Goal: Task Accomplishment & Management: Use online tool/utility

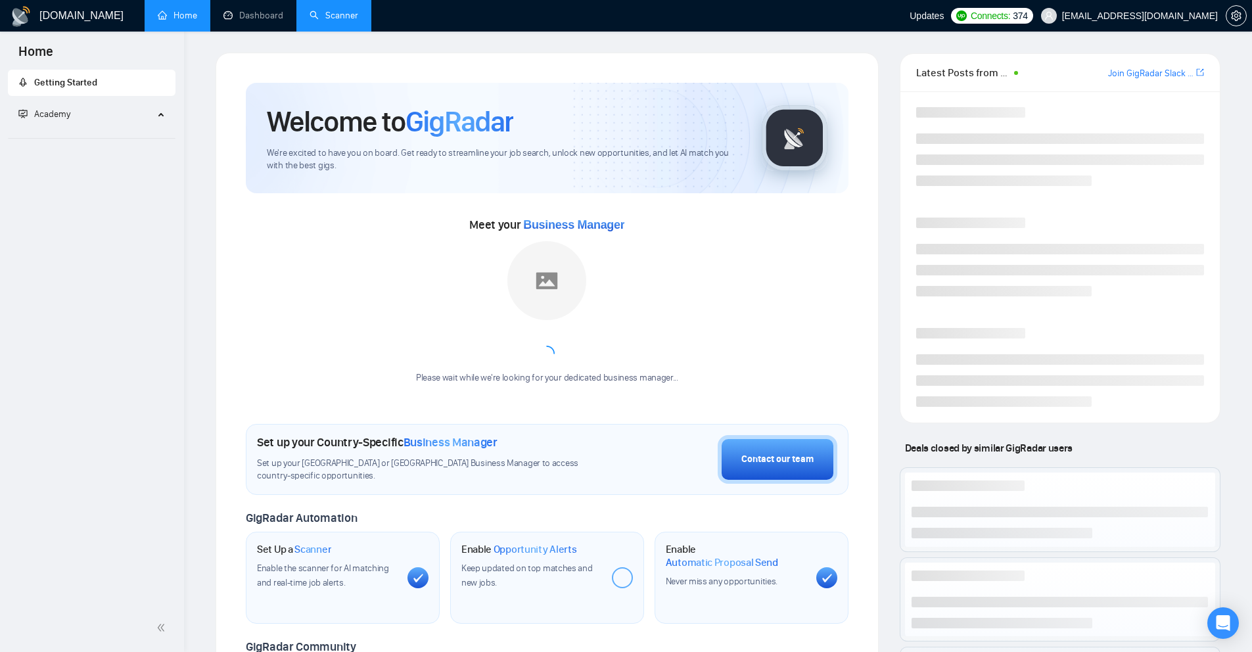
click at [340, 14] on link "Scanner" at bounding box center [334, 15] width 49 height 11
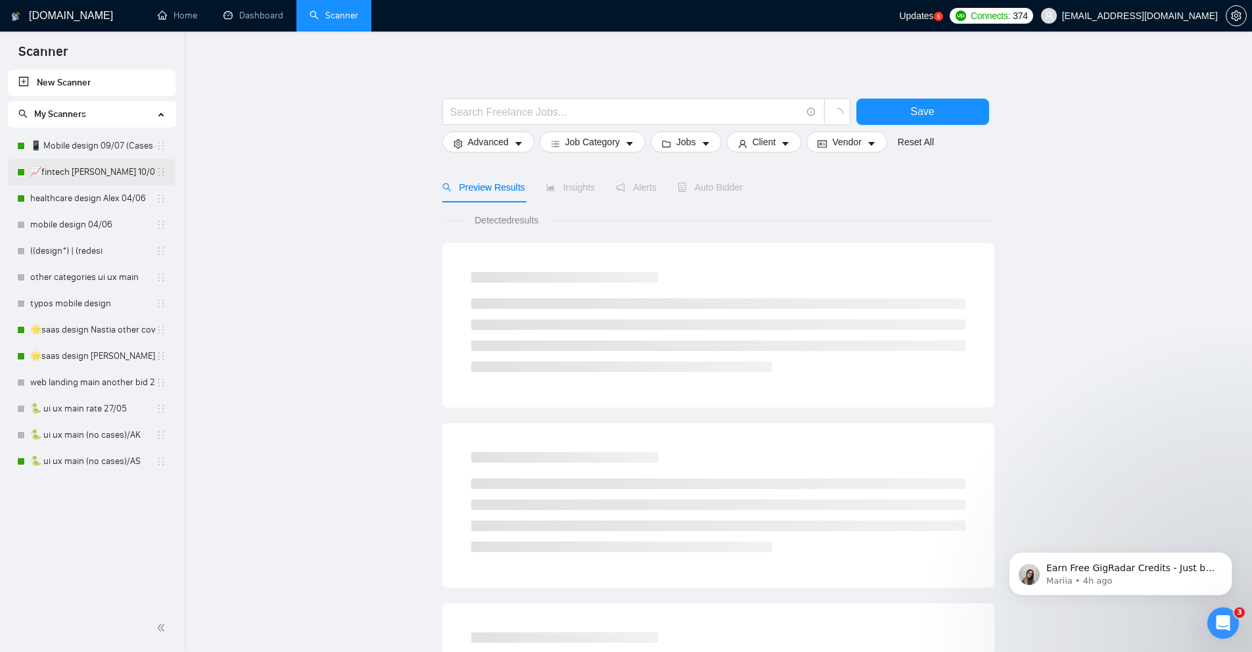
click at [84, 168] on link "📈fintech [PERSON_NAME] 10/07 profile rate" at bounding box center [93, 172] width 126 height 26
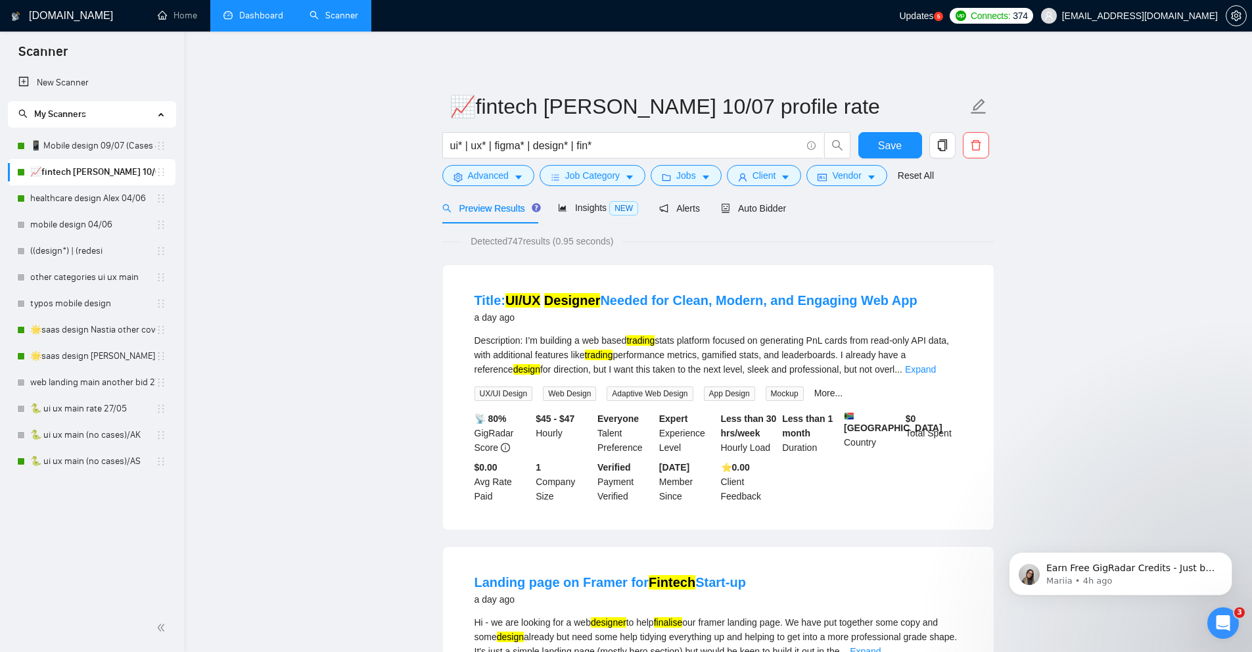
click at [232, 21] on link "Dashboard" at bounding box center [253, 15] width 60 height 11
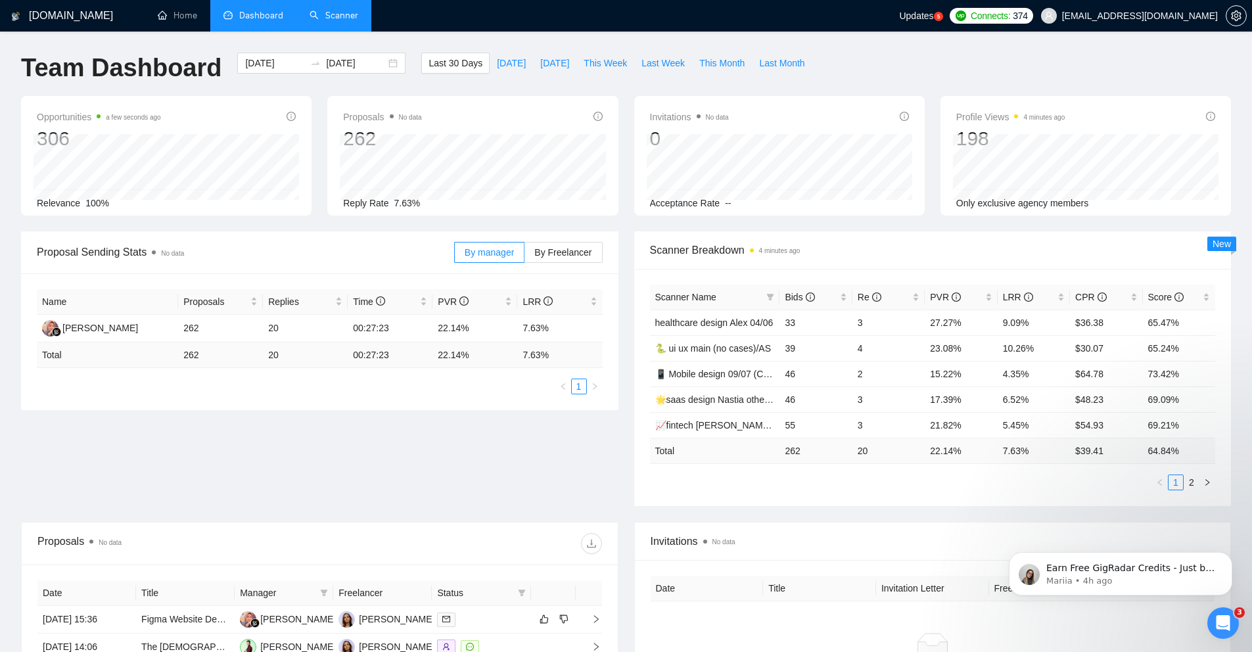
click at [319, 16] on link "Scanner" at bounding box center [334, 15] width 49 height 11
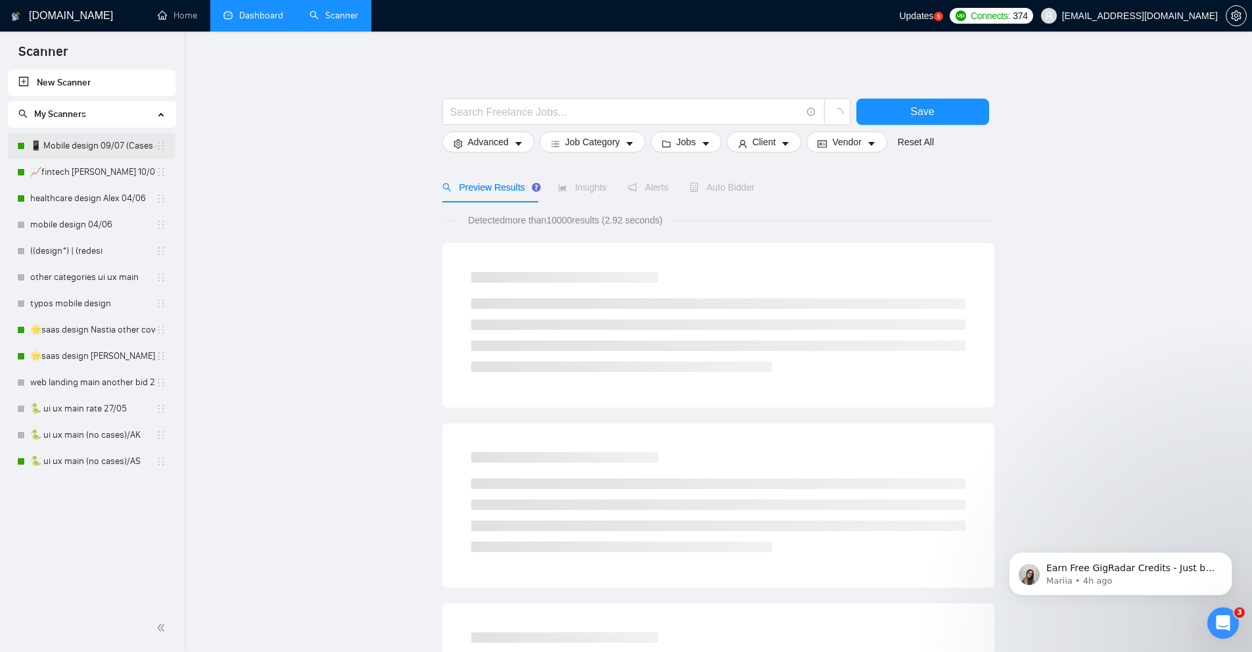
click at [77, 143] on link "📱 Mobile design 09/07 (Cases & UX/UI Cat)" at bounding box center [93, 146] width 126 height 26
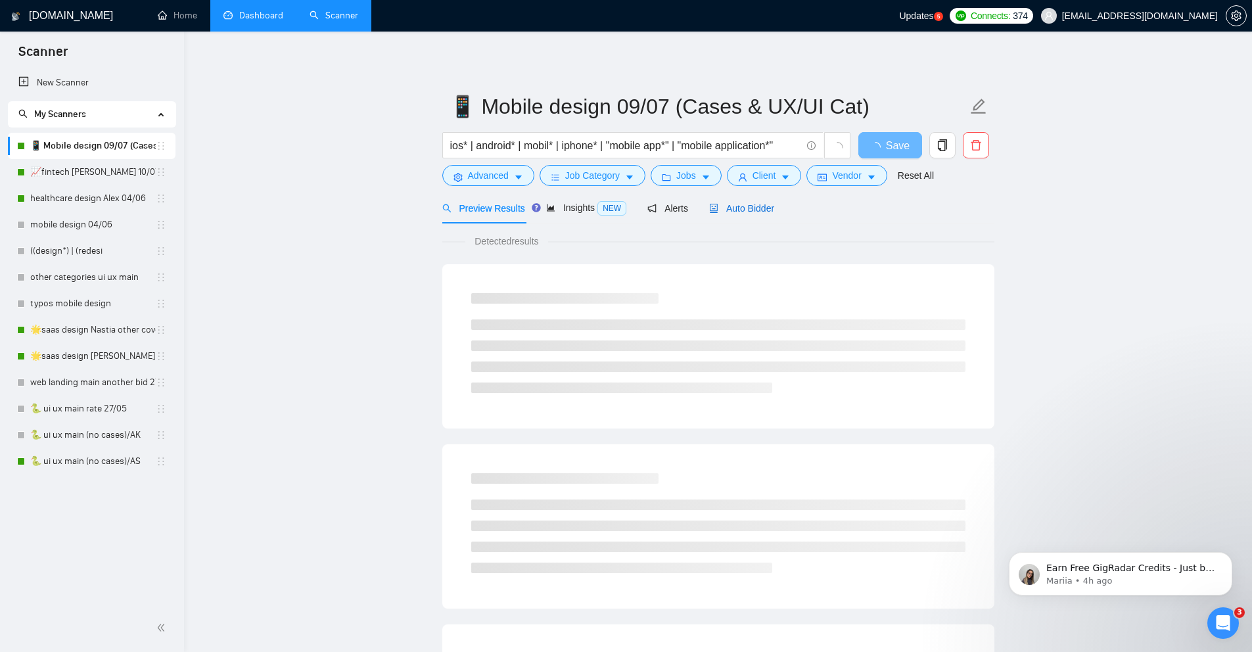
click at [741, 212] on span "Auto Bidder" at bounding box center [741, 208] width 65 height 11
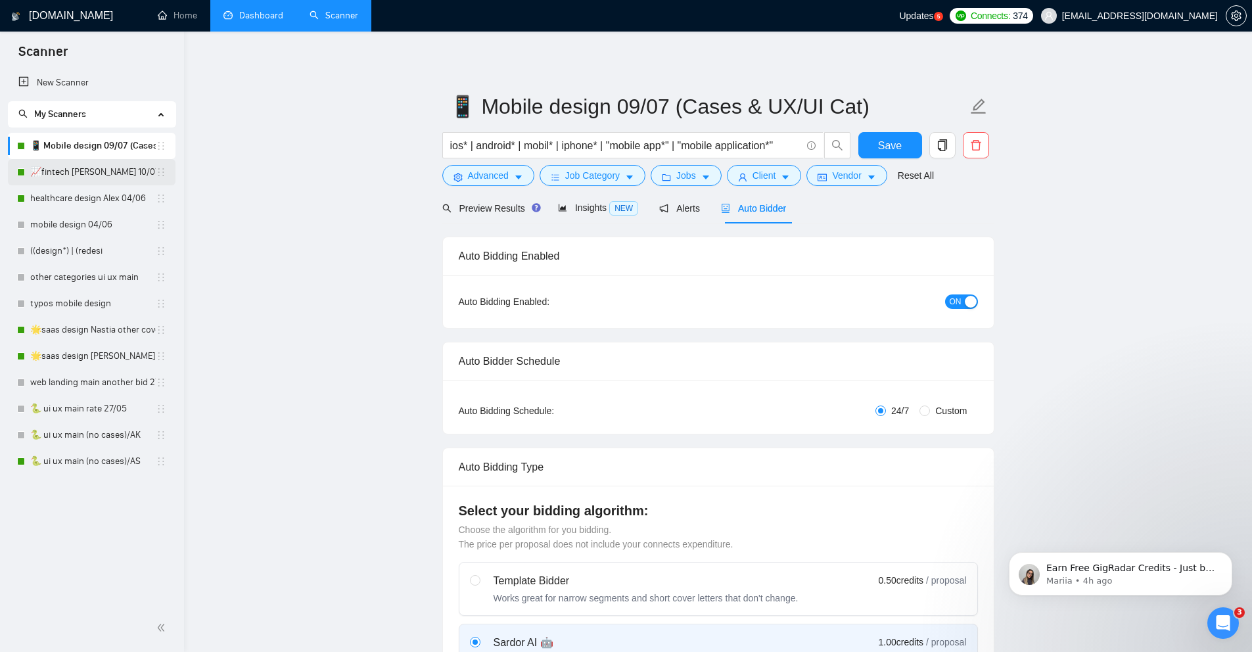
click at [94, 177] on link "📈fintech [PERSON_NAME] 10/07 profile rate" at bounding box center [93, 172] width 126 height 26
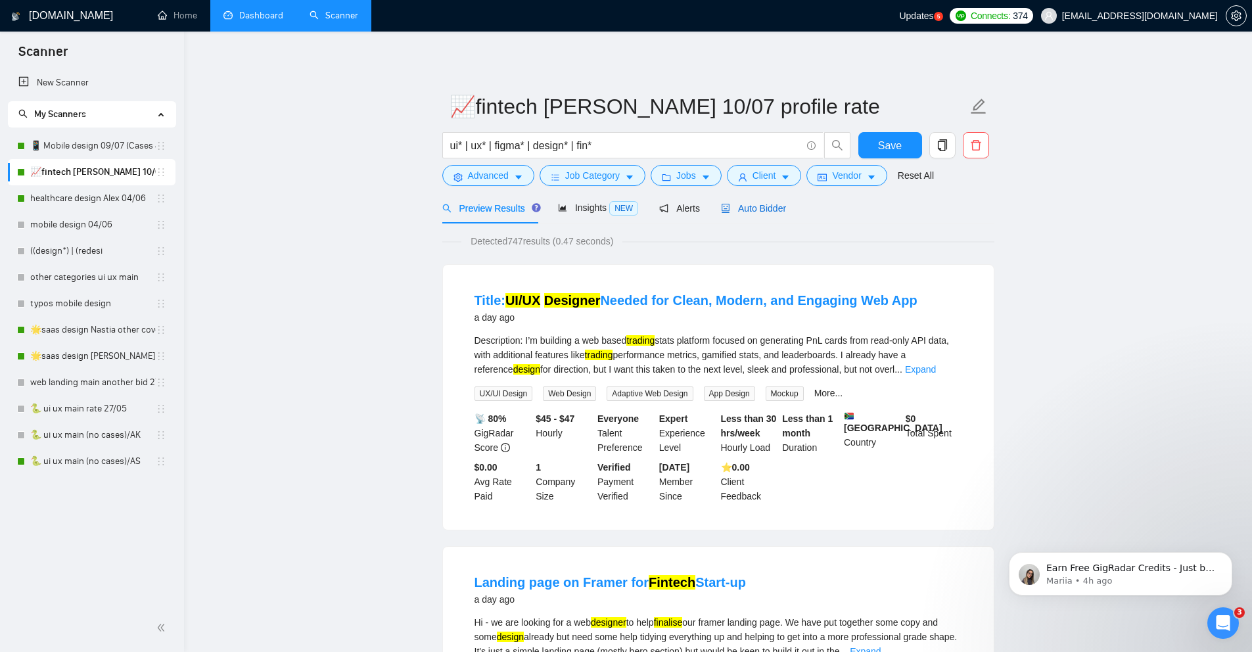
click at [758, 214] on div "Auto Bidder" at bounding box center [753, 208] width 65 height 14
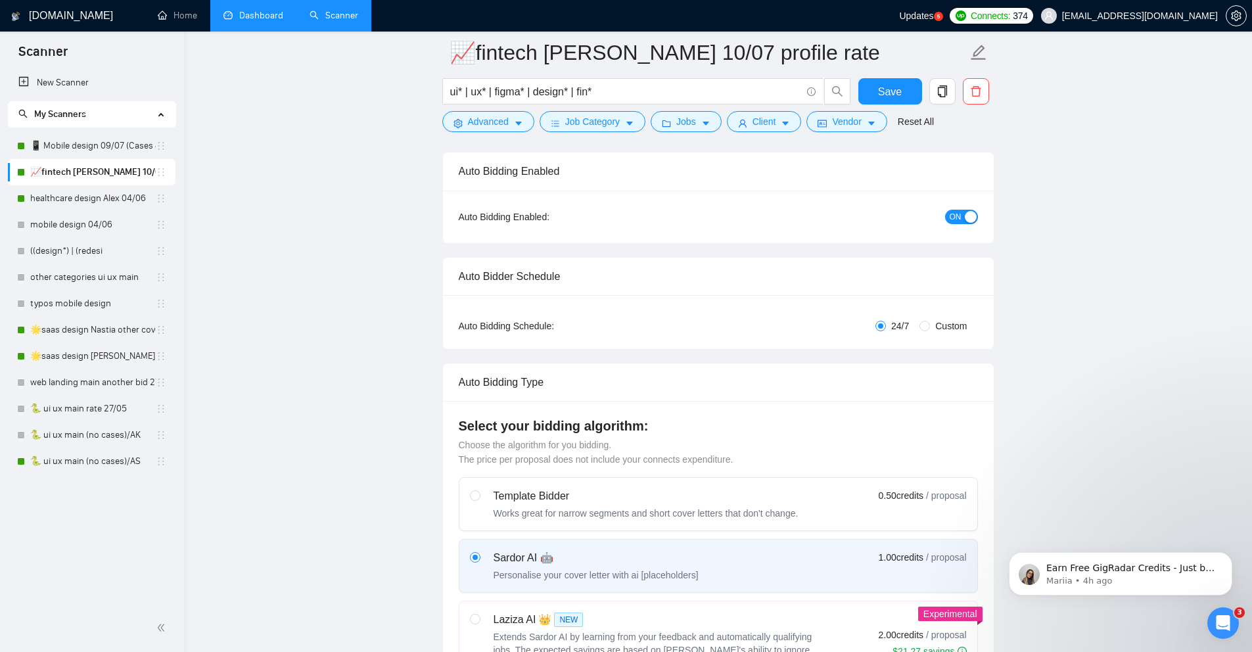
scroll to position [85, 0]
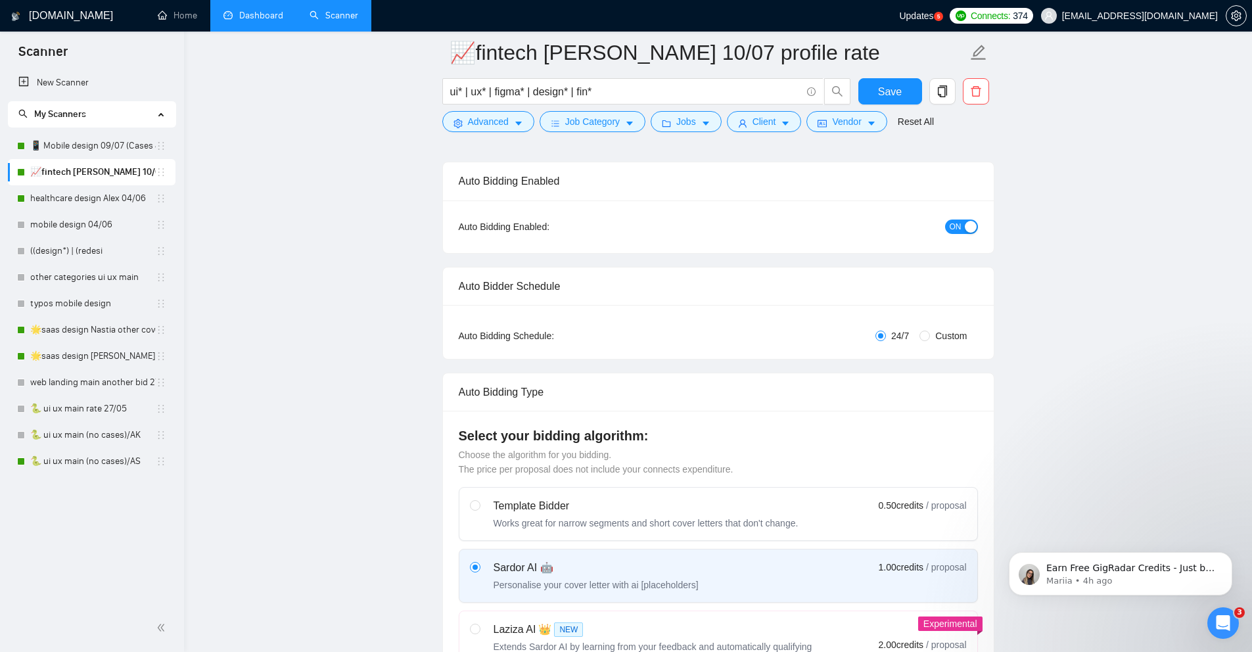
click at [924, 340] on label "Custom" at bounding box center [945, 336] width 53 height 14
click at [924, 340] on input "Custom" at bounding box center [924, 336] width 11 height 11
radio input "true"
radio input "false"
checkbox input "true"
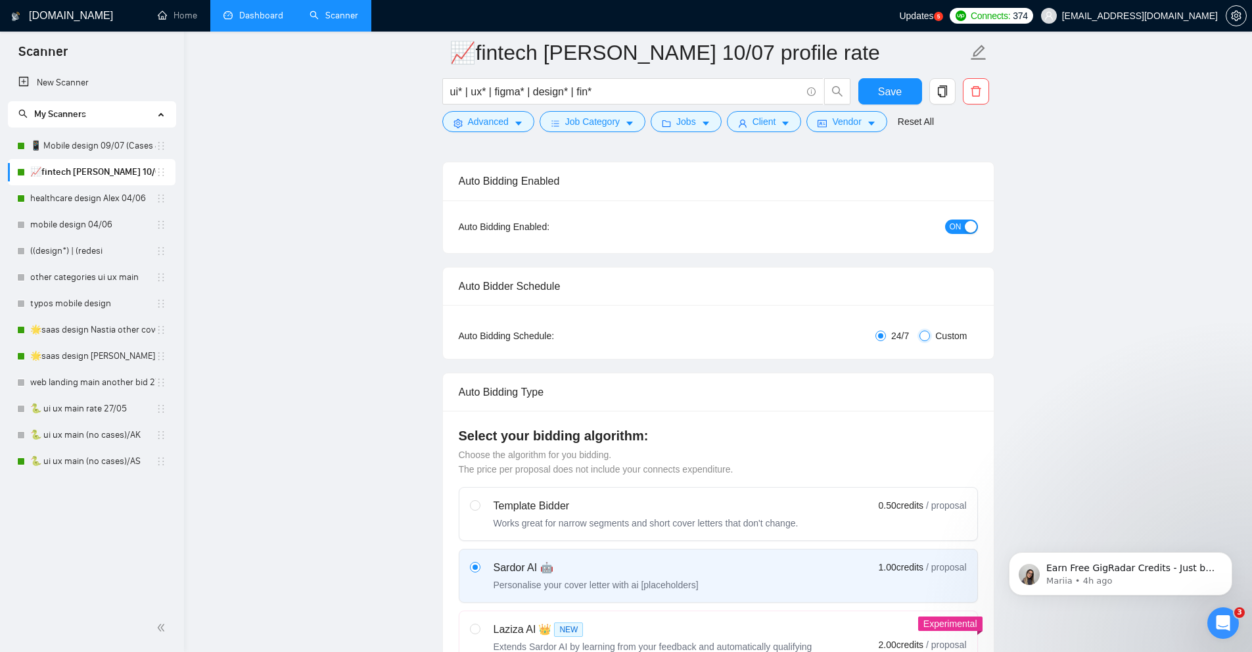
checkbox input "true"
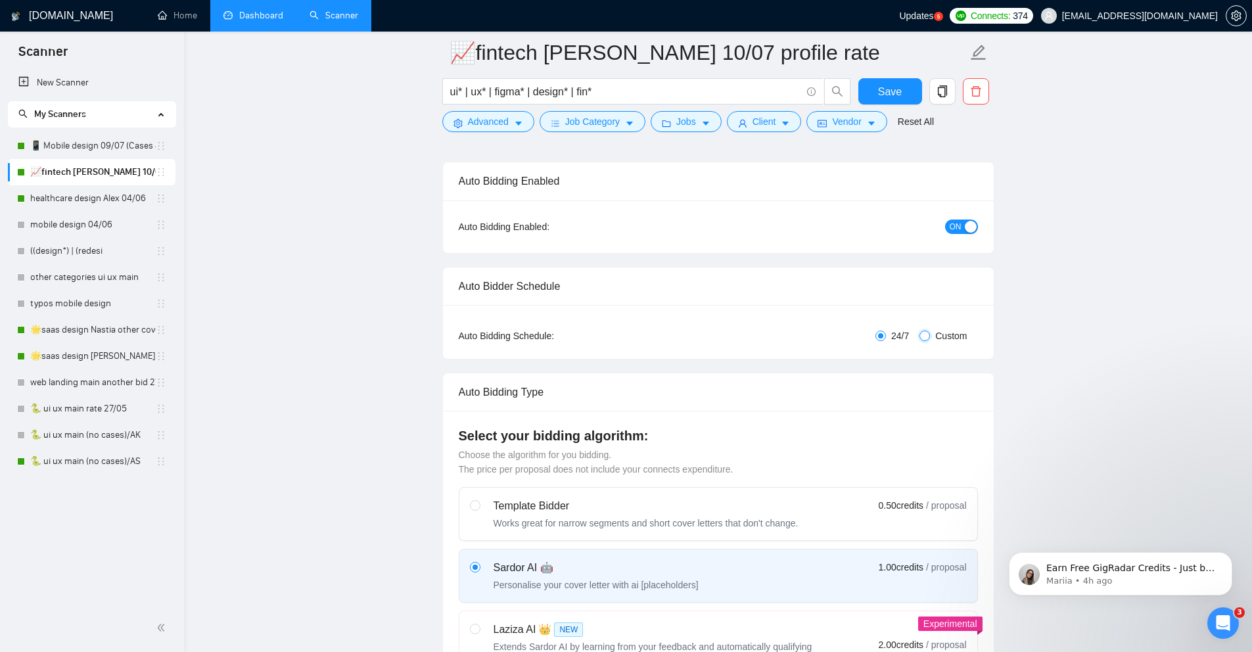
checkbox input "true"
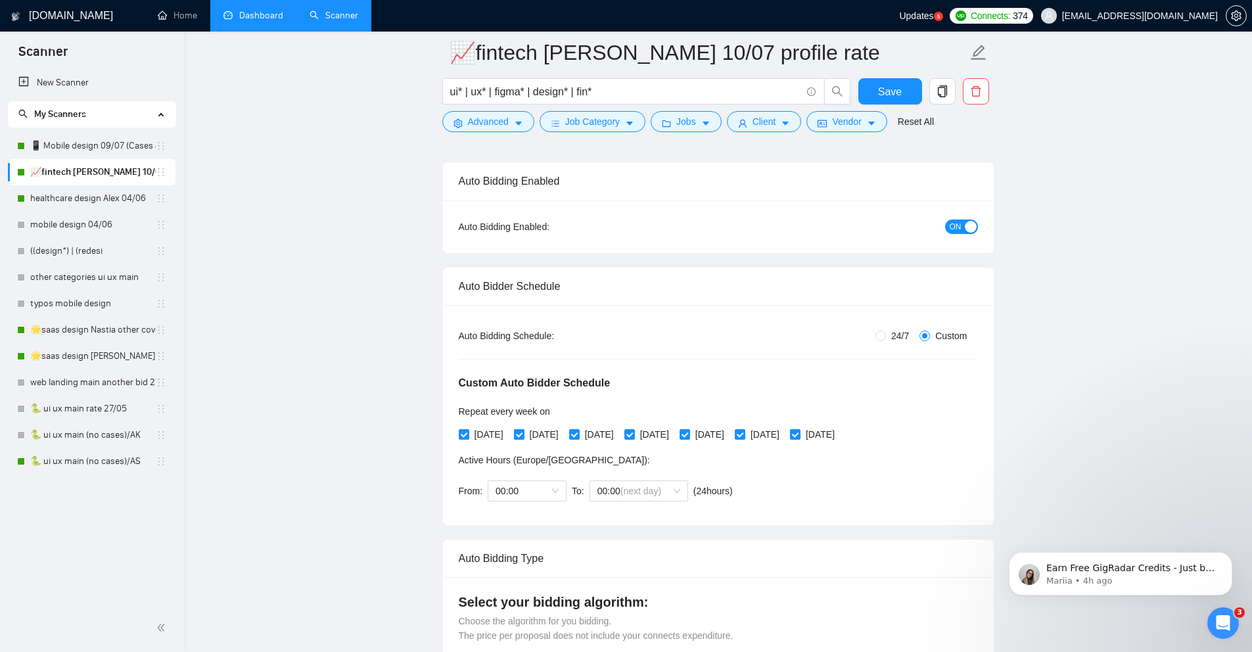
click at [523, 436] on input "[DATE]" at bounding box center [518, 433] width 9 height 9
checkbox input "false"
click at [470, 437] on span "[DATE]" at bounding box center [488, 434] width 39 height 14
click at [468, 437] on input "[DATE]" at bounding box center [463, 433] width 9 height 9
checkbox input "false"
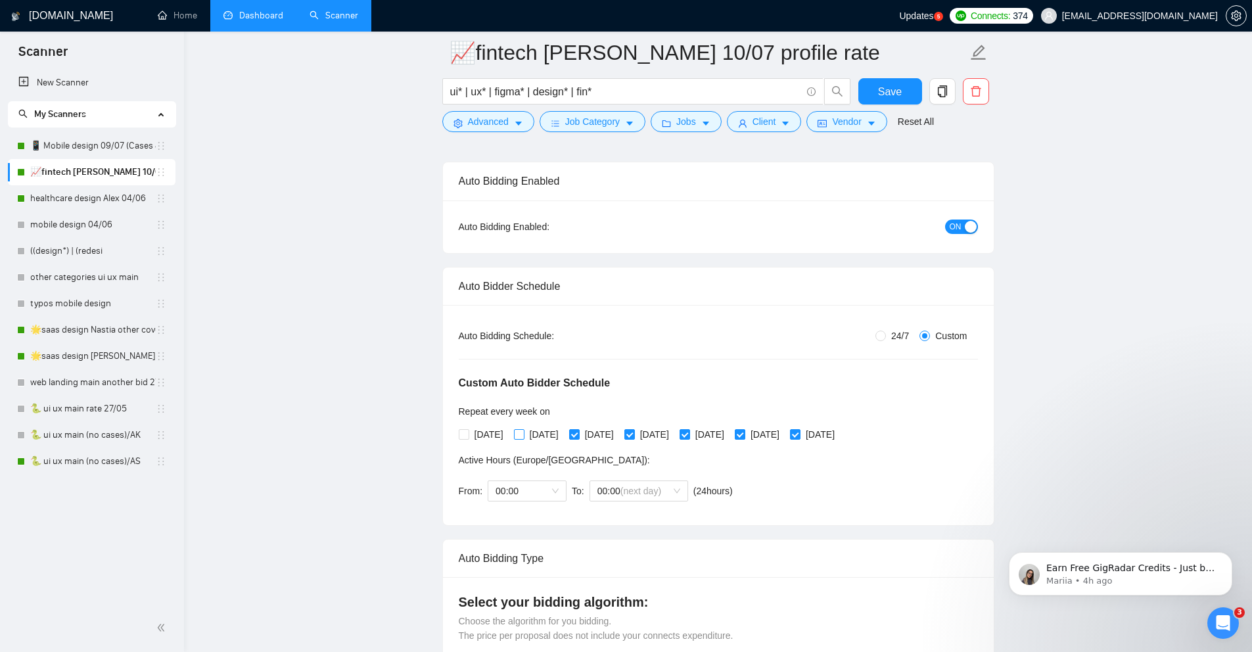
click at [523, 436] on input "[DATE]" at bounding box center [518, 433] width 9 height 9
checkbox input "true"
click at [589, 440] on label "[DATE]" at bounding box center [594, 434] width 50 height 14
click at [578, 438] on input "[DATE]" at bounding box center [573, 433] width 9 height 9
checkbox input "false"
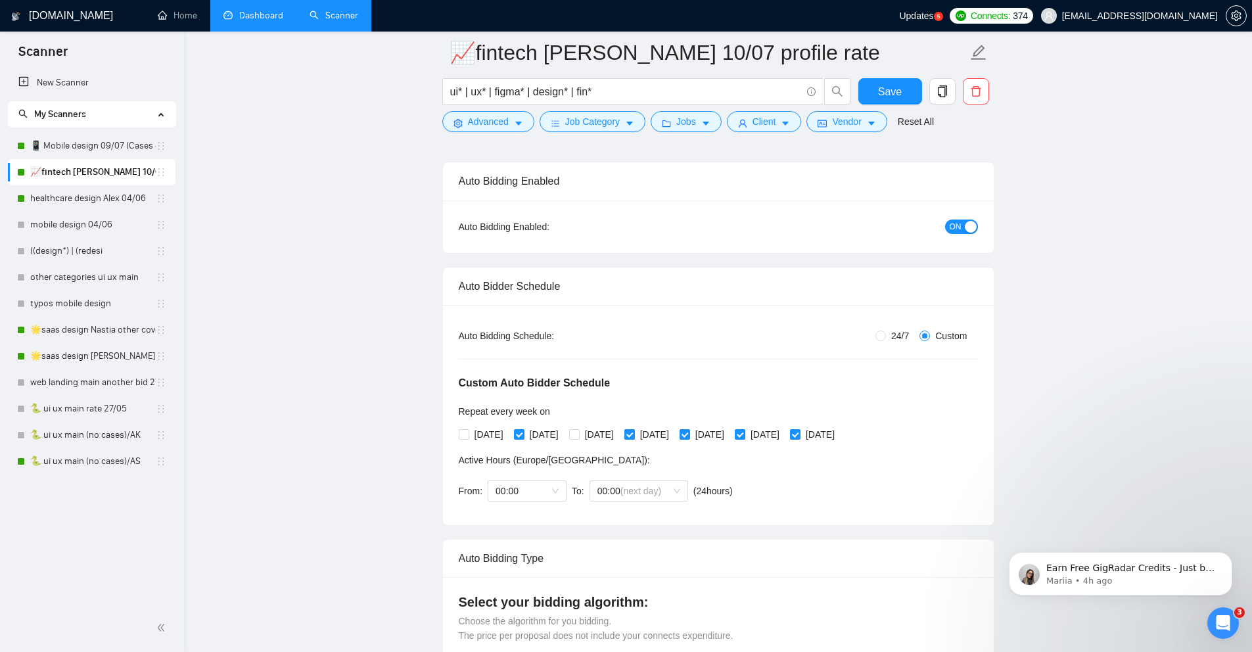
click at [634, 435] on input "[DATE]" at bounding box center [628, 433] width 9 height 9
click at [634, 434] on input "[DATE]" at bounding box center [628, 433] width 9 height 9
checkbox input "true"
click at [689, 436] on input "[DATE]" at bounding box center [684, 433] width 9 height 9
drag, startPoint x: 731, startPoint y: 436, endPoint x: 858, endPoint y: 439, distance: 126.9
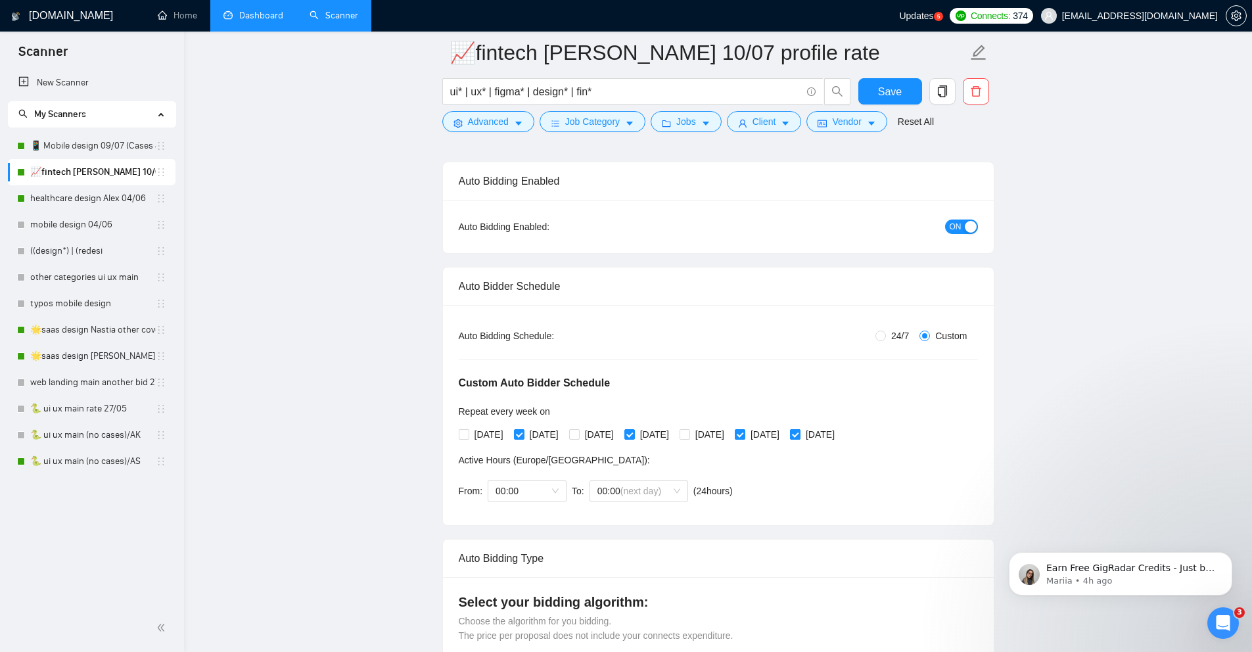
click at [690, 436] on span at bounding box center [685, 434] width 11 height 11
click at [689, 436] on input "[DATE]" at bounding box center [684, 433] width 9 height 9
checkbox input "true"
click at [799, 434] on input "[DATE]" at bounding box center [794, 433] width 9 height 9
checkbox input "false"
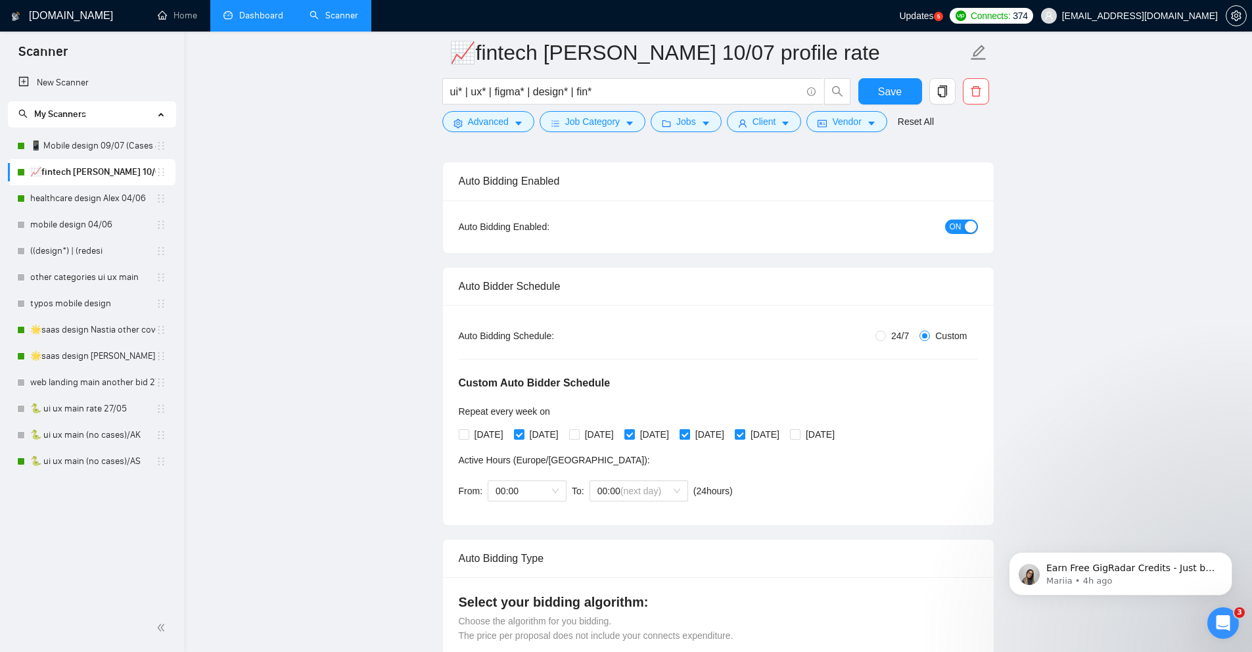
click at [689, 434] on input "[DATE]" at bounding box center [684, 433] width 9 height 9
checkbox input "false"
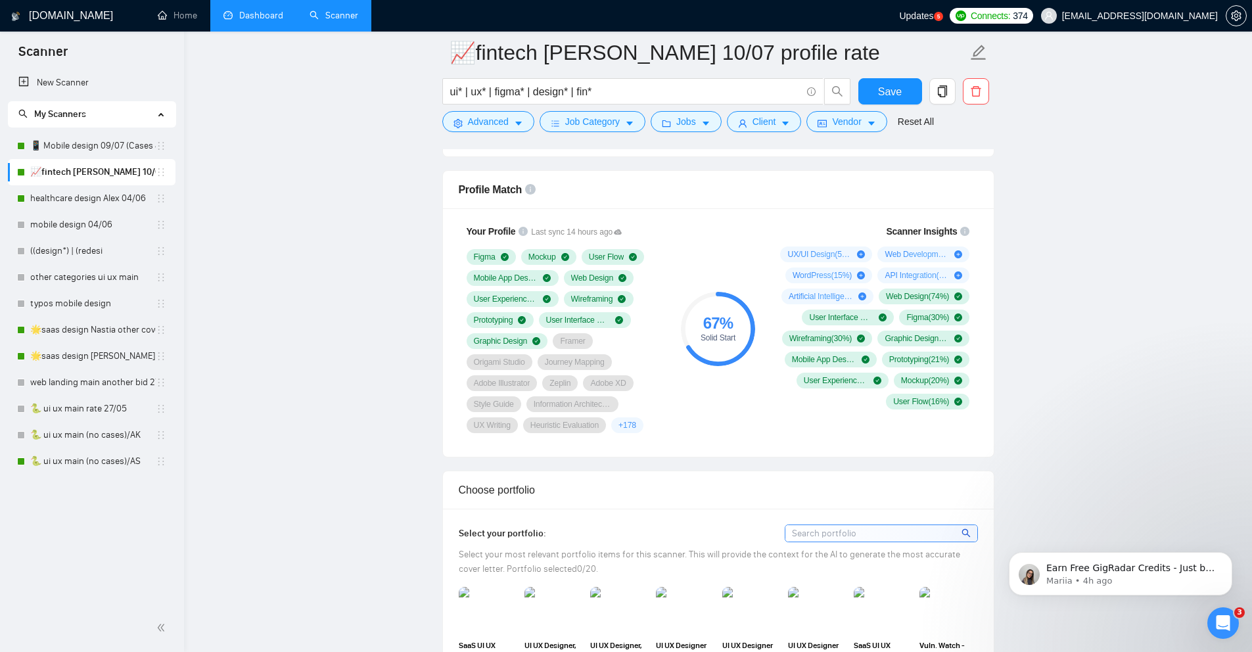
scroll to position [1015, 0]
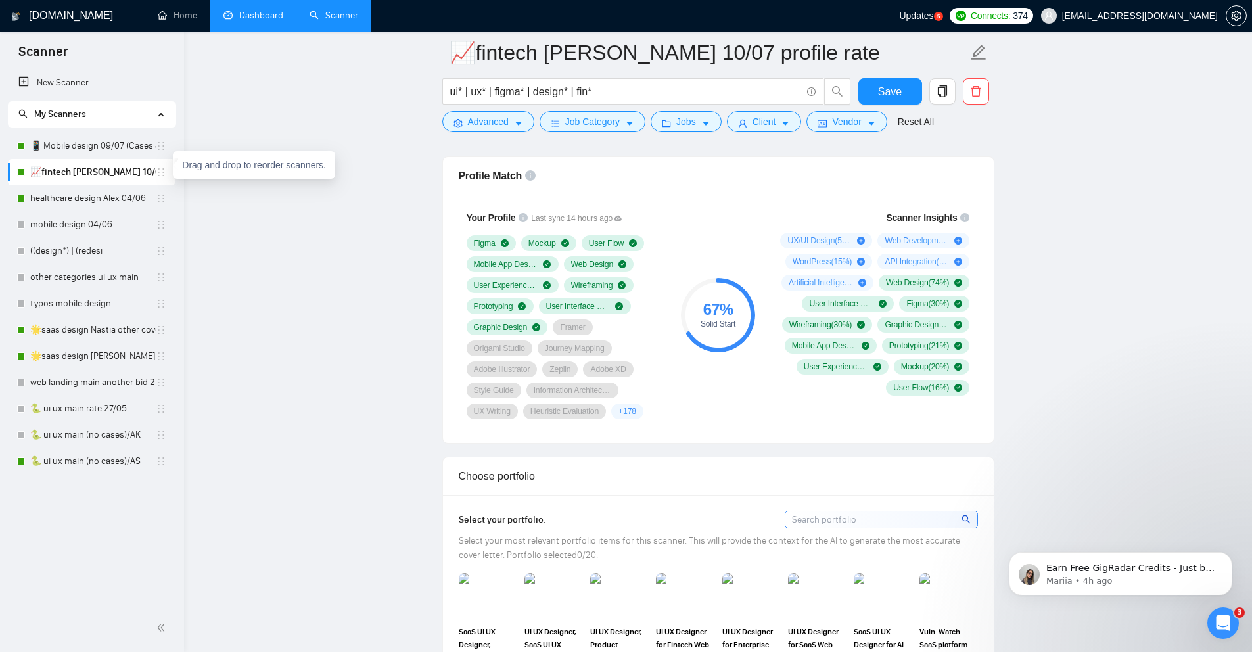
click at [160, 174] on icon "holder" at bounding box center [161, 172] width 11 height 11
click at [112, 170] on link "📈fintech [PERSON_NAME] 10/07 profile rate" at bounding box center [93, 172] width 126 height 26
click at [940, 94] on icon "copy" at bounding box center [941, 91] width 9 height 12
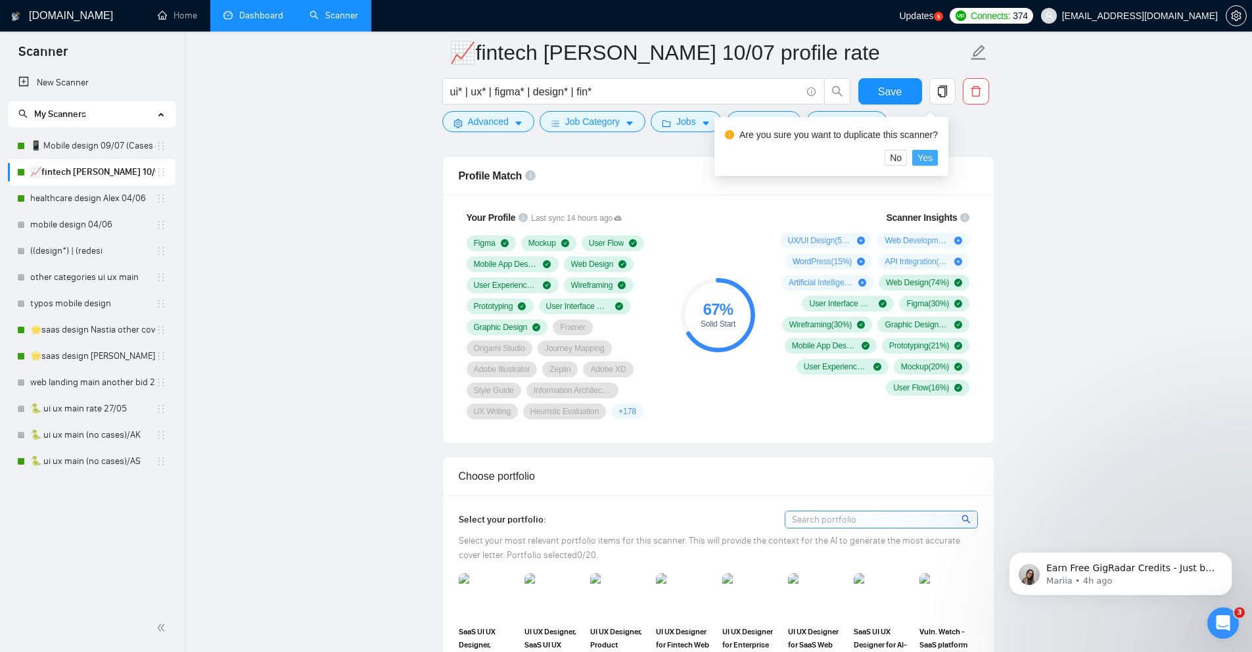
click at [930, 160] on span "Yes" at bounding box center [924, 157] width 15 height 14
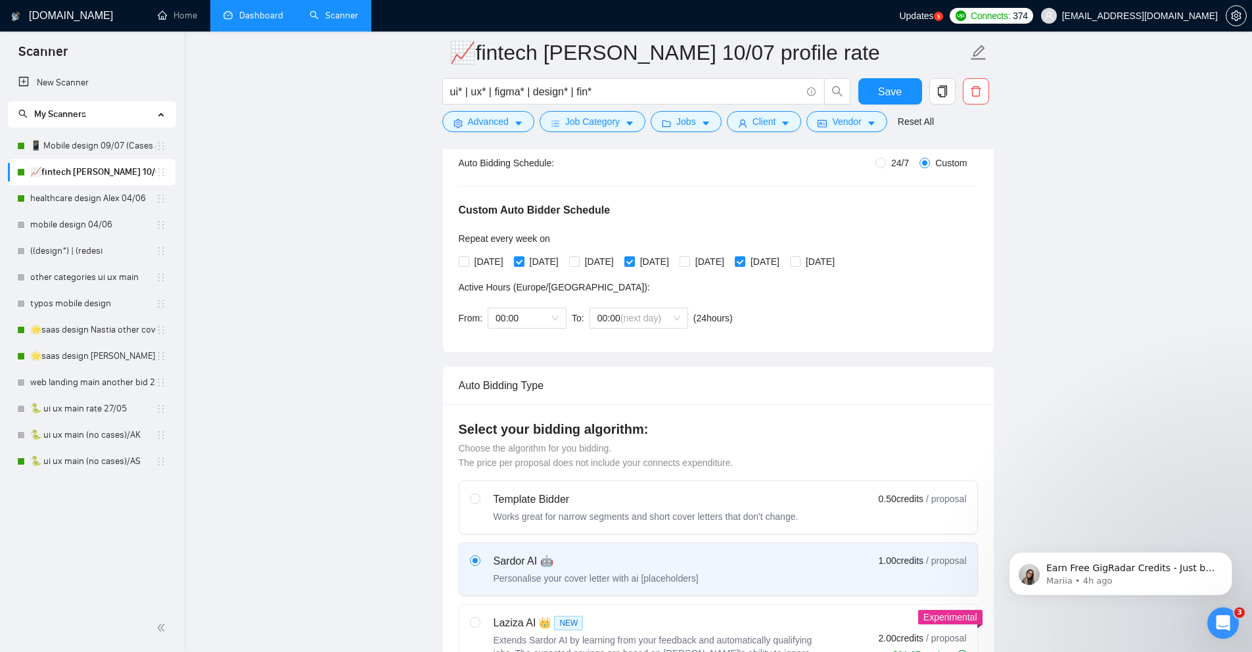
scroll to position [264, 0]
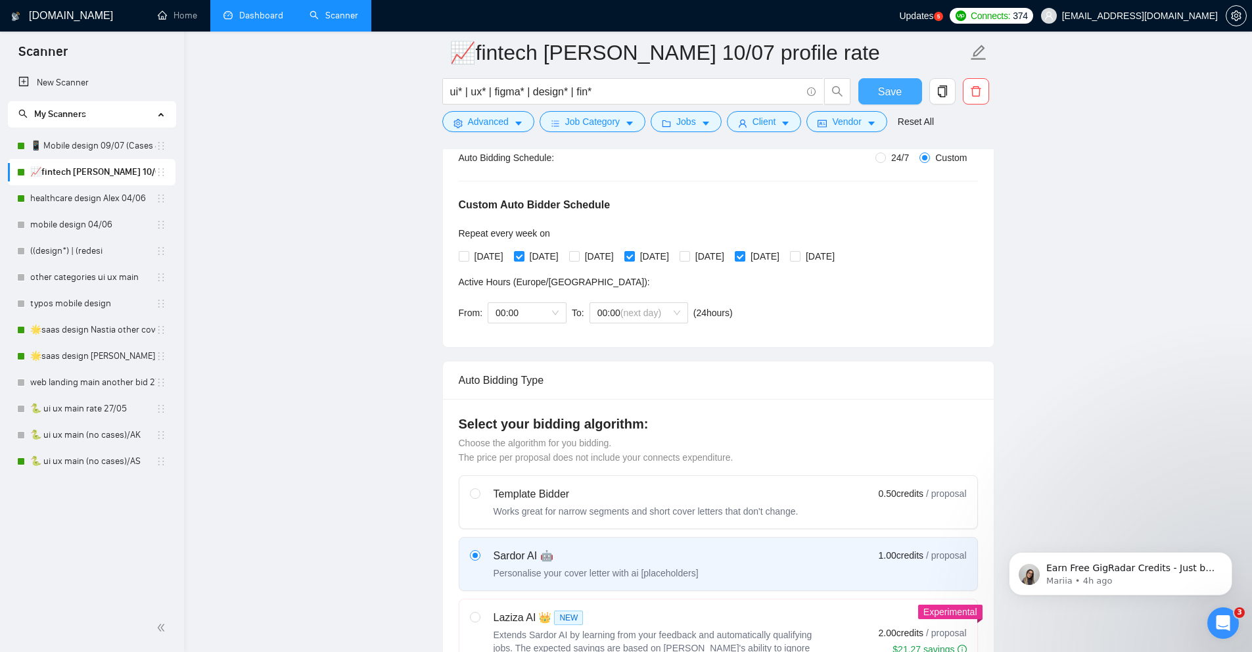
click at [878, 95] on span "Save" at bounding box center [890, 91] width 24 height 16
click at [937, 90] on icon "copy" at bounding box center [943, 91] width 12 height 12
click at [929, 157] on span "Yes" at bounding box center [924, 157] width 15 height 14
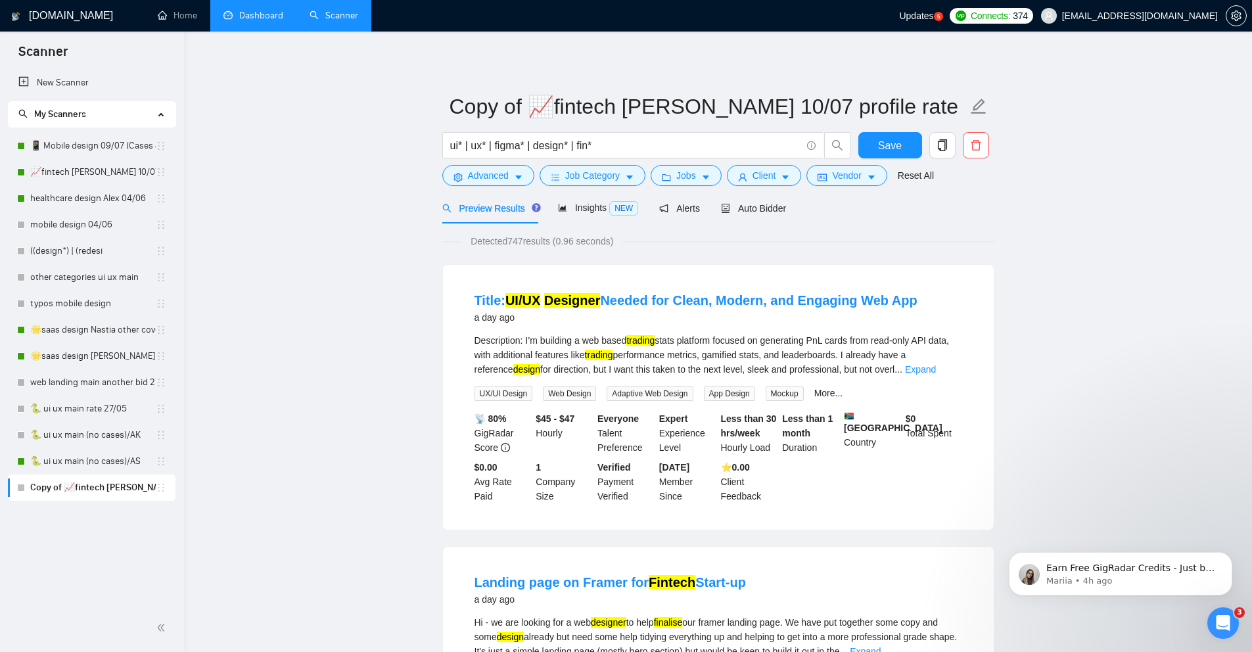
drag, startPoint x: 161, startPoint y: 487, endPoint x: 161, endPoint y: 474, distance: 13.1
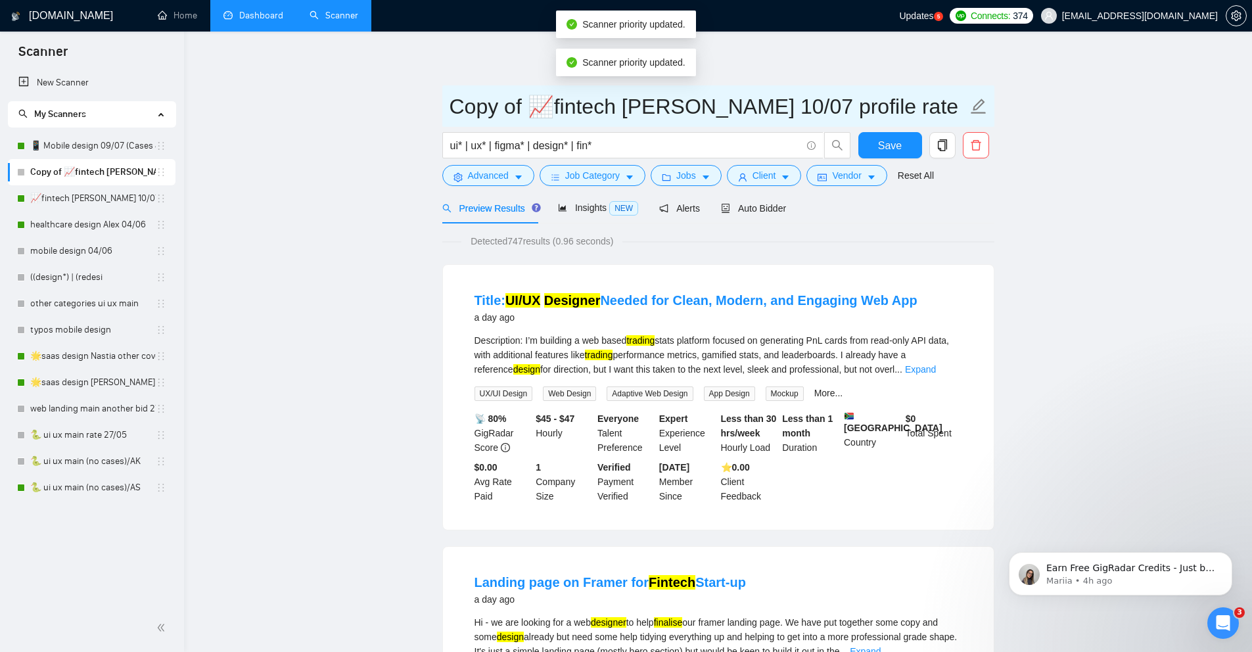
click at [519, 105] on input "Copy of 📈fintech Alex 10/07 profile rate" at bounding box center [709, 106] width 518 height 33
drag, startPoint x: 523, startPoint y: 105, endPoint x: 448, endPoint y: 105, distance: 75.6
click at [448, 105] on span "Copy of 📈fintech Alex 10/07 profile rate" at bounding box center [718, 105] width 552 height 41
click at [560, 111] on input "📈fintech [PERSON_NAME] 10/07 profile rate" at bounding box center [709, 106] width 518 height 33
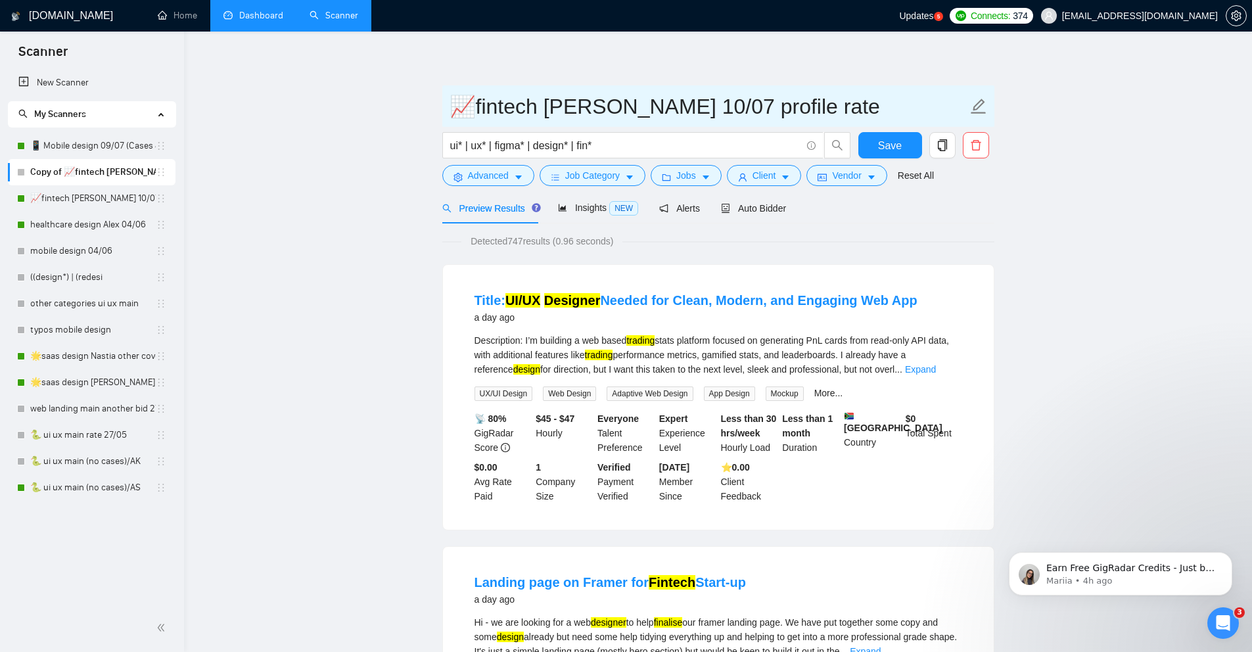
click at [560, 111] on input "📈fintech [PERSON_NAME] 10/07 profile rate" at bounding box center [709, 106] width 518 height 33
click at [622, 109] on input "📈fintech Dima 10/07 profile rate" at bounding box center [709, 106] width 518 height 33
type input "📈fintech Dima 11/08 profile rate"
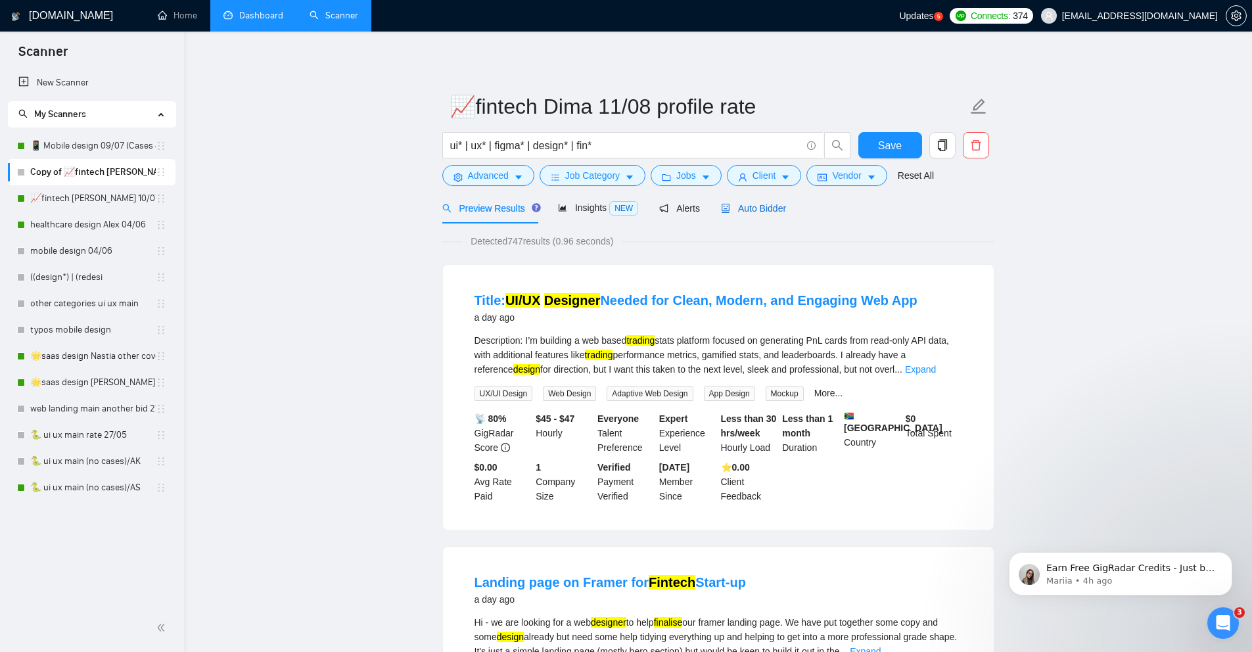
click at [772, 208] on span "Auto Bidder" at bounding box center [753, 208] width 65 height 11
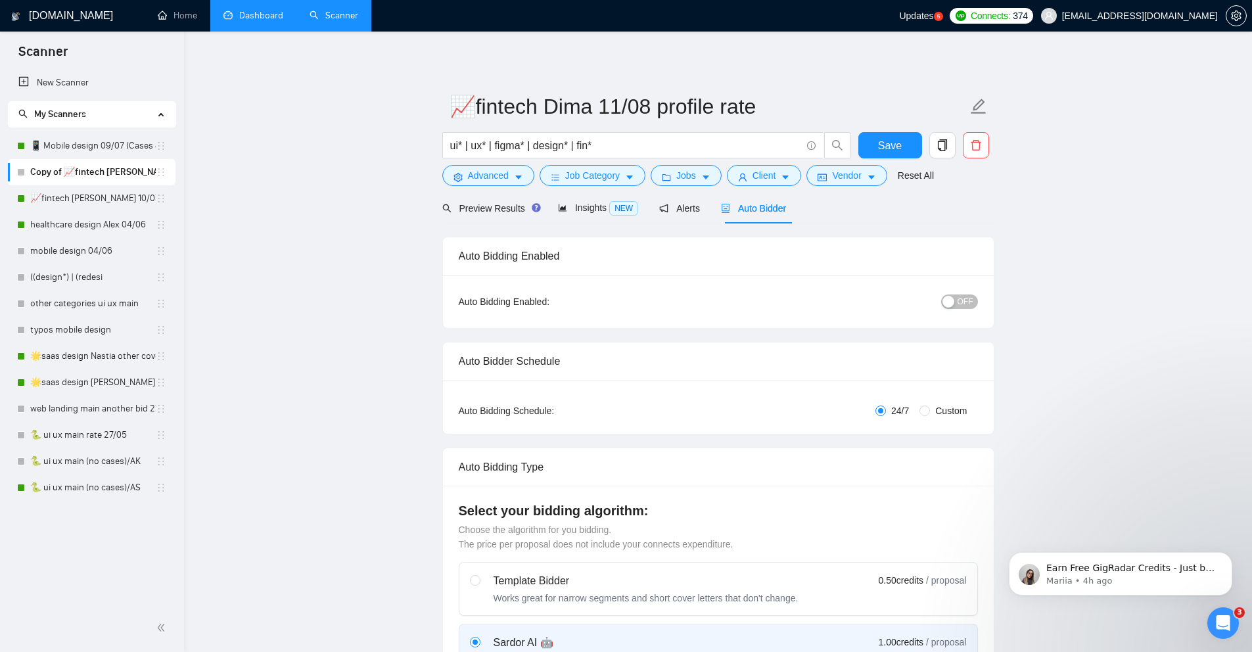
radio input "false"
radio input "true"
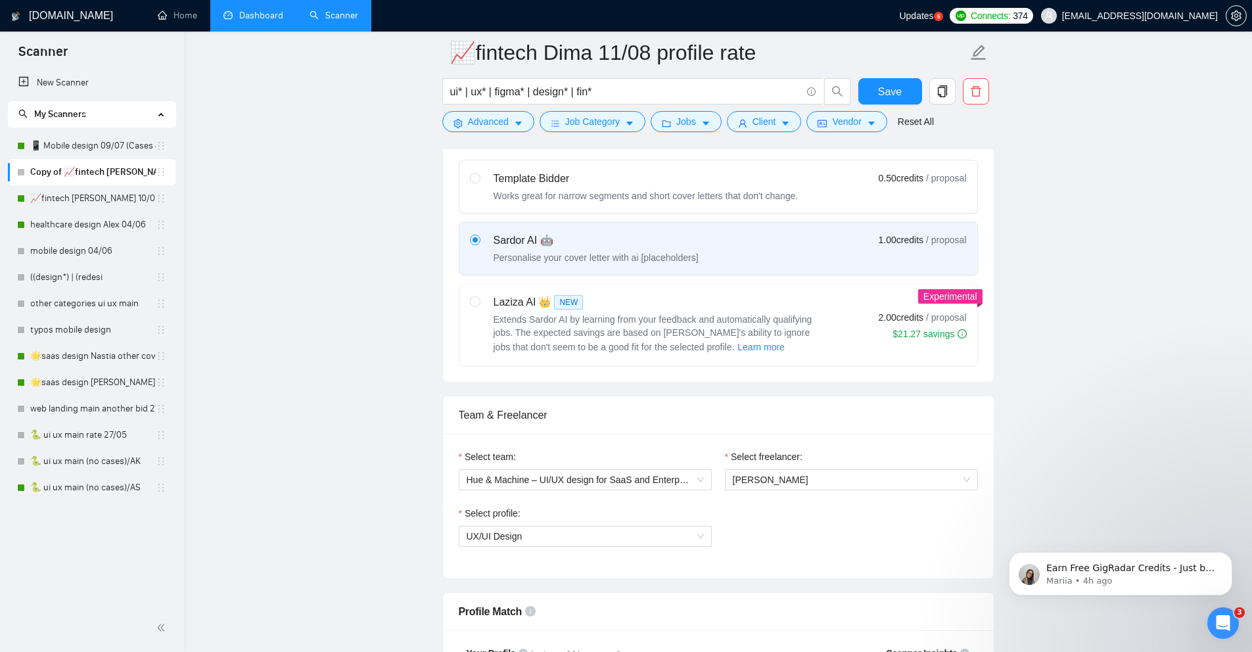
scroll to position [593, 0]
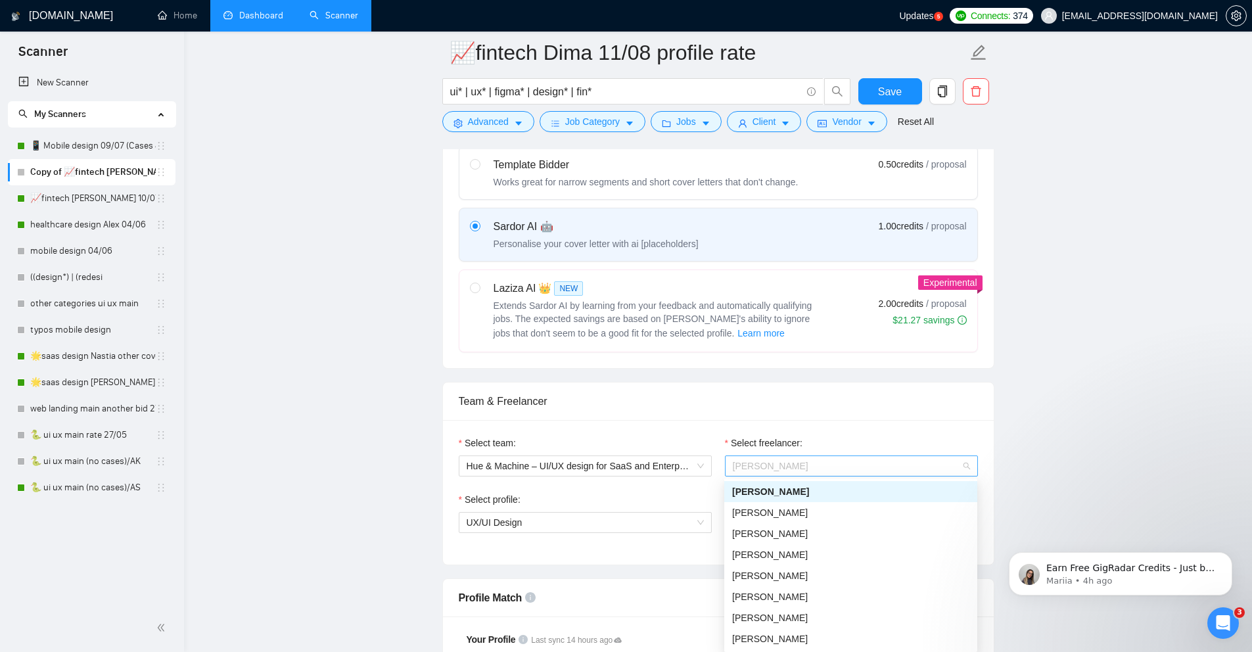
click at [839, 466] on span "[PERSON_NAME]" at bounding box center [851, 466] width 237 height 20
click at [814, 633] on div "[PERSON_NAME]" at bounding box center [850, 639] width 237 height 14
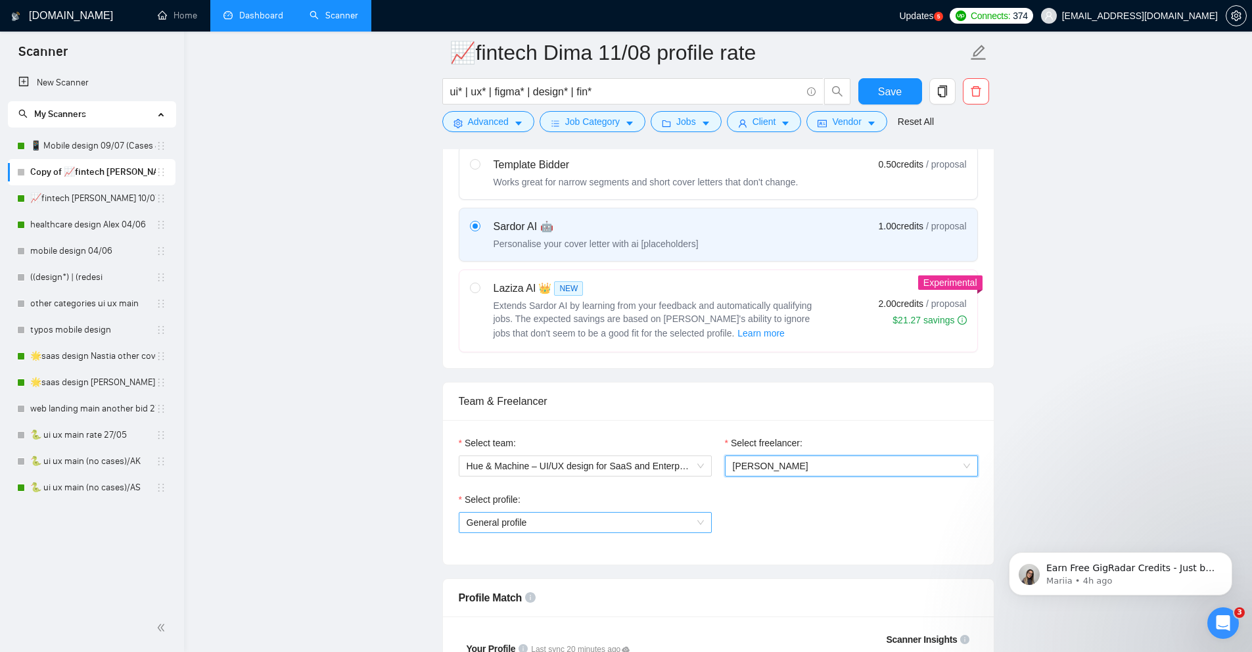
click at [677, 521] on span "General profile" at bounding box center [585, 523] width 237 height 20
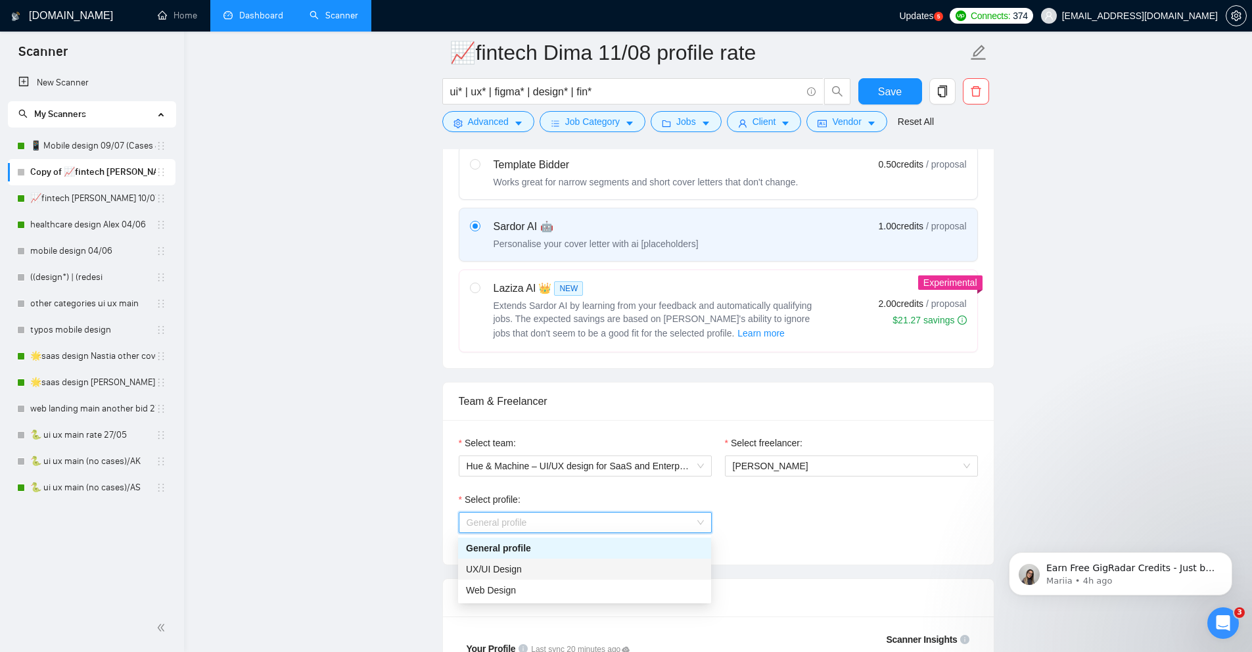
click at [576, 571] on div "UX/UI Design" at bounding box center [584, 569] width 237 height 14
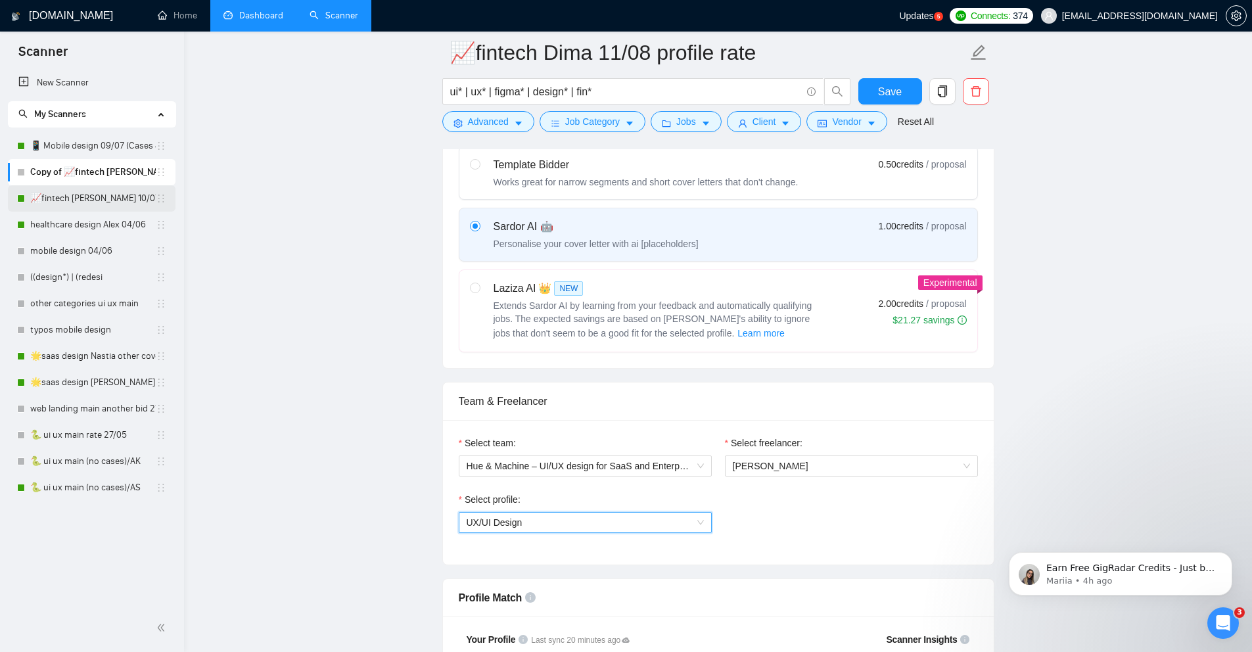
click at [71, 200] on link "📈fintech [PERSON_NAME] 10/07 profile rate" at bounding box center [93, 198] width 126 height 26
click at [903, 93] on button "Save" at bounding box center [890, 91] width 64 height 26
click at [64, 202] on link "📈fintech [PERSON_NAME] 10/07 profile rate" at bounding box center [93, 198] width 126 height 26
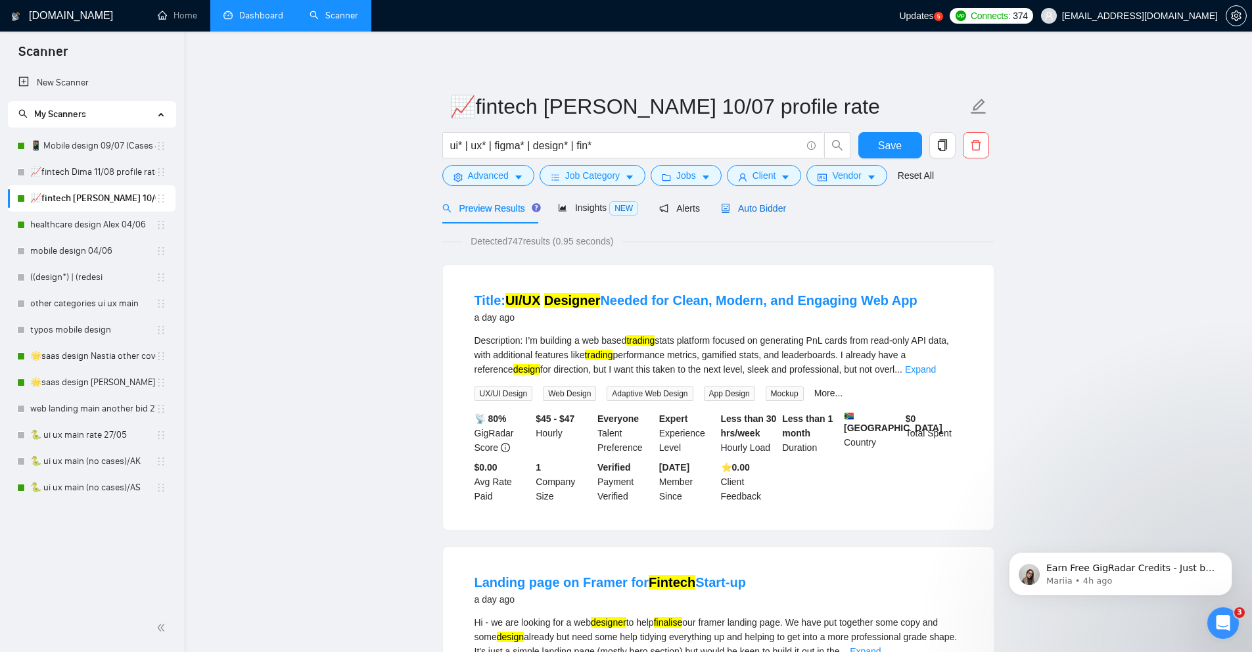
click at [780, 209] on span "Auto Bidder" at bounding box center [753, 208] width 65 height 11
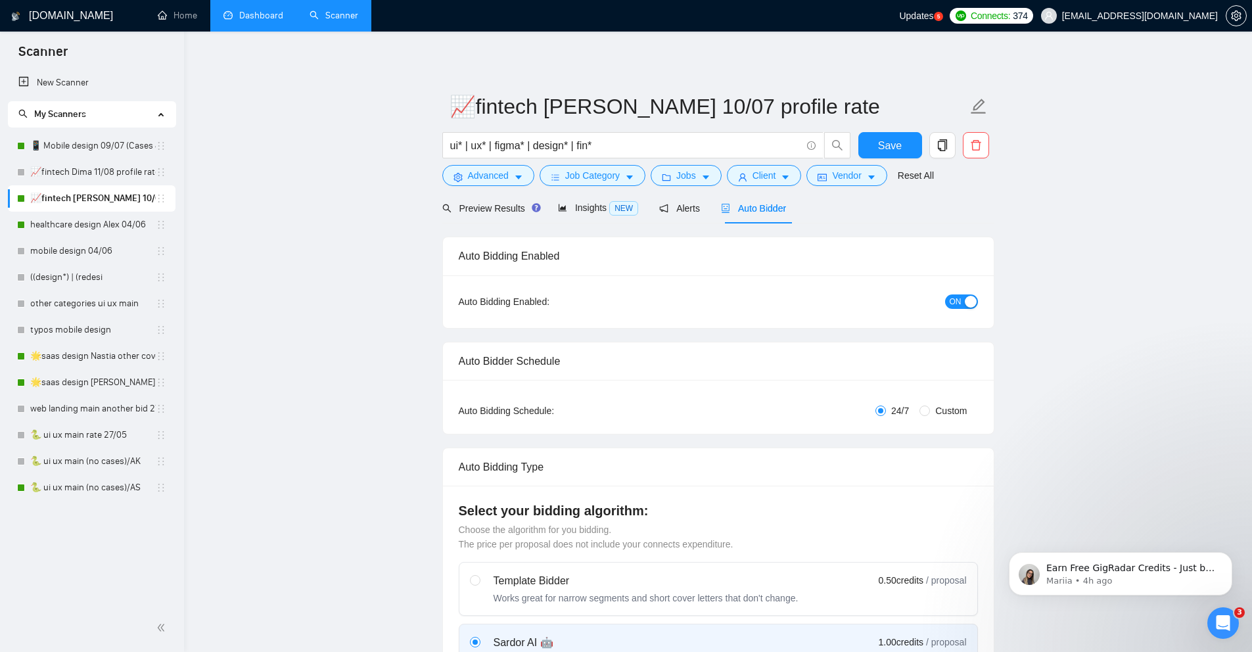
radio input "false"
radio input "true"
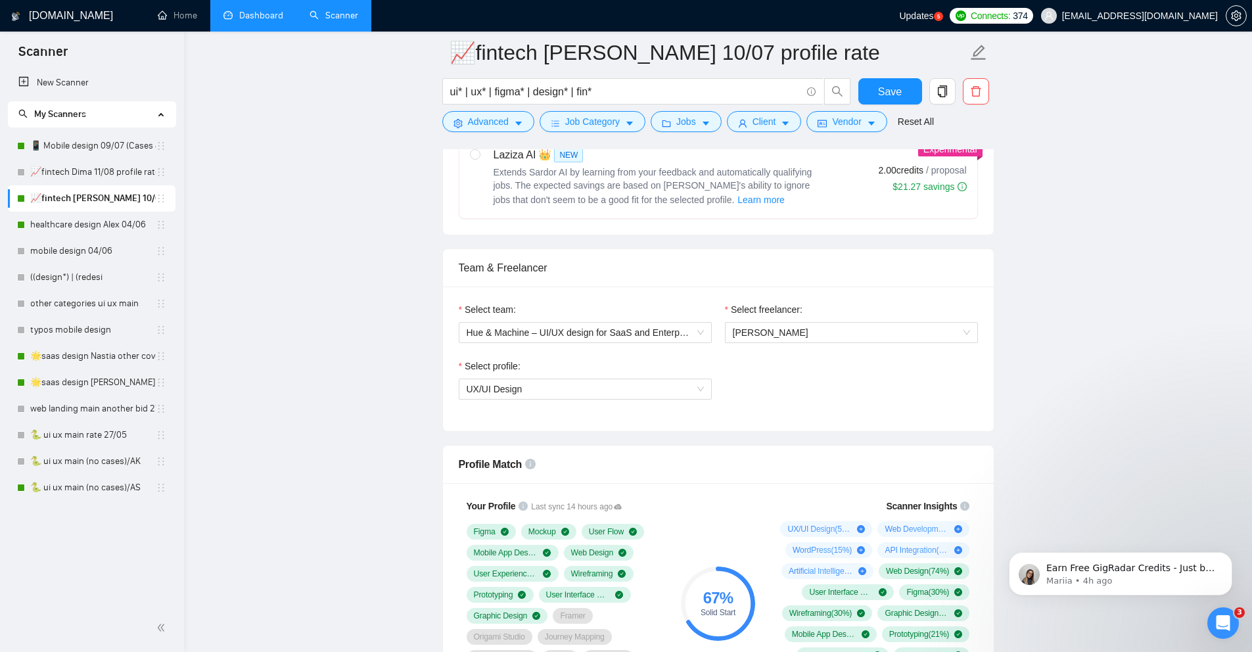
scroll to position [732, 0]
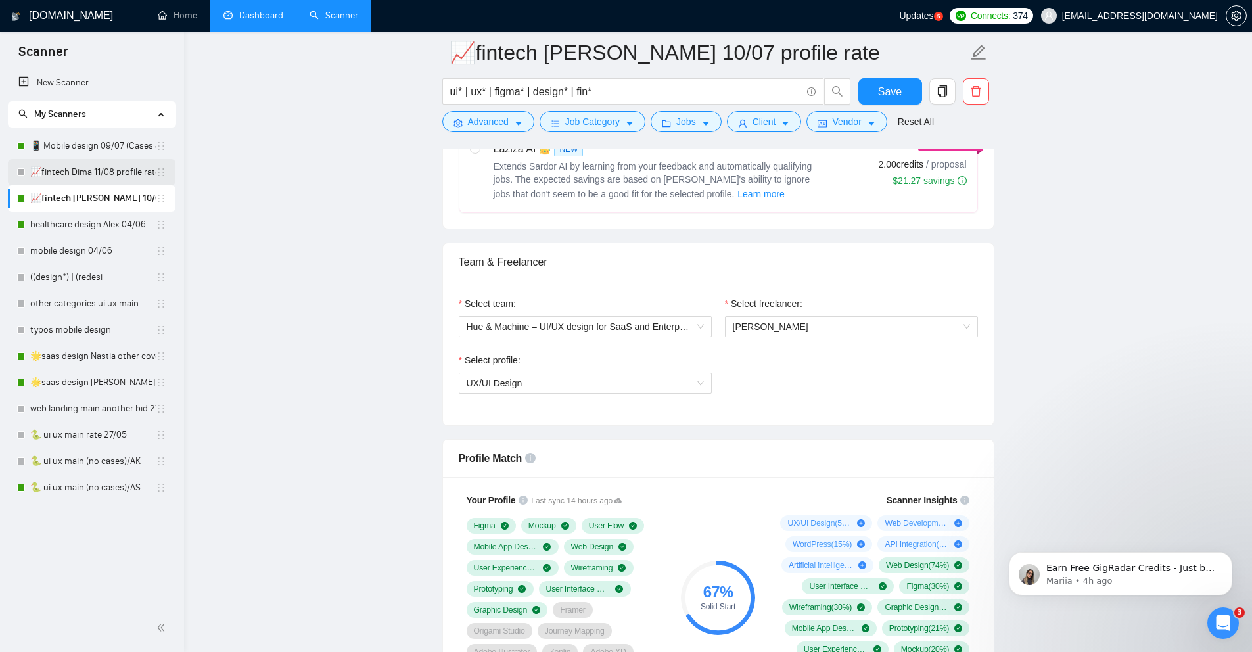
click at [41, 172] on link "📈fintech Dima 11/08 profile rate" at bounding box center [93, 172] width 126 height 26
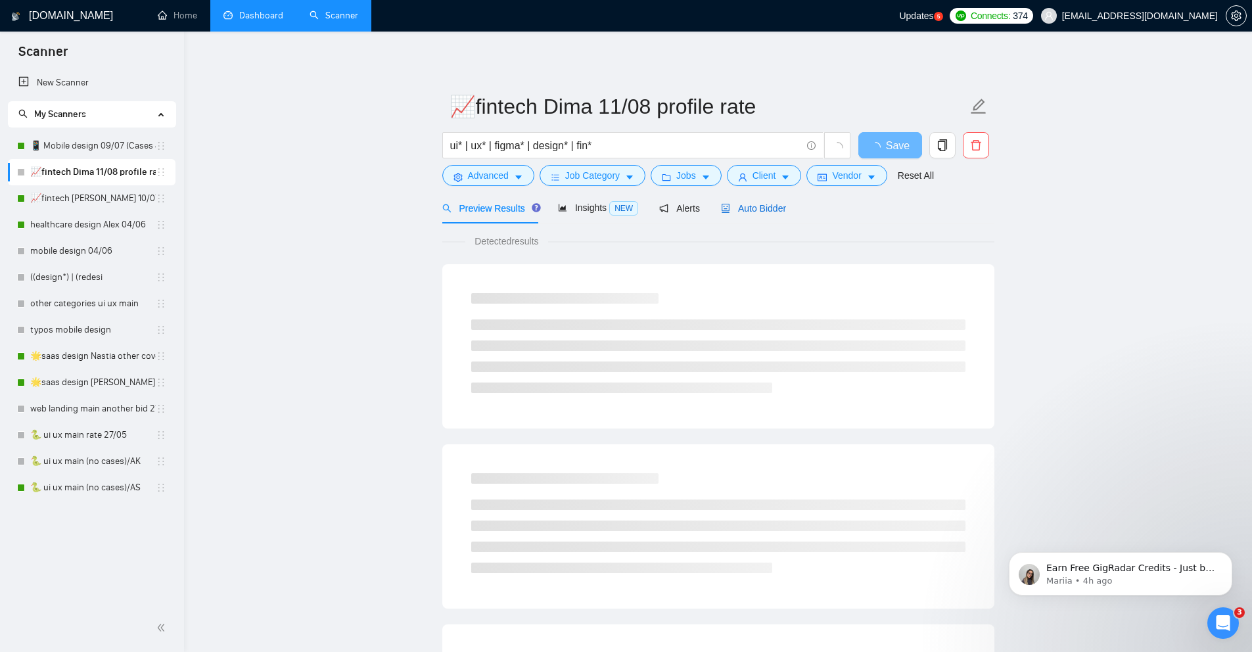
click at [762, 212] on span "Auto Bidder" at bounding box center [753, 208] width 65 height 11
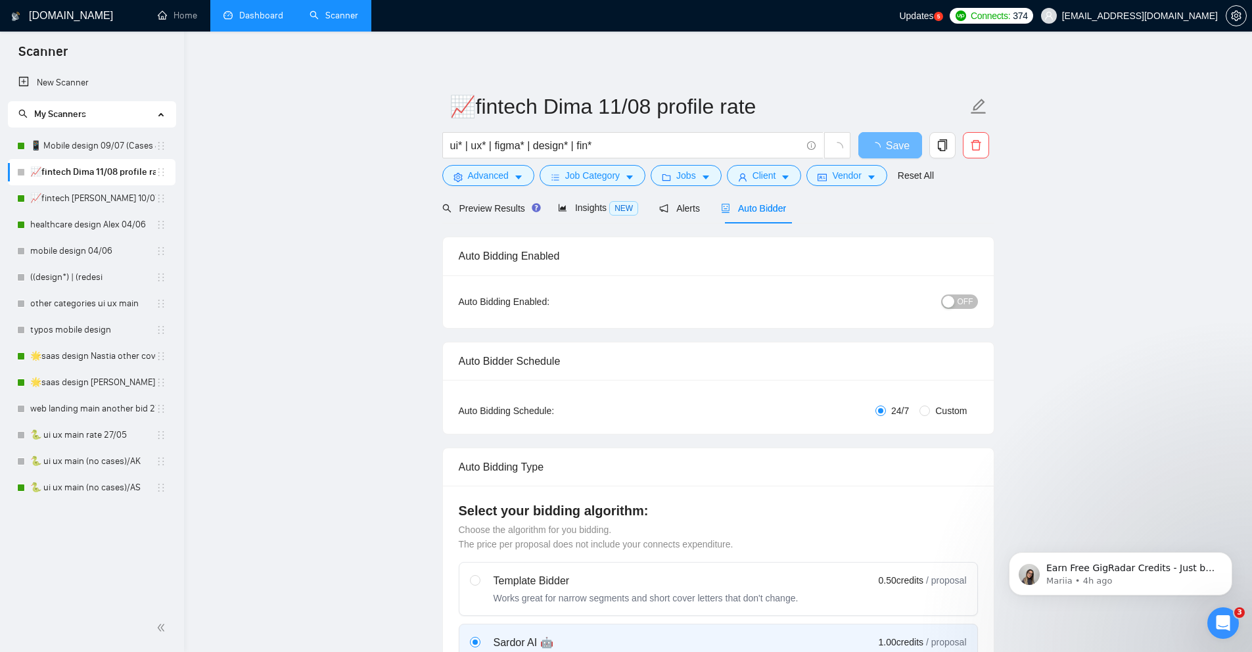
radio input "false"
radio input "true"
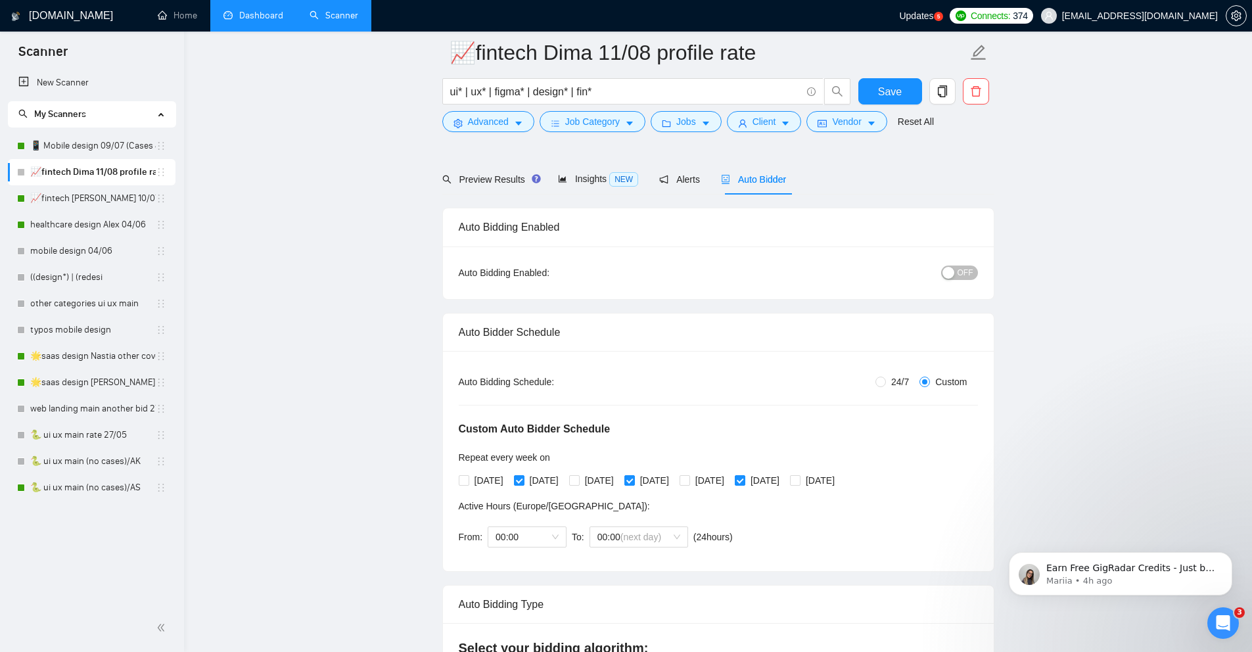
scroll to position [158, 0]
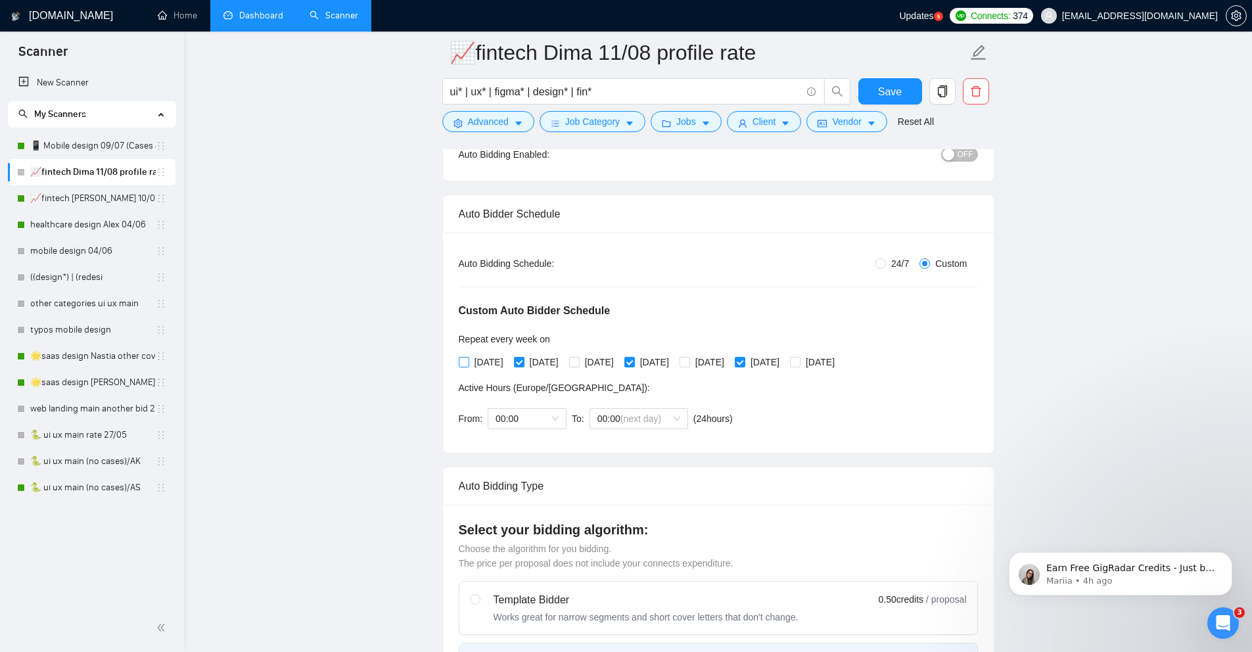
click at [465, 363] on input "[DATE]" at bounding box center [463, 361] width 9 height 9
checkbox input "true"
click at [522, 364] on input "[DATE]" at bounding box center [518, 361] width 9 height 9
checkbox input "false"
click at [578, 364] on input "[DATE]" at bounding box center [573, 361] width 9 height 9
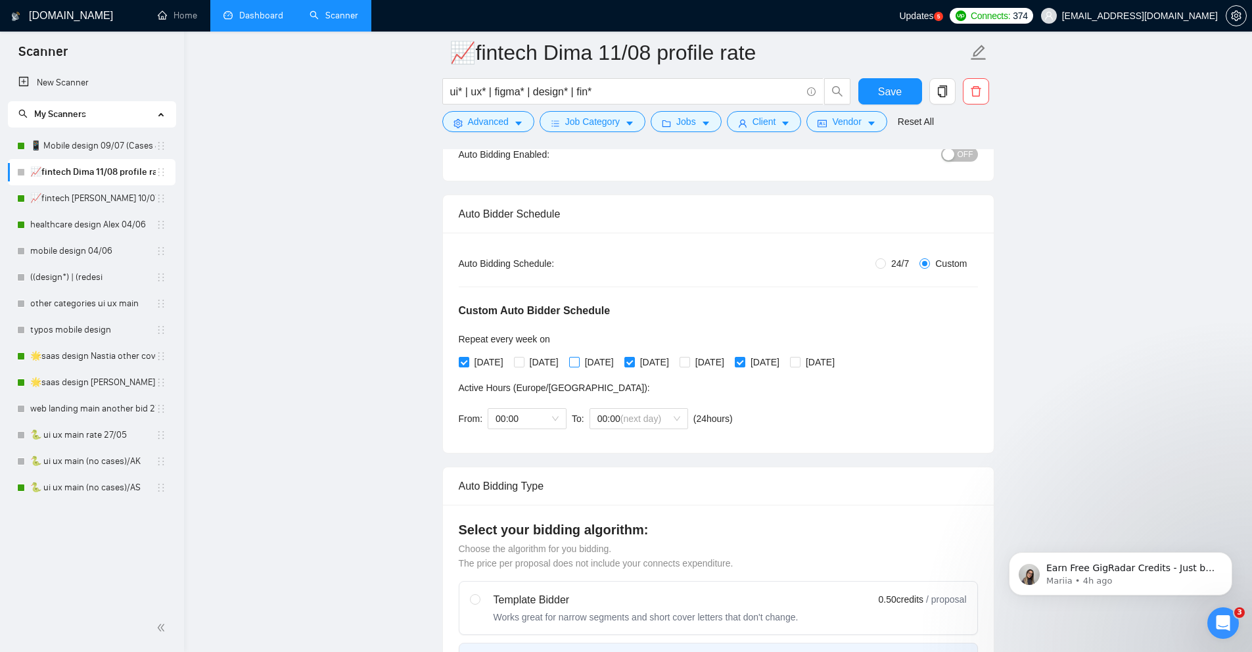
checkbox input "true"
click at [634, 363] on input "[DATE]" at bounding box center [628, 361] width 9 height 9
checkbox input "false"
click at [689, 363] on input "[DATE]" at bounding box center [684, 361] width 9 height 9
checkbox input "true"
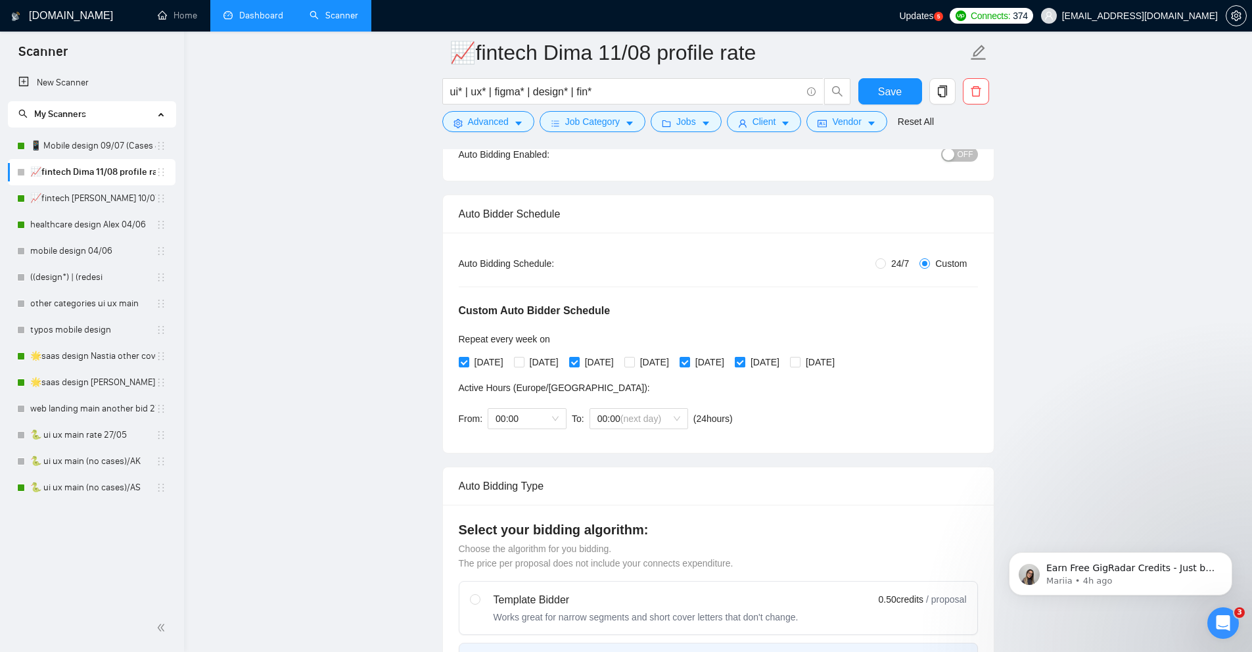
click at [745, 362] on span at bounding box center [740, 362] width 11 height 11
click at [744, 362] on input "[DATE]" at bounding box center [739, 361] width 9 height 9
checkbox input "false"
click at [799, 360] on input "[DATE]" at bounding box center [794, 361] width 9 height 9
checkbox input "true"
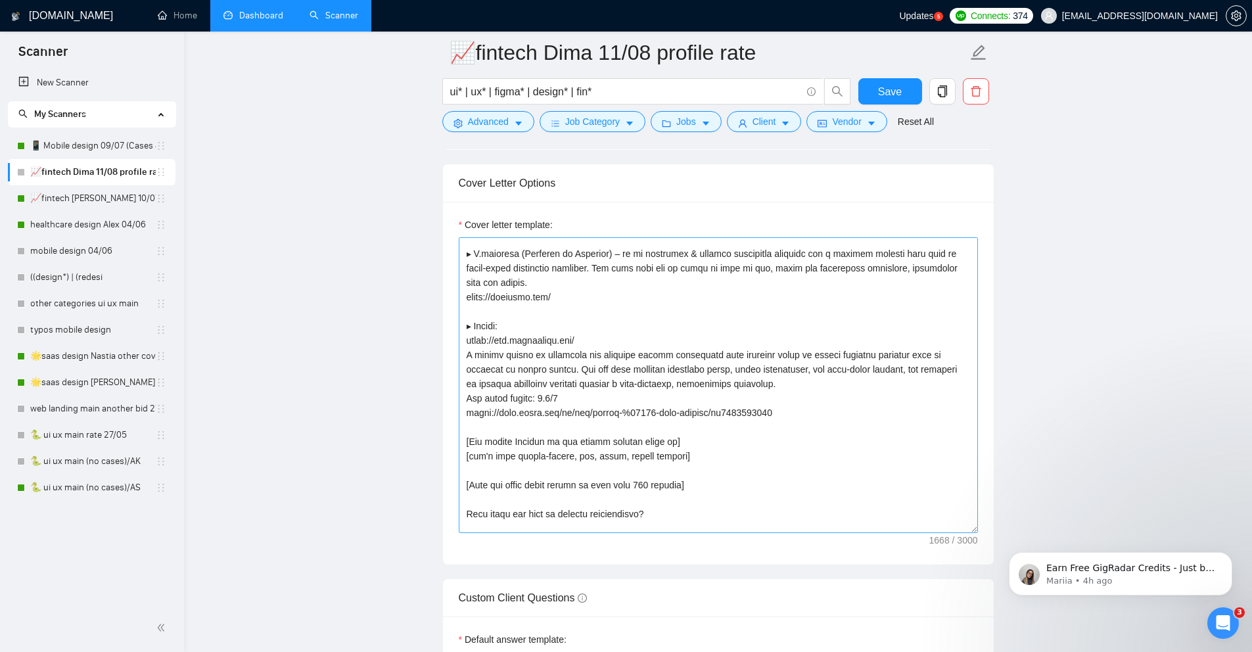
scroll to position [217, 0]
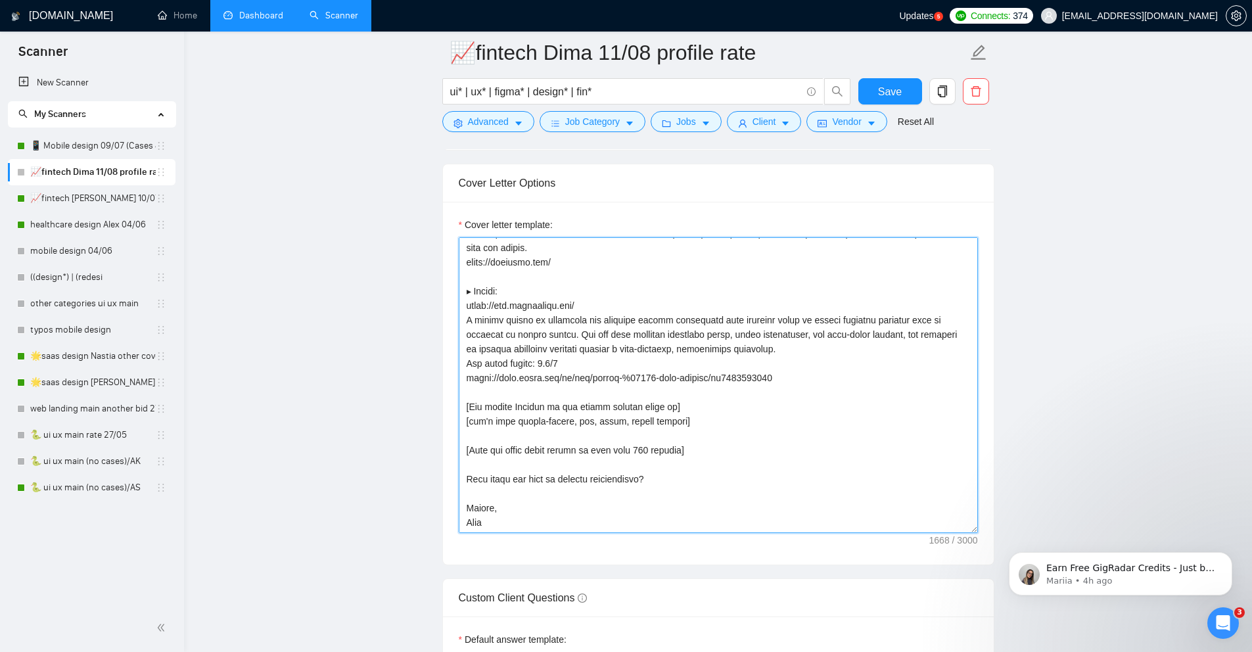
click at [484, 533] on textarea "Cover letter template:" at bounding box center [718, 385] width 519 height 296
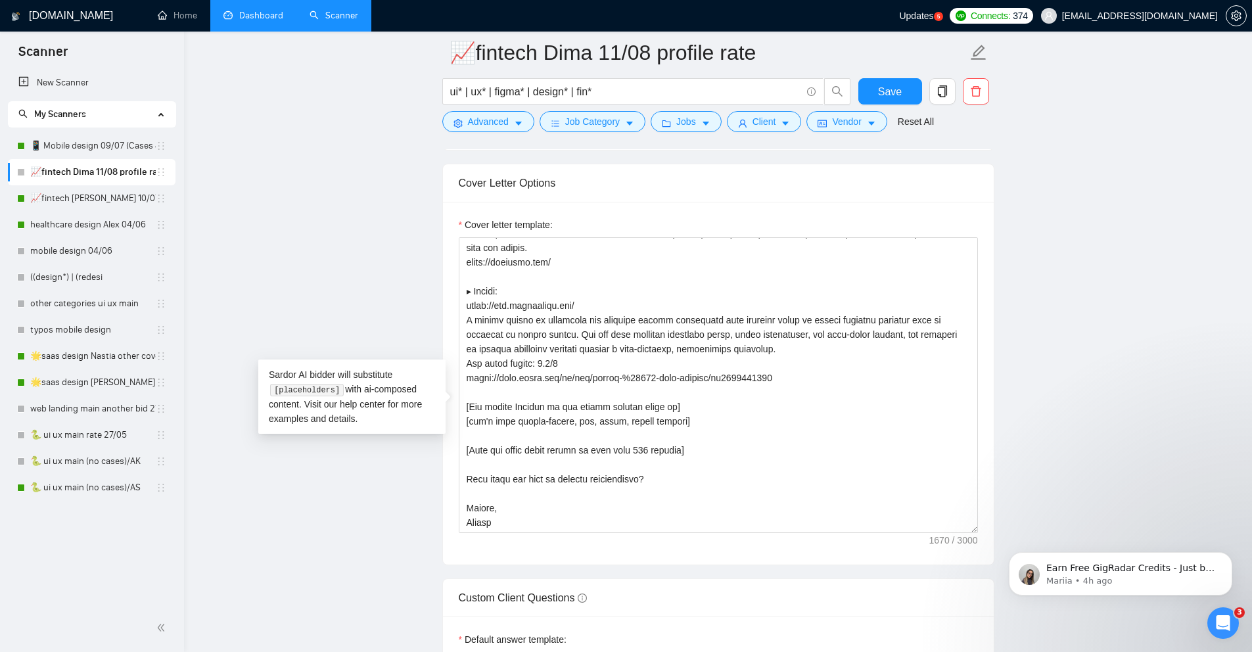
click at [1040, 414] on main "📈fintech Dima 11/08 profile rate ui* | ux* | figma* | design* | fin* Save Advan…" at bounding box center [718, 301] width 1026 height 3756
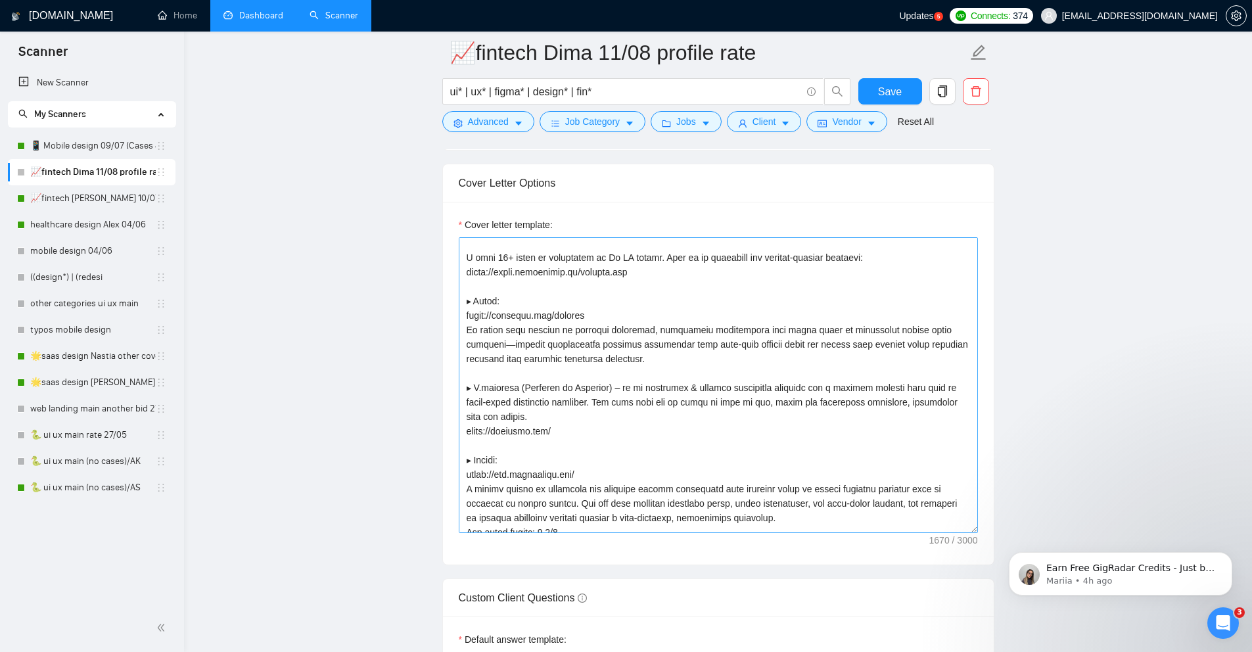
scroll to position [0, 0]
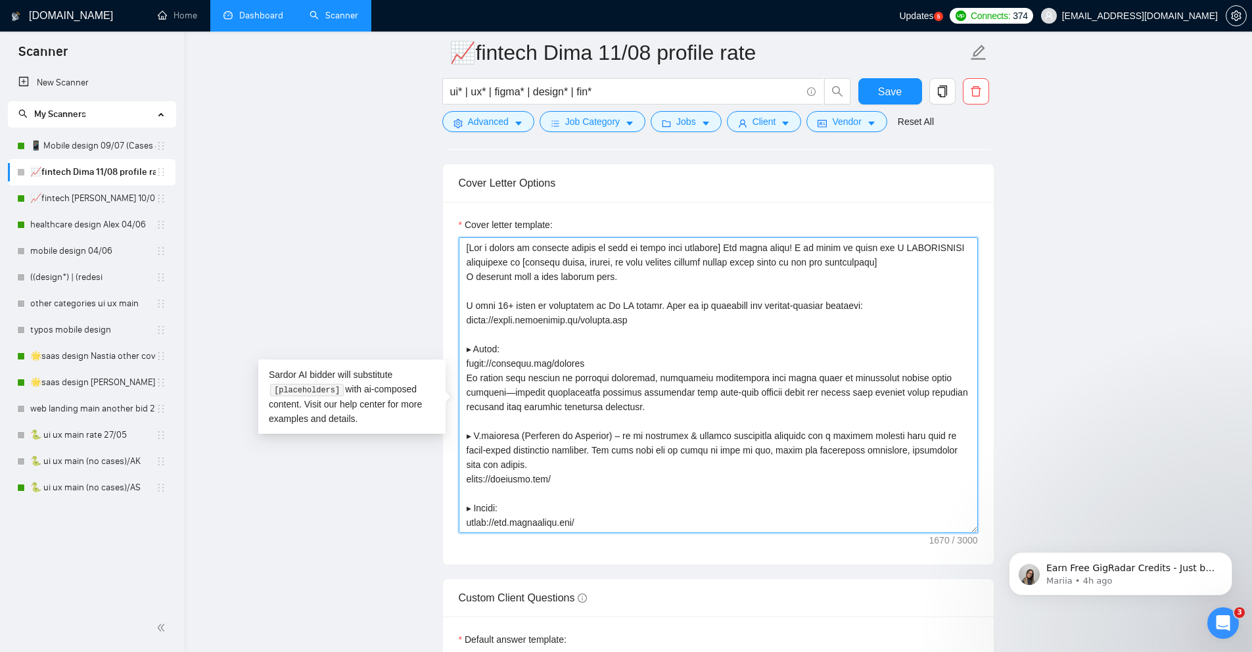
drag, startPoint x: 580, startPoint y: 283, endPoint x: 464, endPoint y: 283, distance: 115.7
click at [464, 283] on textarea "Cover letter template:" at bounding box center [718, 385] width 519 height 296
click at [904, 269] on textarea "Cover letter template:" at bounding box center [718, 385] width 519 height 296
drag, startPoint x: 848, startPoint y: 267, endPoint x: 891, endPoint y: 268, distance: 42.7
click at [891, 268] on textarea "Cover letter template:" at bounding box center [718, 385] width 519 height 296
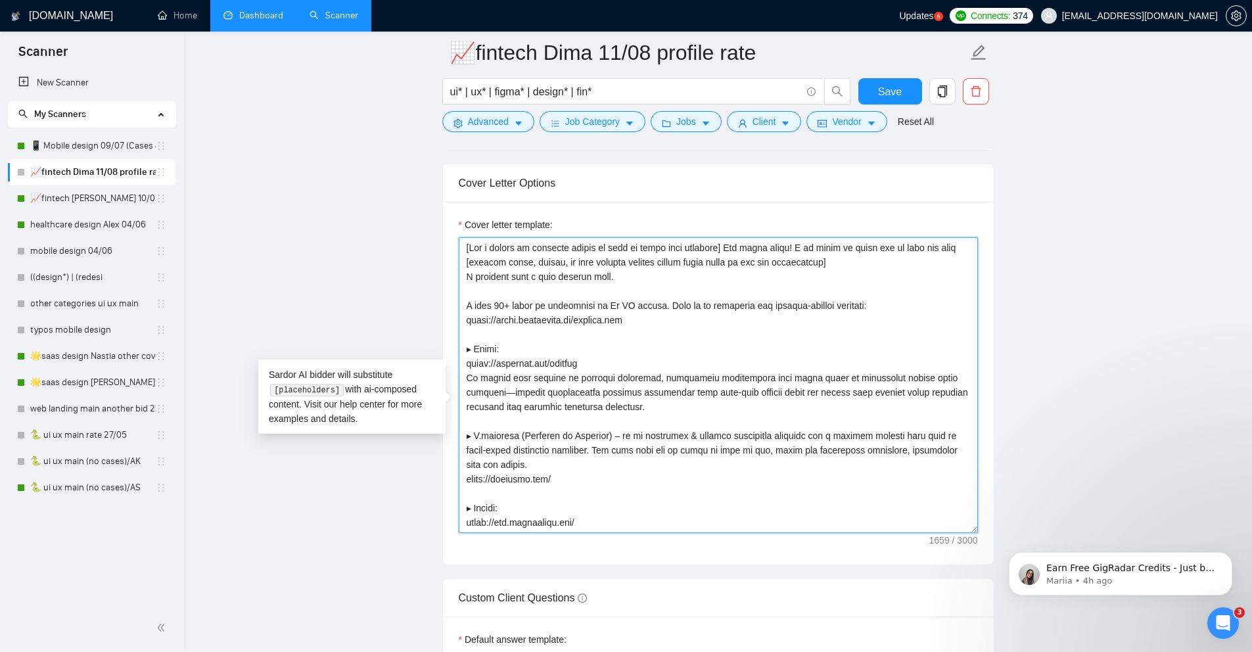
click at [904, 272] on textarea "Cover letter template:" at bounding box center [718, 385] width 519 height 296
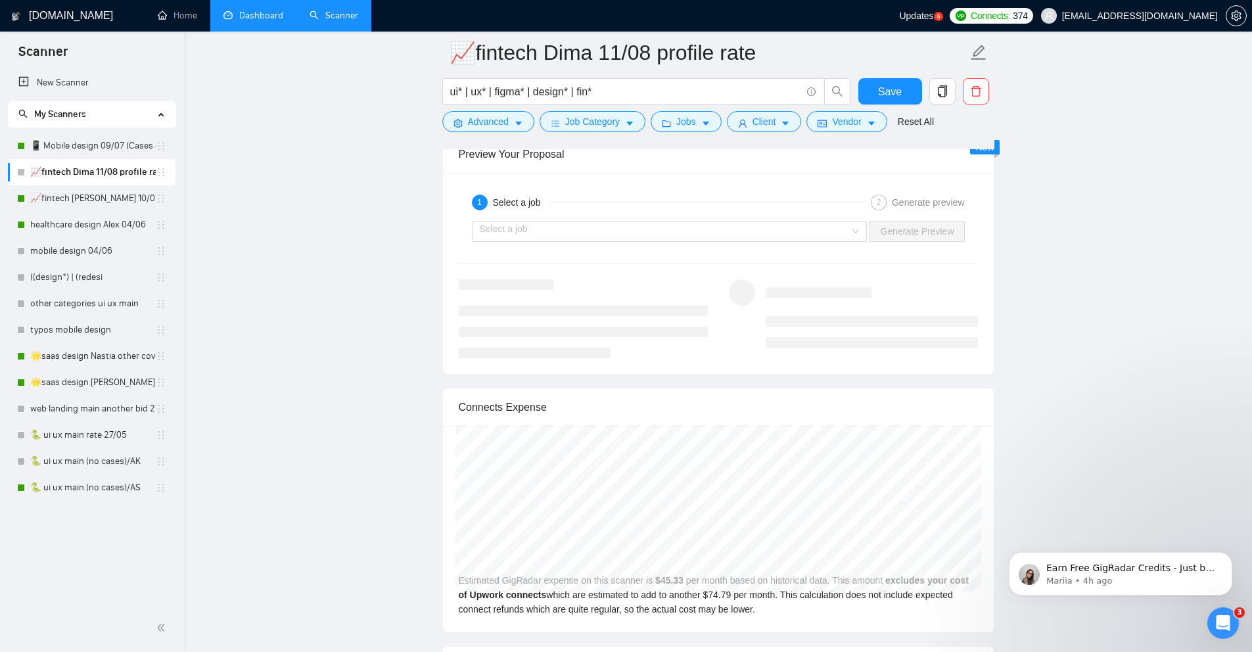
scroll to position [2700, 0]
type textarea "[Use a couple of relevant emojis to make my first line brighter] Hey hello ther…"
click at [752, 47] on input "📈fintech Dima 11/08 profile rate" at bounding box center [709, 52] width 518 height 33
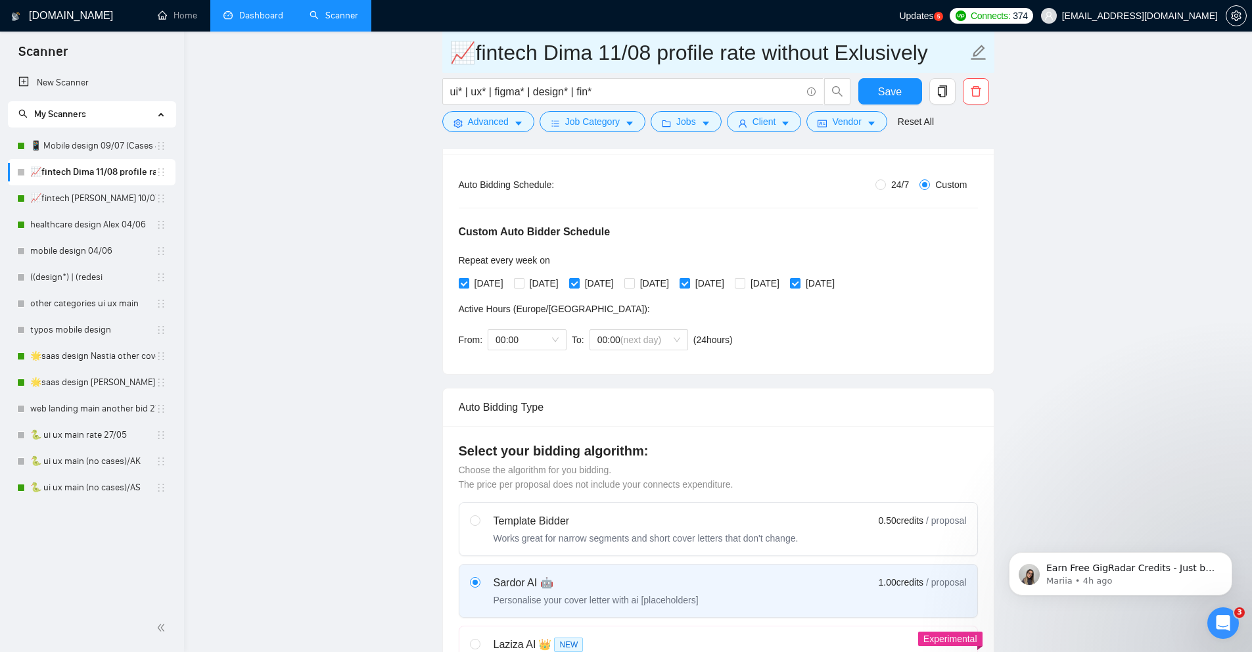
scroll to position [0, 0]
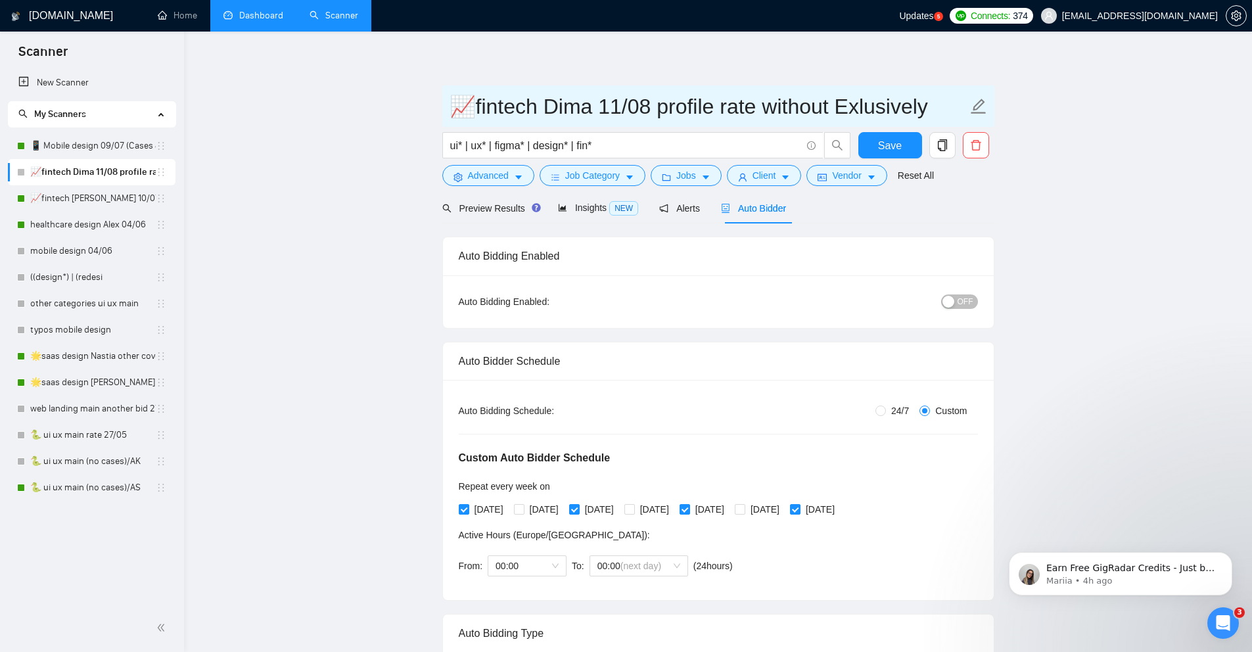
click at [856, 104] on input "📈fintech Dima 11/08 profile rate without Exlusively" at bounding box center [709, 106] width 518 height 33
type input "📈fintech Dima 11/08 profile rate without Exclusively"
click at [956, 300] on button "OFF" at bounding box center [959, 301] width 37 height 14
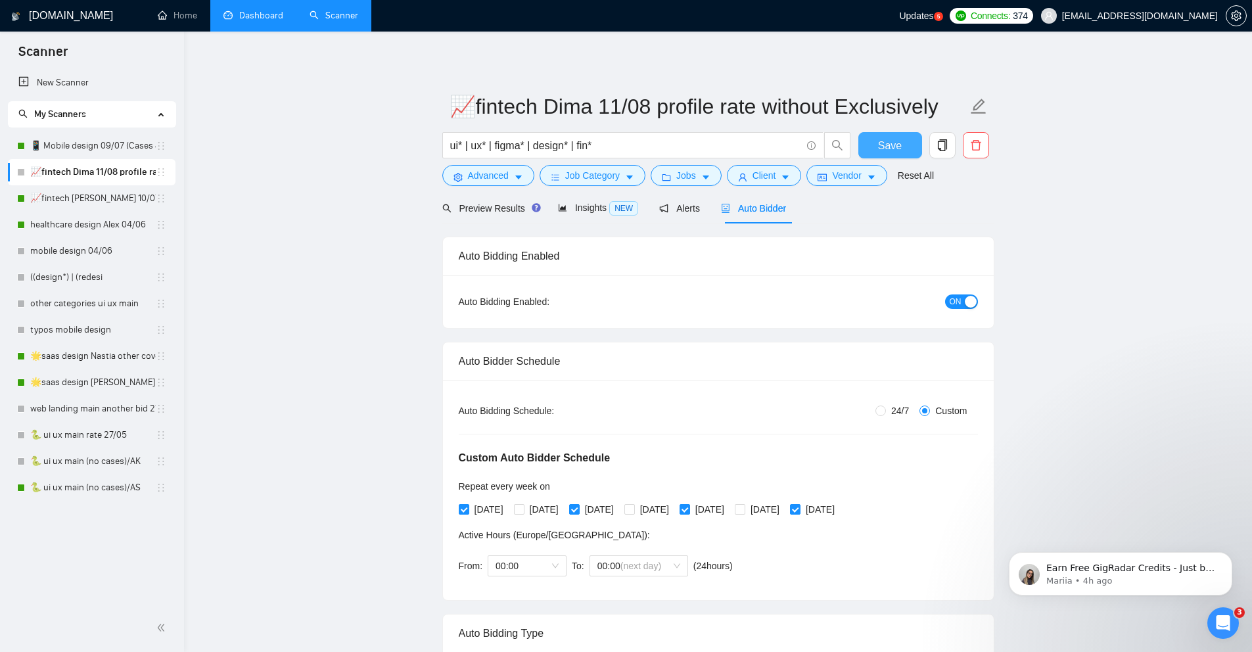
click at [889, 141] on span "Save" at bounding box center [890, 145] width 24 height 16
click at [88, 227] on link "healthcare design Alex 04/06" at bounding box center [93, 225] width 126 height 26
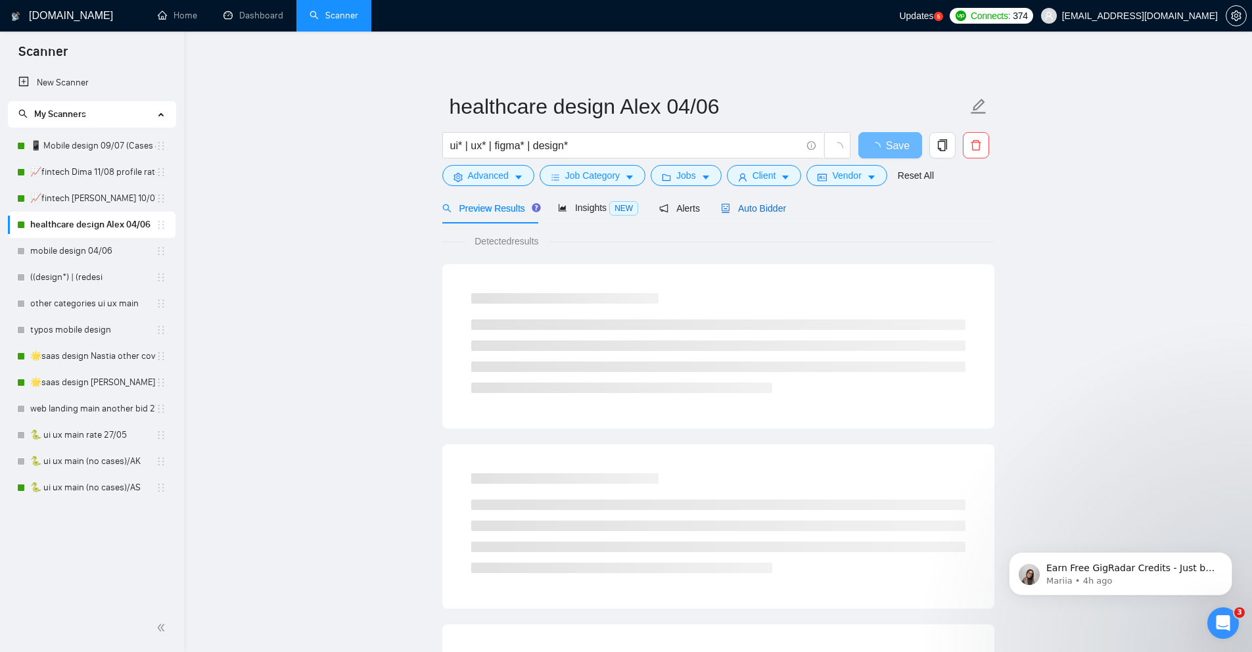
click at [761, 214] on span "Auto Bidder" at bounding box center [753, 208] width 65 height 11
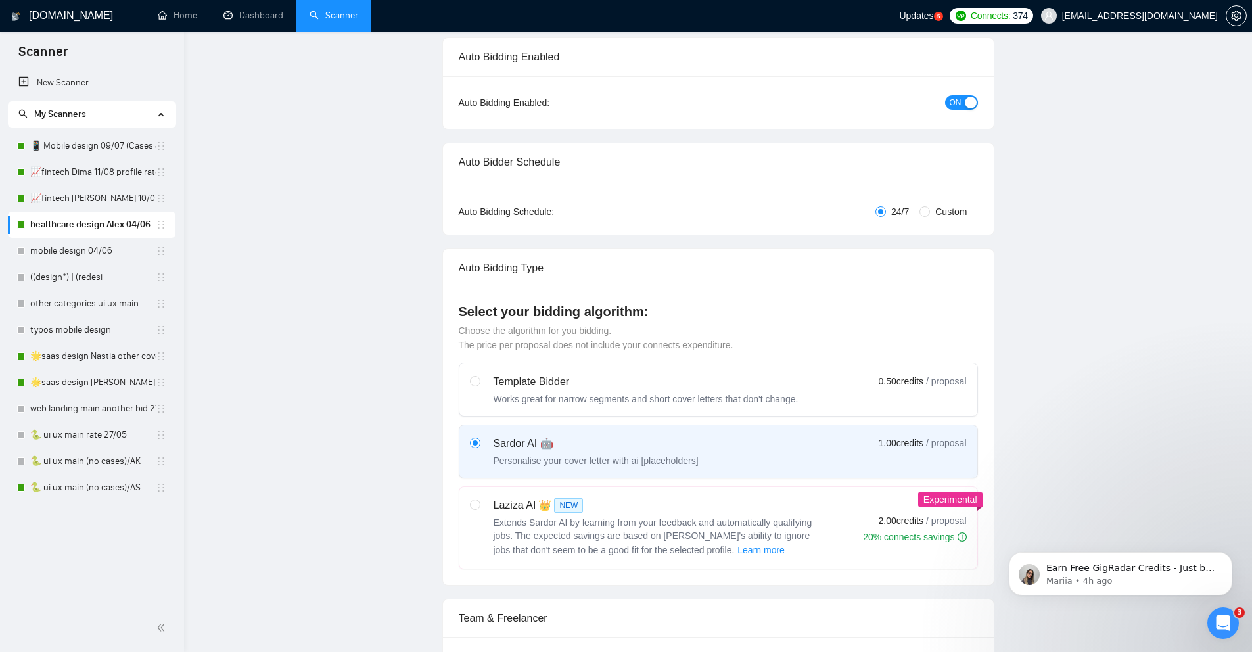
scroll to position [227, 0]
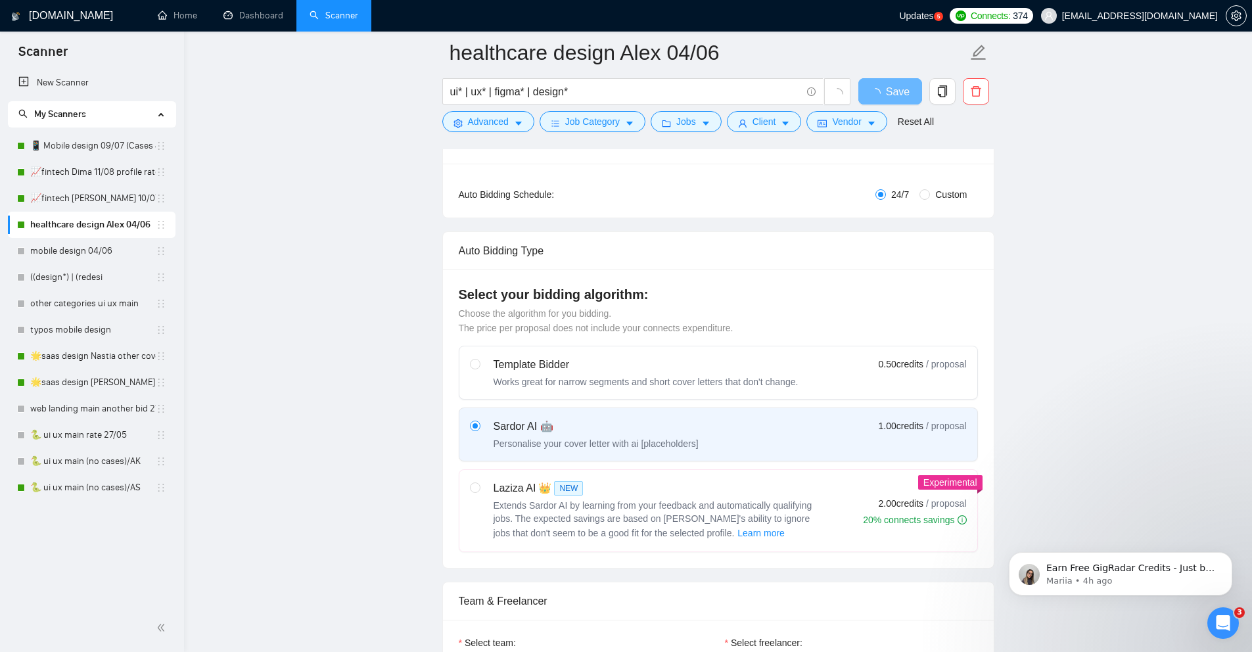
click at [930, 198] on span "Custom" at bounding box center [951, 194] width 42 height 14
click at [930, 198] on input "Custom" at bounding box center [924, 194] width 11 height 11
radio input "true"
radio input "false"
checkbox input "true"
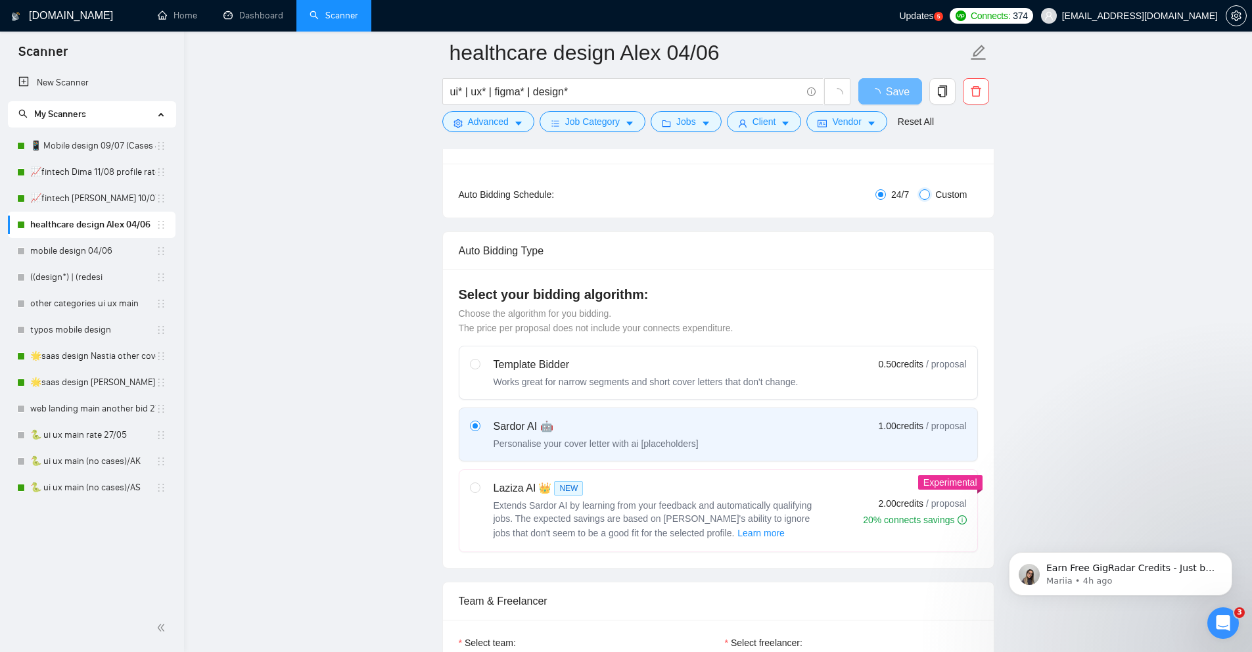
checkbox input "true"
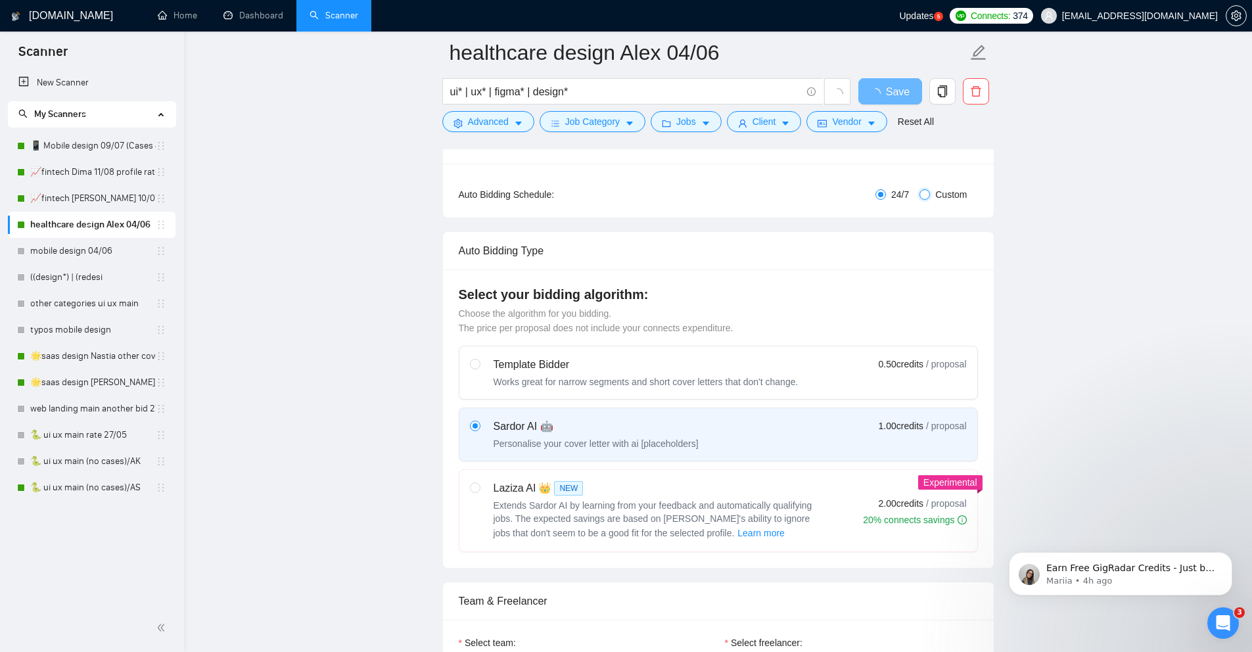
checkbox input "true"
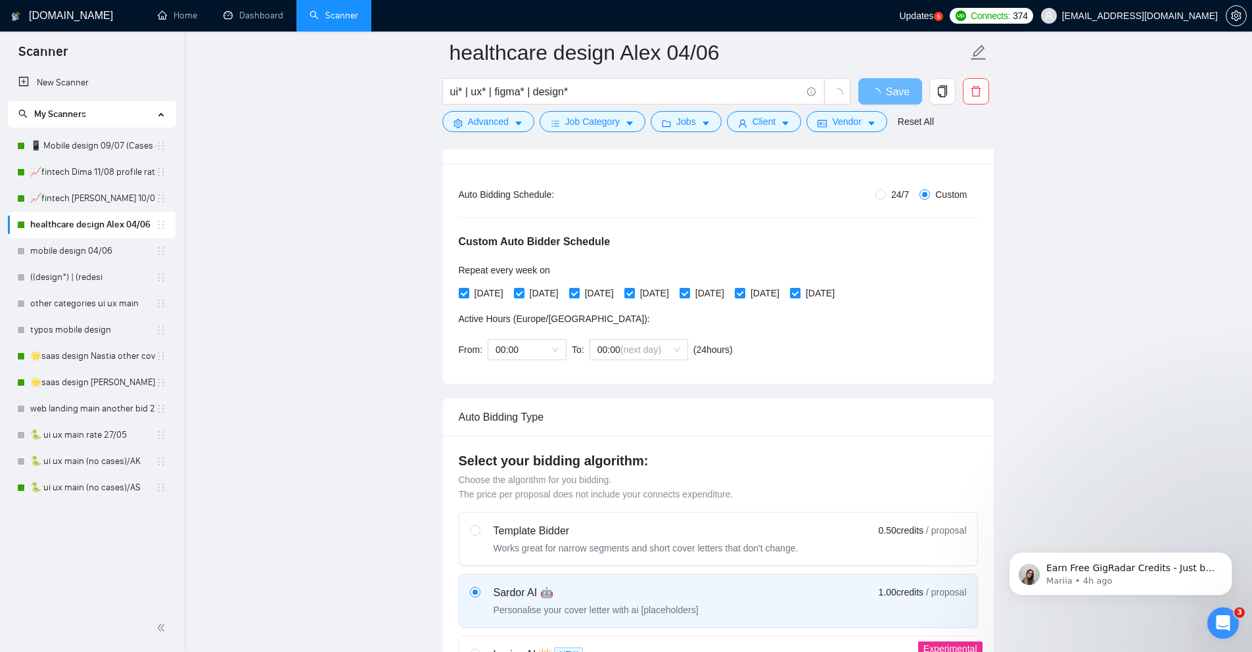
click at [469, 292] on span "[DATE]" at bounding box center [488, 293] width 39 height 14
click at [468, 292] on input "[DATE]" at bounding box center [463, 292] width 9 height 9
checkbox input "false"
click at [578, 293] on input "[DATE]" at bounding box center [573, 292] width 9 height 9
checkbox input "false"
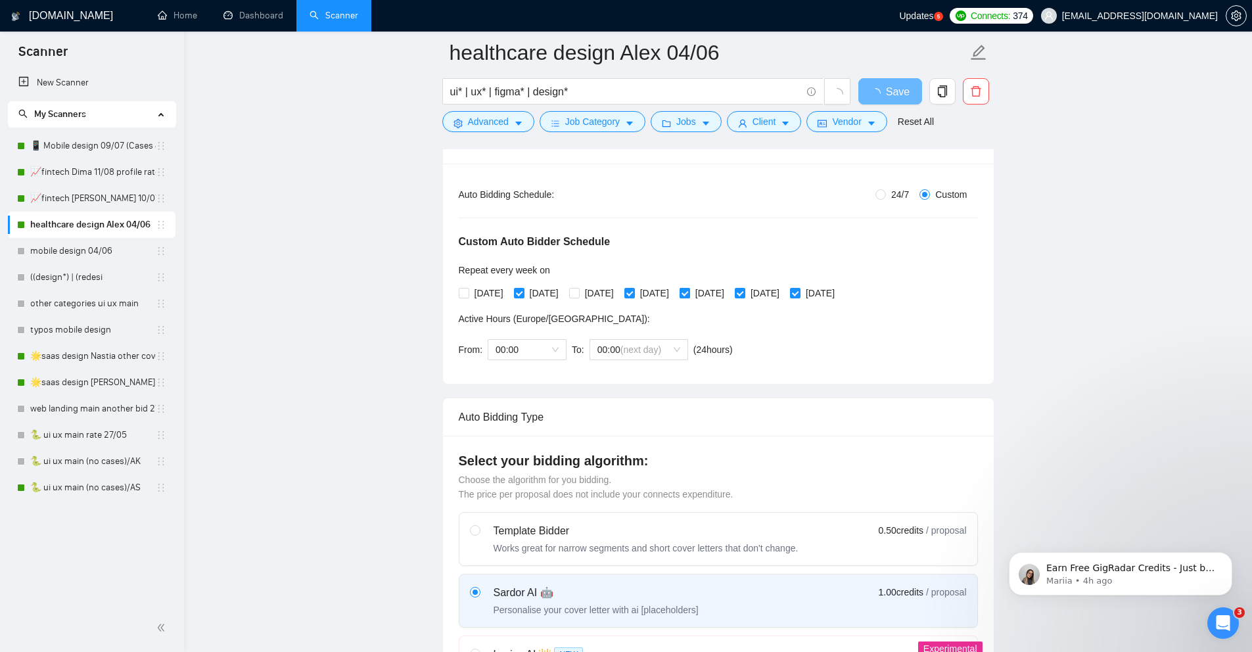
click at [689, 295] on input "[DATE]" at bounding box center [684, 292] width 9 height 9
checkbox input "false"
click at [799, 292] on input "[DATE]" at bounding box center [794, 292] width 9 height 9
checkbox input "false"
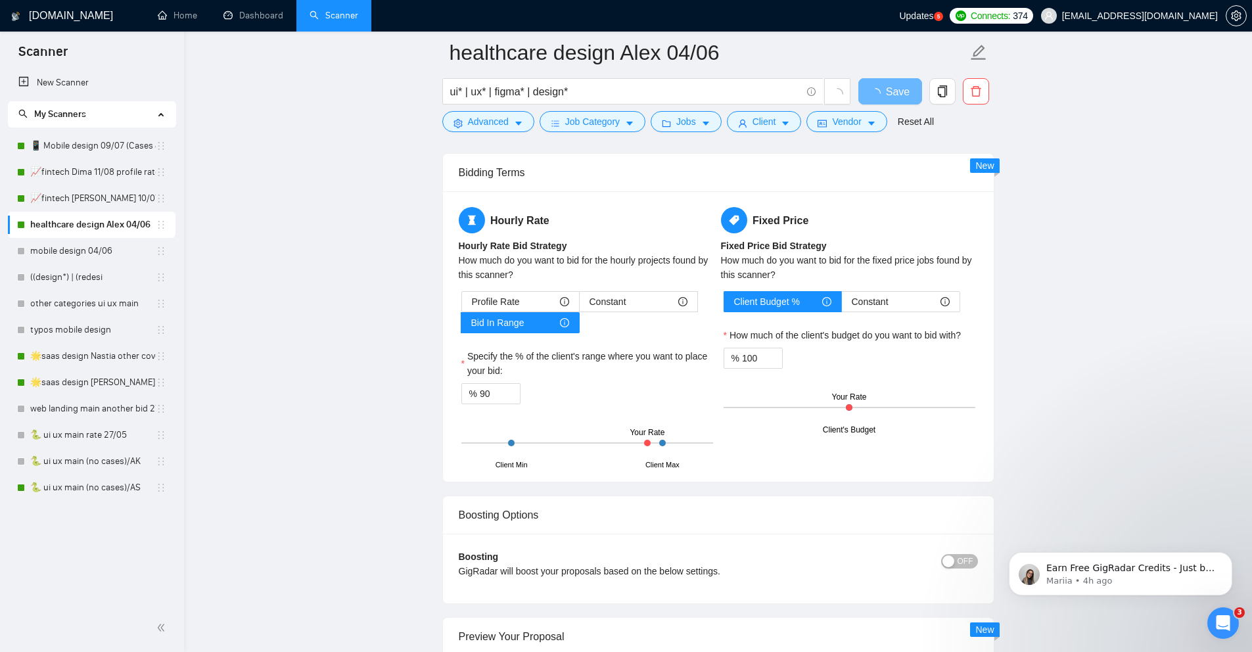
scroll to position [2232, 0]
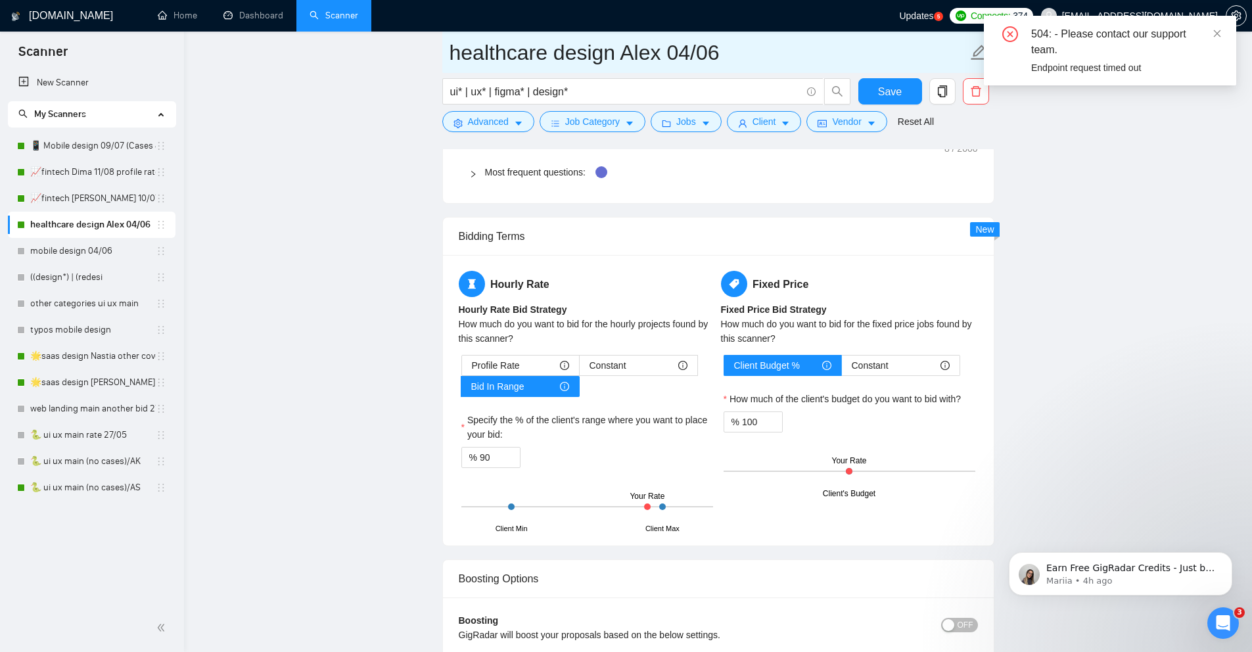
click at [747, 43] on input "healthcare design Alex 04/06" at bounding box center [709, 52] width 518 height 33
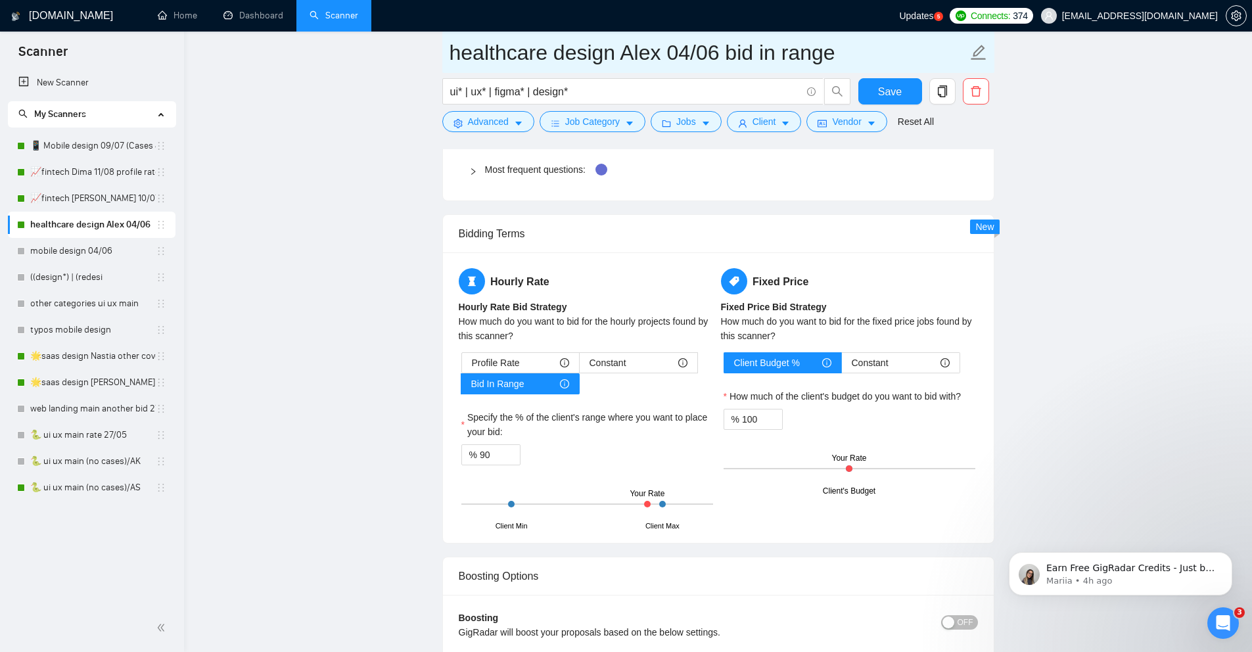
scroll to position [2125, 0]
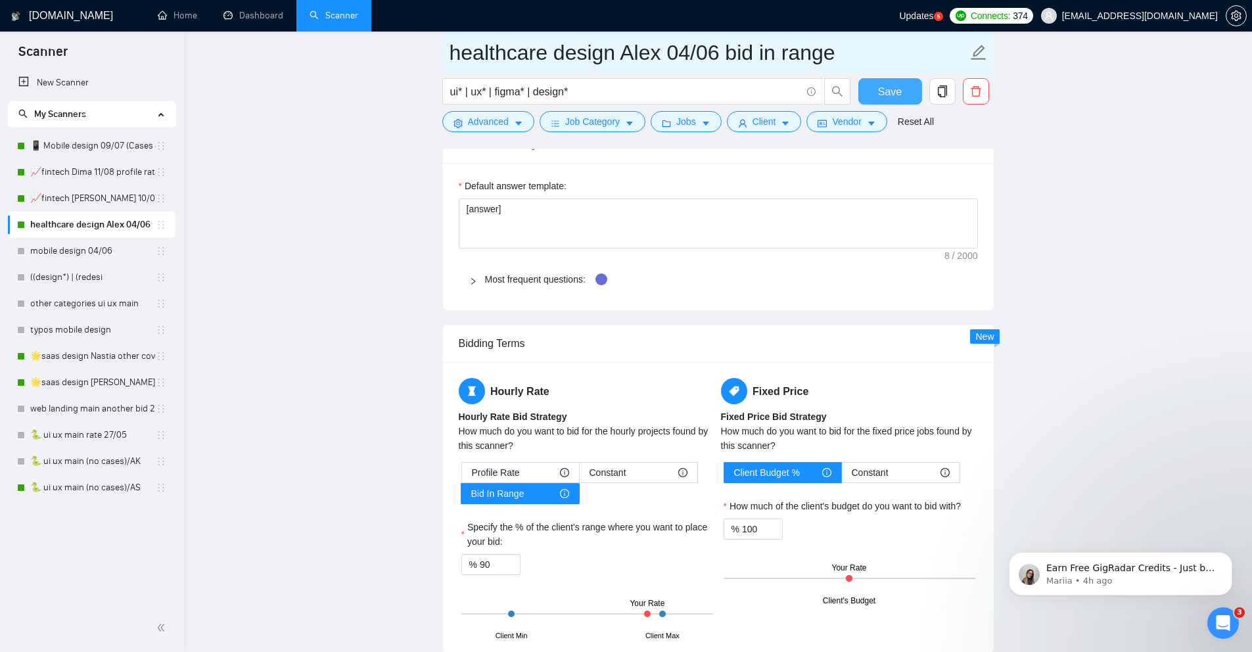
type input "healthcare design Alex 04/06 bid in range"
click at [894, 91] on span "Save" at bounding box center [890, 91] width 24 height 16
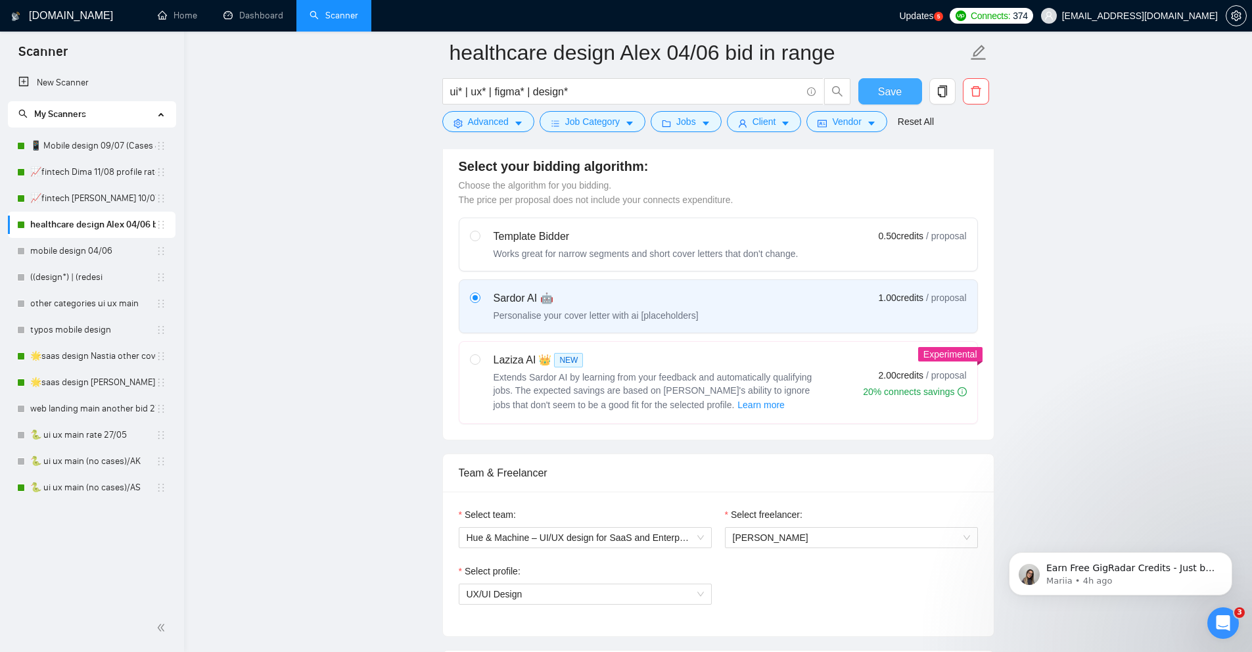
scroll to position [0, 0]
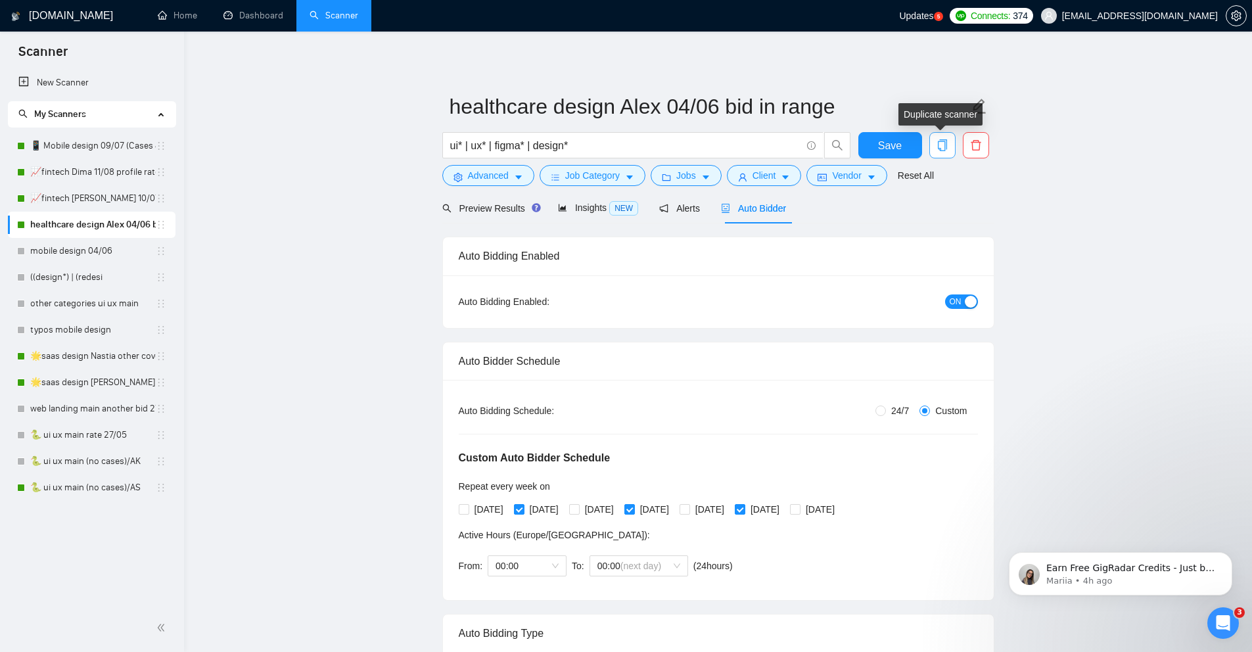
click at [938, 144] on icon "copy" at bounding box center [943, 145] width 12 height 12
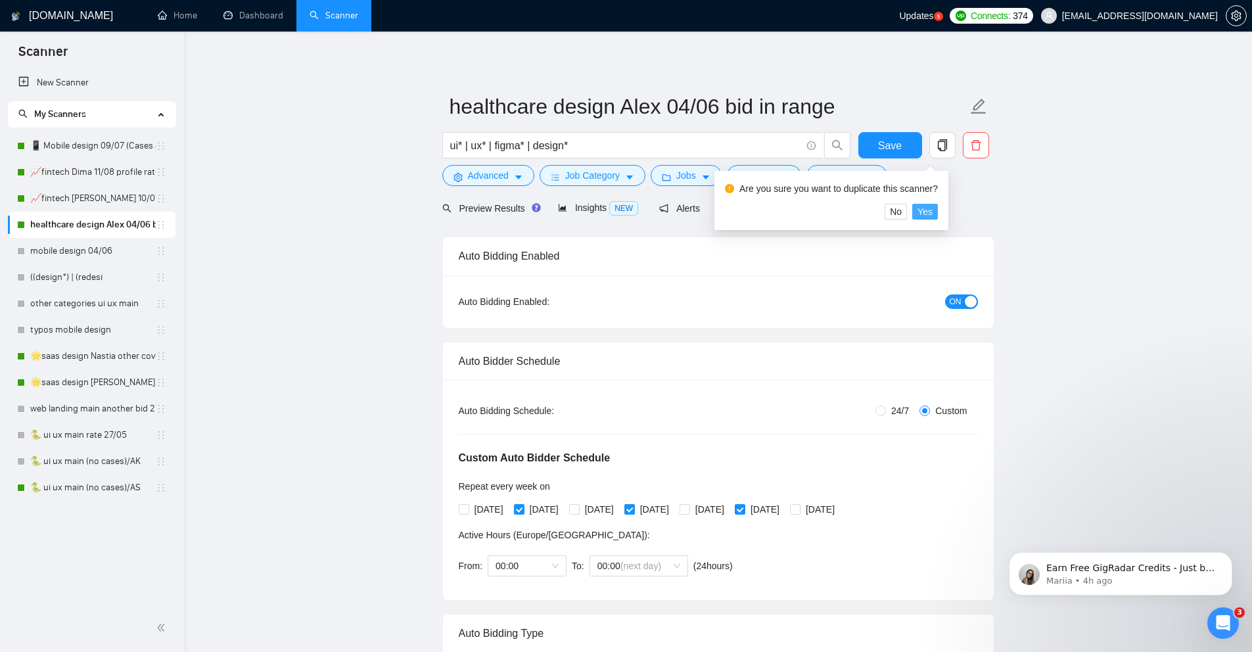
click at [938, 214] on button "Yes" at bounding box center [925, 212] width 26 height 16
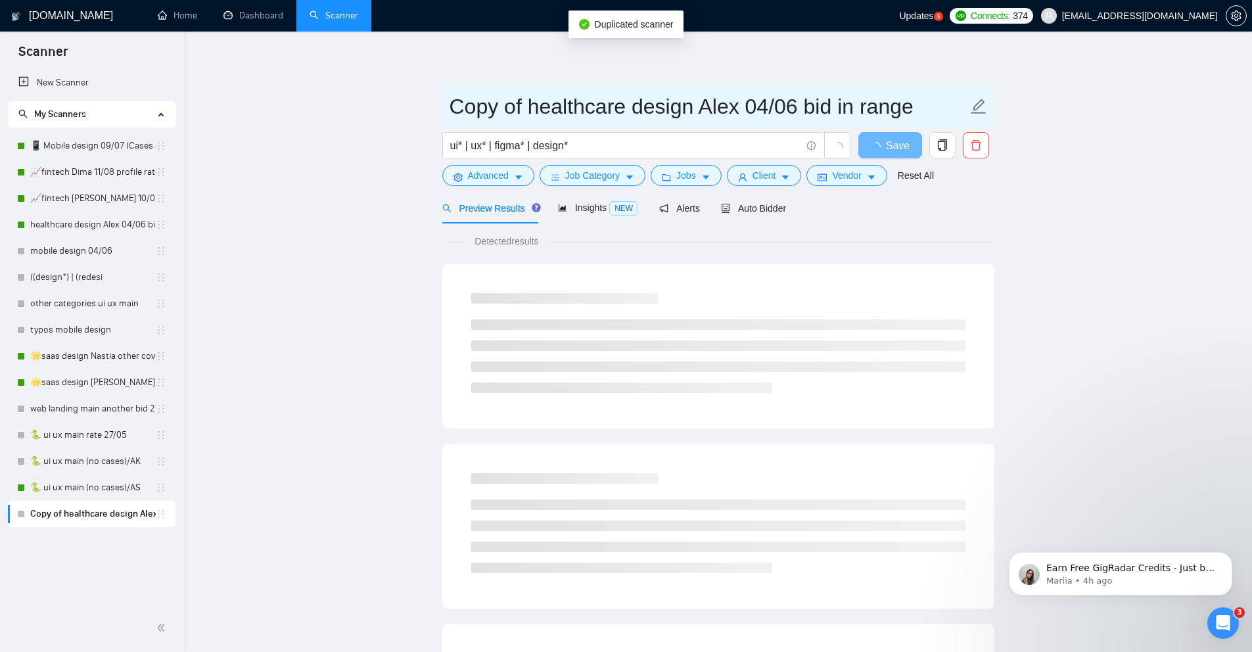
click at [706, 109] on input "Copy of healthcare design Alex 04/06 bid in range" at bounding box center [709, 106] width 518 height 33
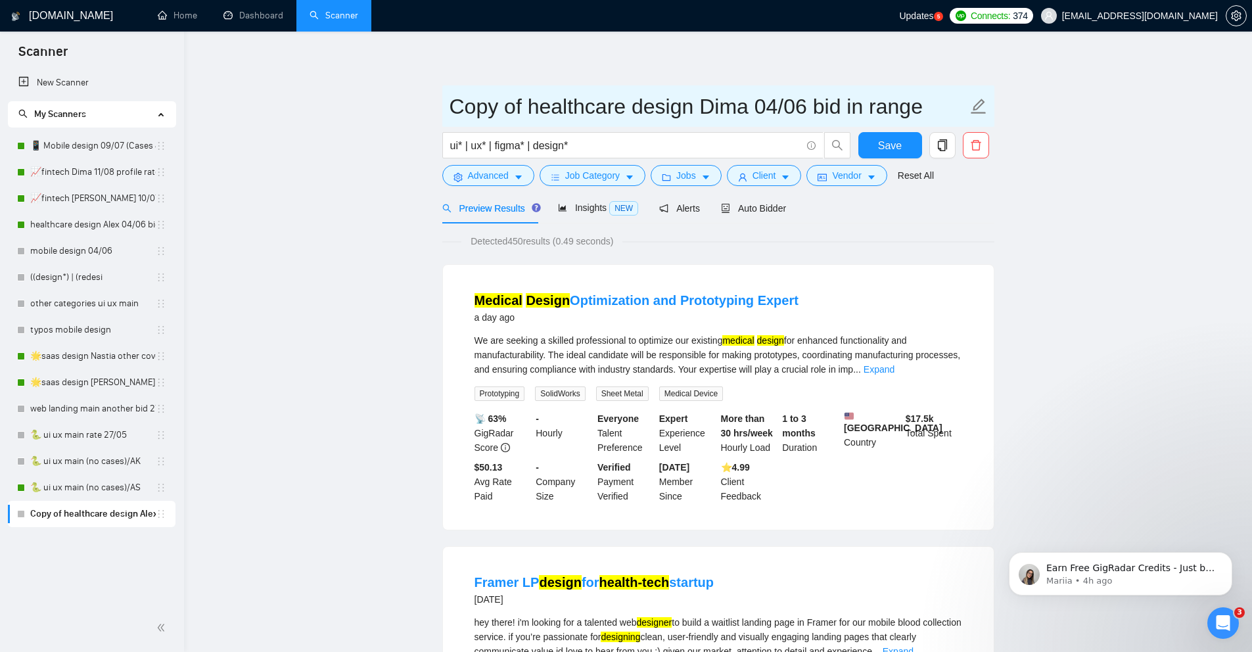
drag, startPoint x: 529, startPoint y: 110, endPoint x: 414, endPoint y: 100, distance: 115.5
click at [700, 113] on input "healthcare design Dima 04/06 bid in range" at bounding box center [709, 106] width 518 height 33
drag, startPoint x: 839, startPoint y: 108, endPoint x: 735, endPoint y: 104, distance: 103.9
click at [735, 104] on input "healthcare design Dima 11/08 bid in range" at bounding box center [709, 106] width 518 height 33
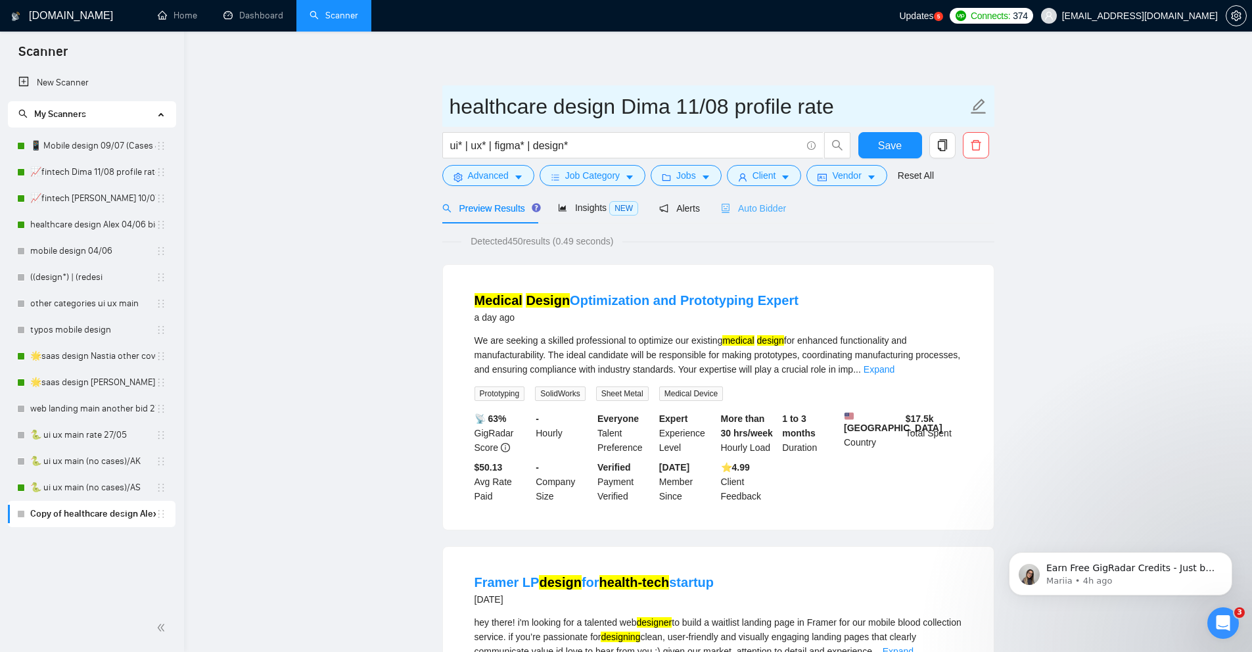
type input "healthcare design Dima 11/08 profile rate"
click at [760, 207] on span "Auto Bidder" at bounding box center [753, 208] width 65 height 11
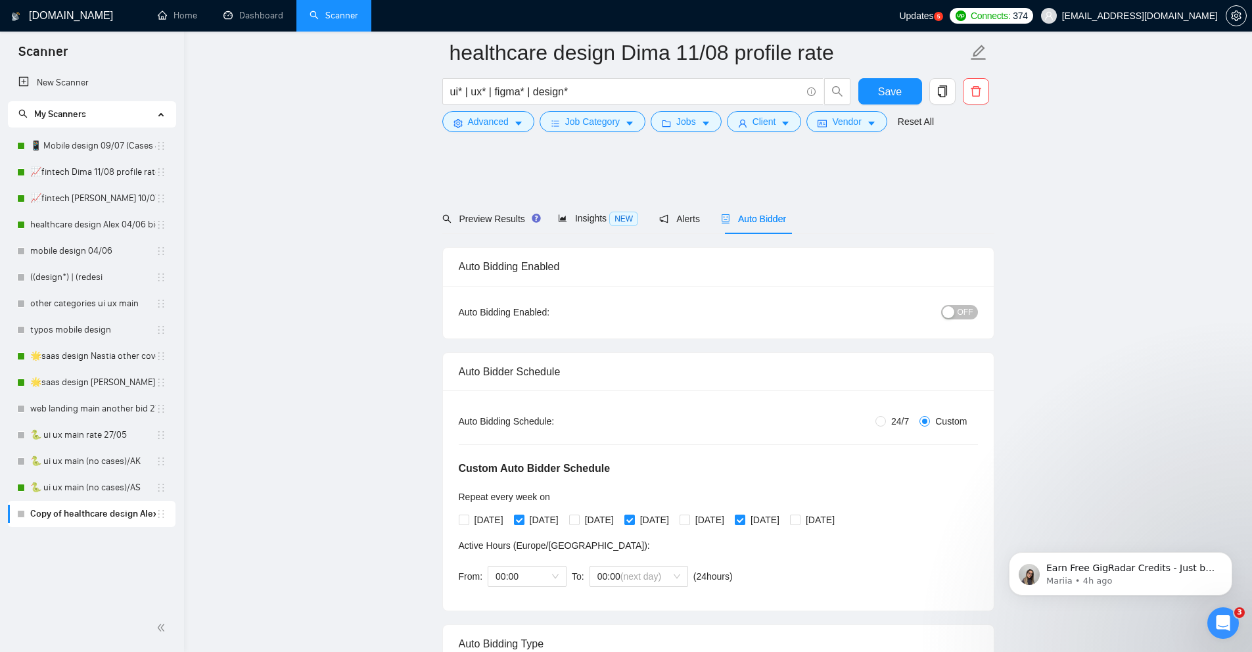
scroll to position [112, 0]
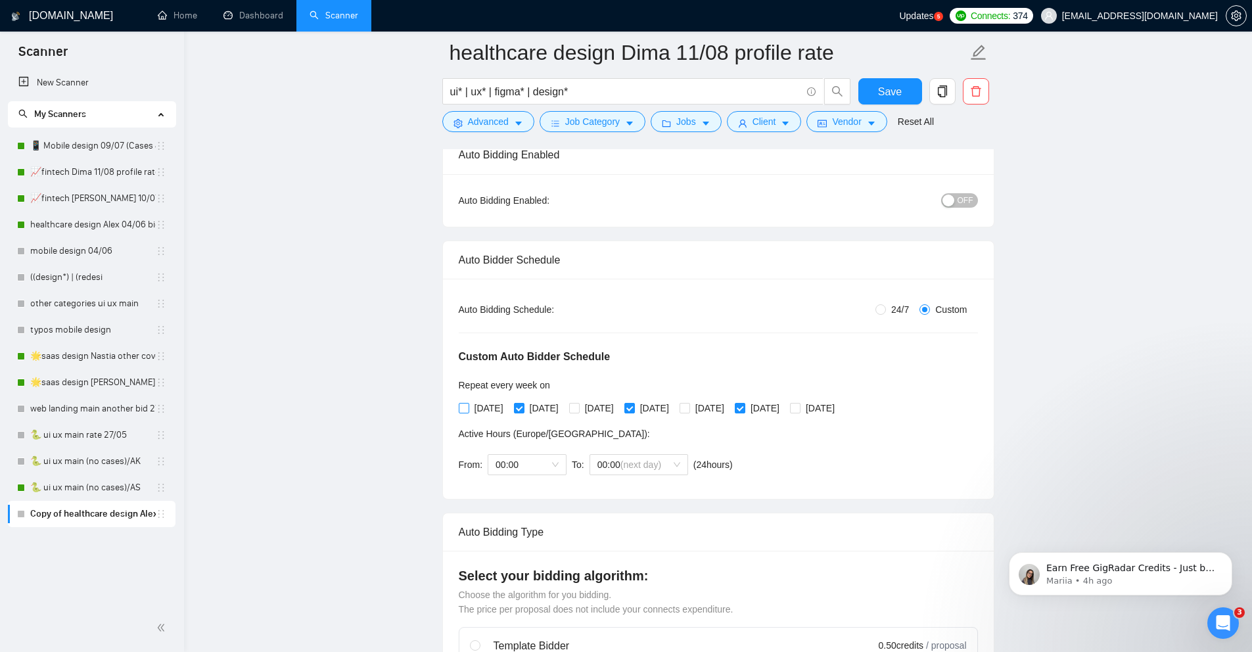
click at [469, 409] on span at bounding box center [464, 408] width 11 height 11
click at [468, 409] on input "[DATE]" at bounding box center [463, 407] width 9 height 9
checkbox input "true"
click at [519, 409] on input "[DATE]" at bounding box center [518, 407] width 9 height 9
checkbox input "false"
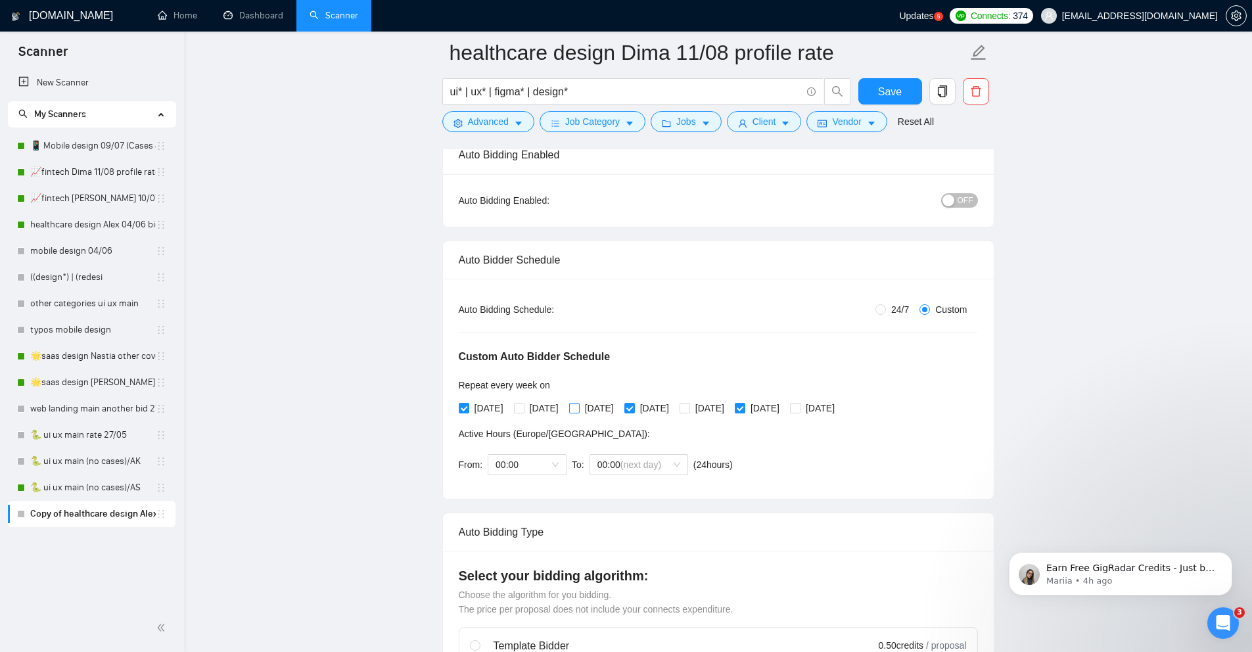
click at [578, 409] on input "[DATE]" at bounding box center [573, 407] width 9 height 9
checkbox input "true"
click at [634, 404] on input "[DATE]" at bounding box center [628, 407] width 9 height 9
checkbox input "false"
click at [729, 409] on span "[DATE]" at bounding box center [709, 408] width 39 height 14
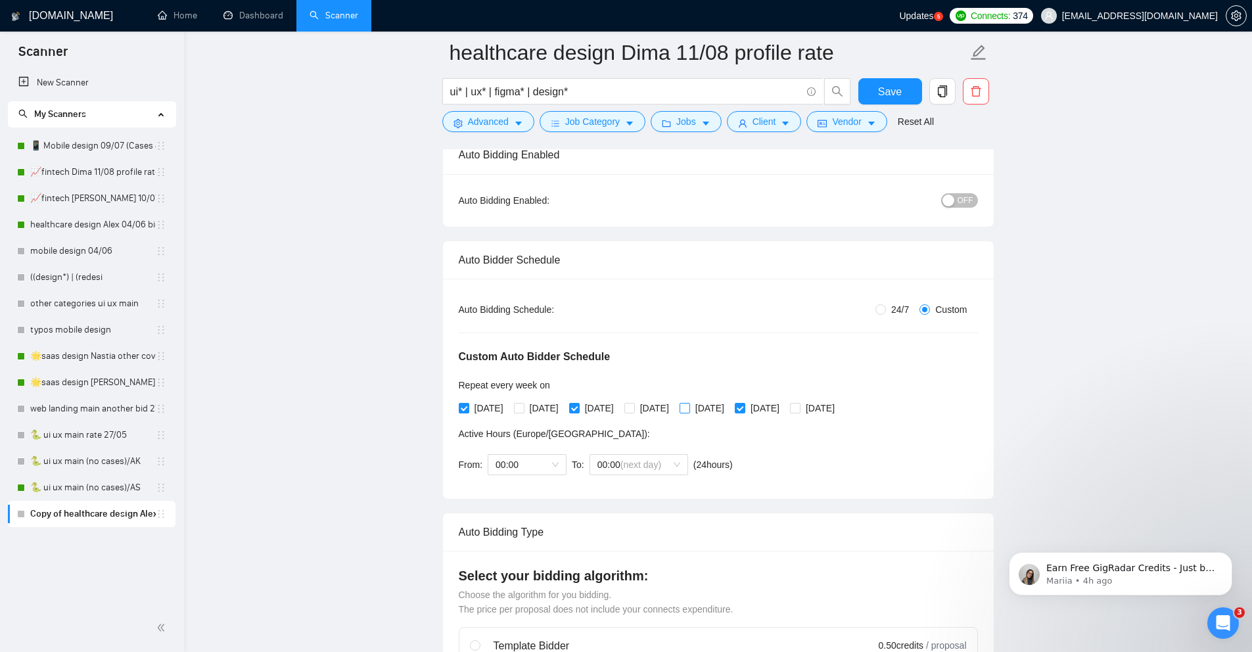
click at [689, 409] on input "[DATE]" at bounding box center [684, 407] width 9 height 9
checkbox input "true"
click at [785, 404] on span "[DATE]" at bounding box center [764, 408] width 39 height 14
click at [744, 404] on input "[DATE]" at bounding box center [739, 407] width 9 height 9
checkbox input "false"
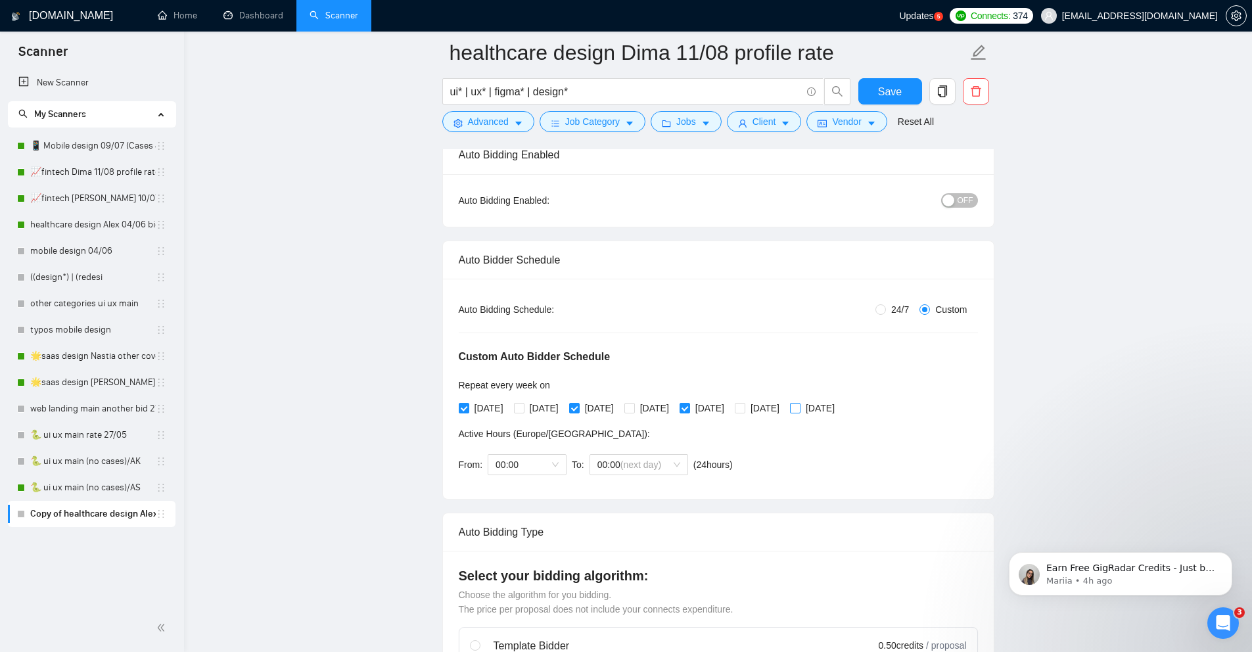
click at [840, 407] on span "[DATE]" at bounding box center [819, 408] width 39 height 14
click at [799, 407] on input "[DATE]" at bounding box center [794, 407] width 9 height 9
checkbox input "true"
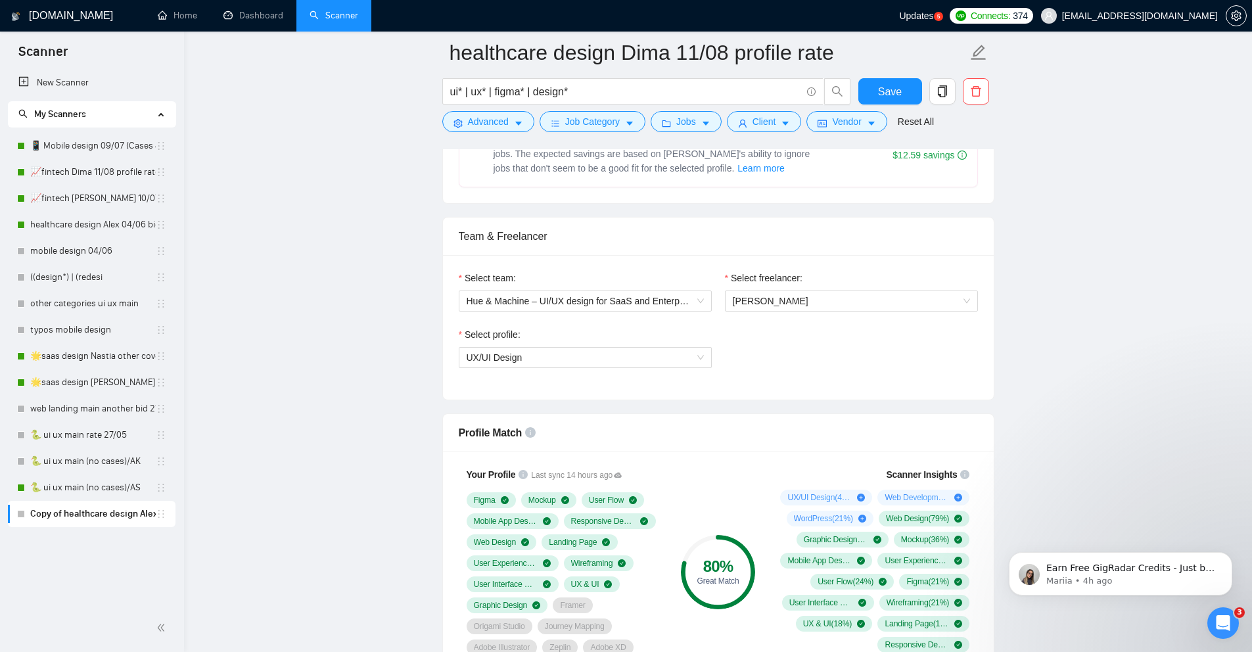
scroll to position [757, 0]
click at [842, 303] on span "[PERSON_NAME]" at bounding box center [851, 302] width 237 height 20
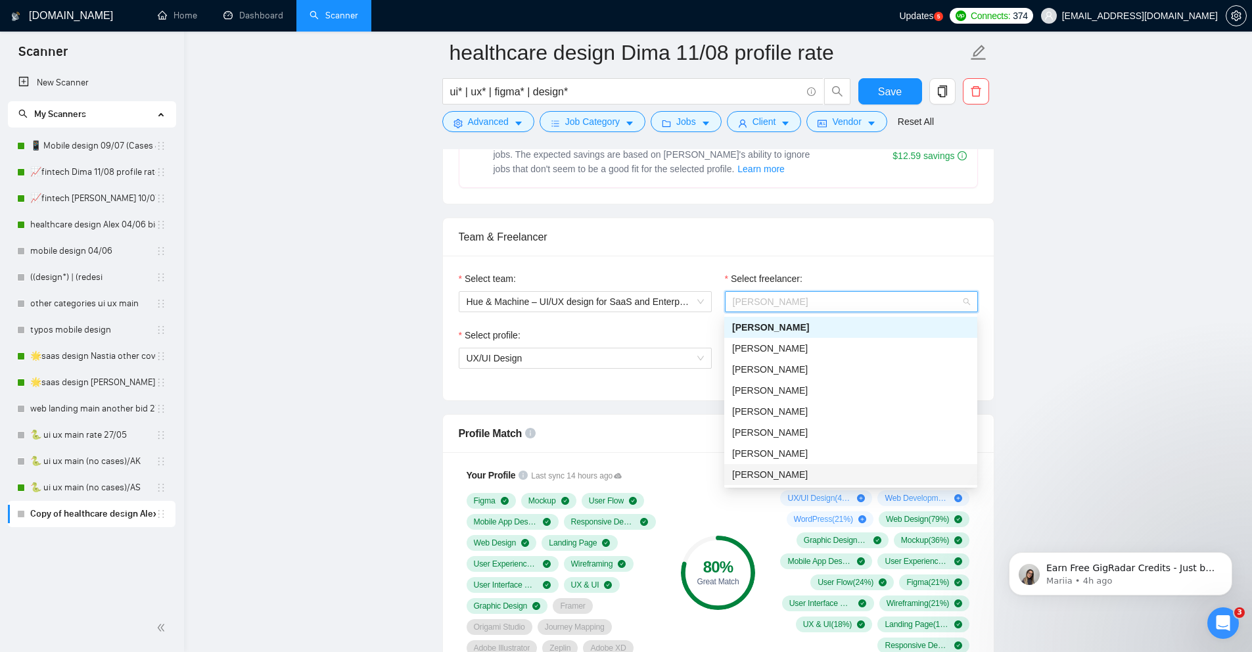
click at [815, 471] on div "[PERSON_NAME]" at bounding box center [850, 474] width 237 height 14
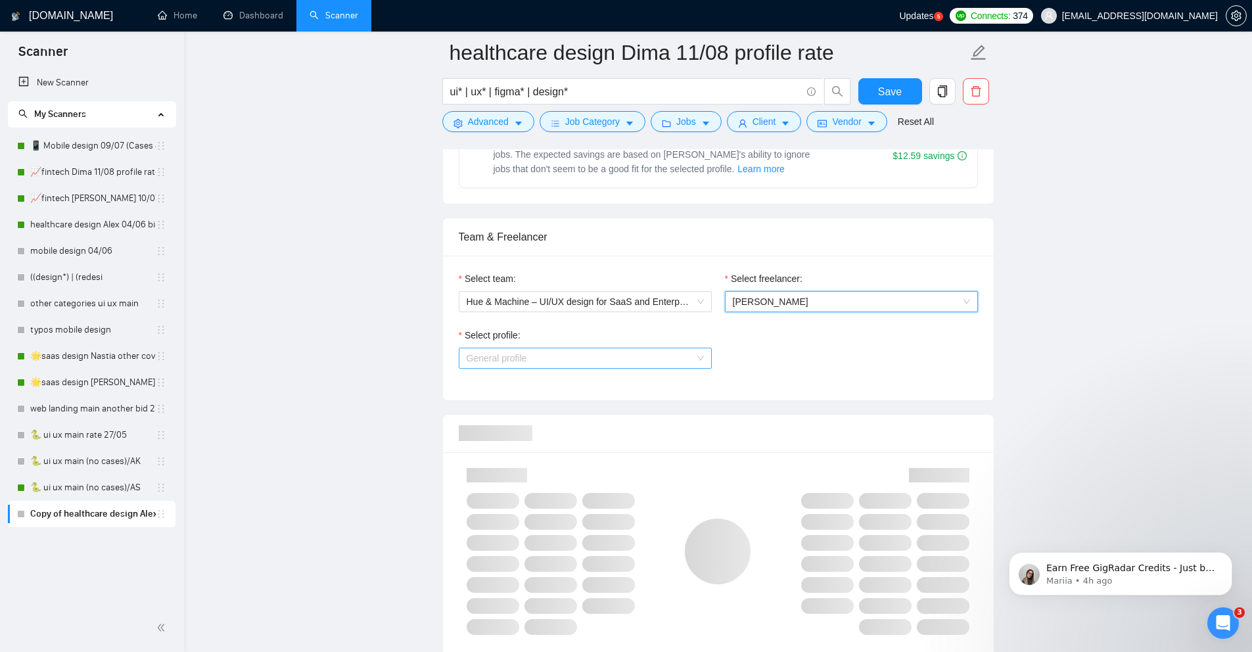
click at [673, 361] on span "General profile" at bounding box center [585, 358] width 237 height 20
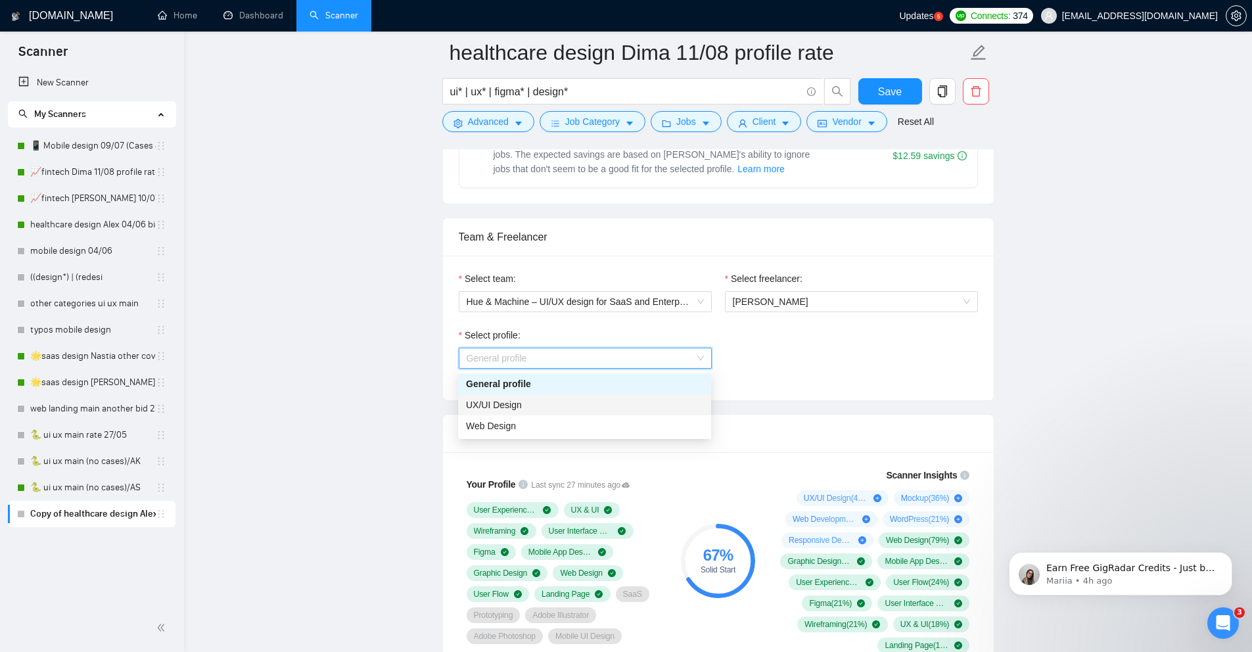
click at [595, 407] on div "UX/UI Design" at bounding box center [584, 405] width 237 height 14
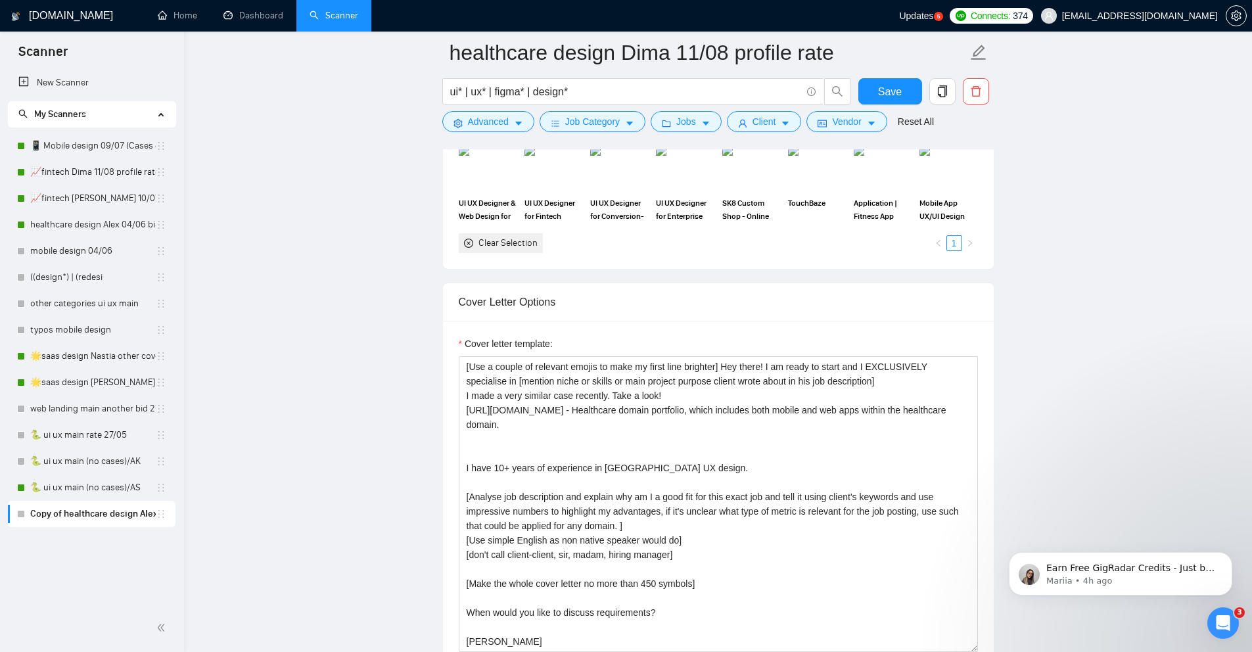
scroll to position [1597, 0]
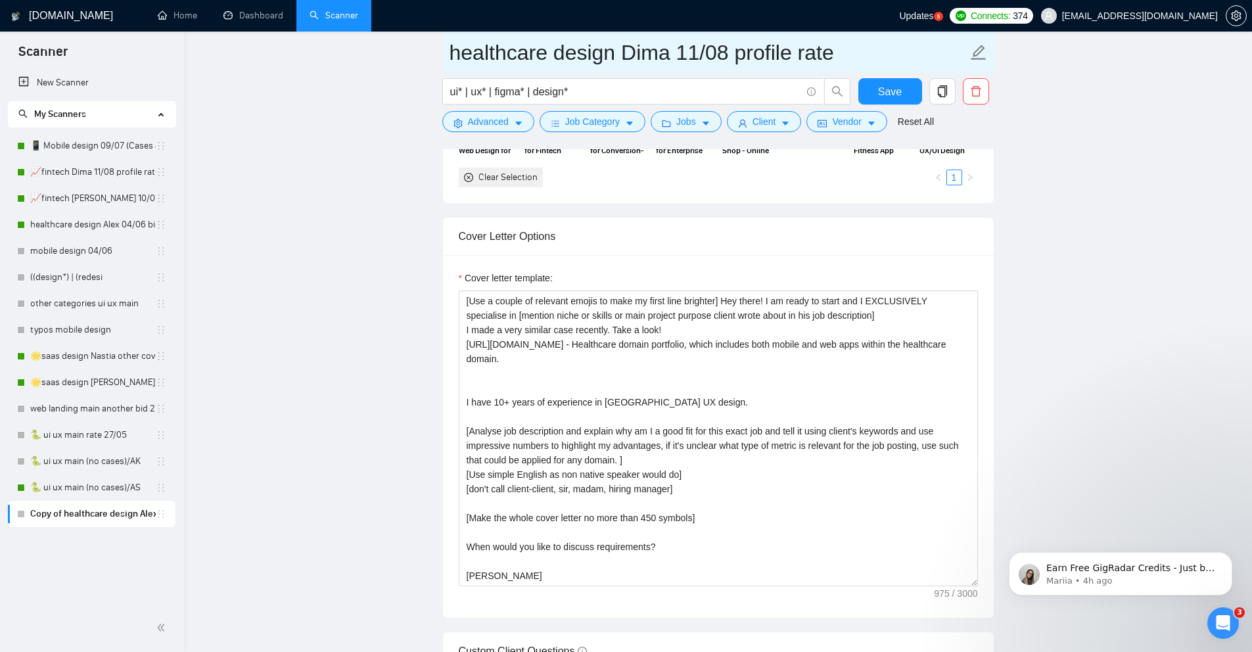
click at [838, 54] on input "healthcare design Dima 11/08 profile rate" at bounding box center [709, 52] width 518 height 33
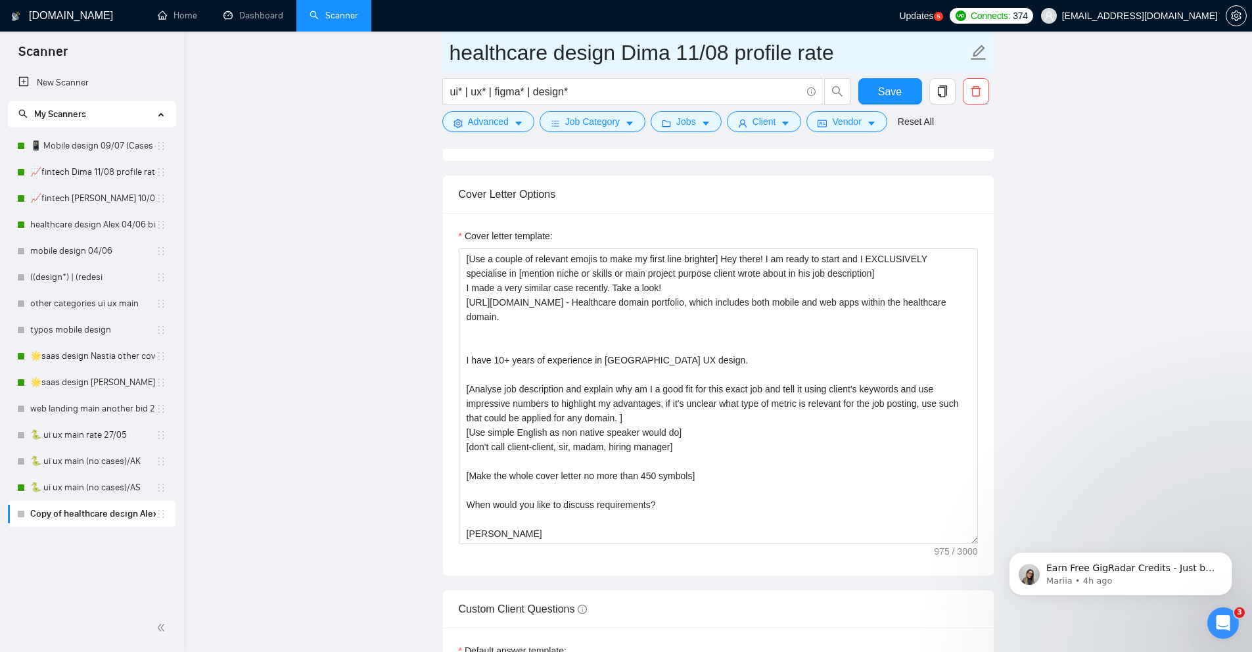
type input "healthcare design Dima 11/08 profile rate"
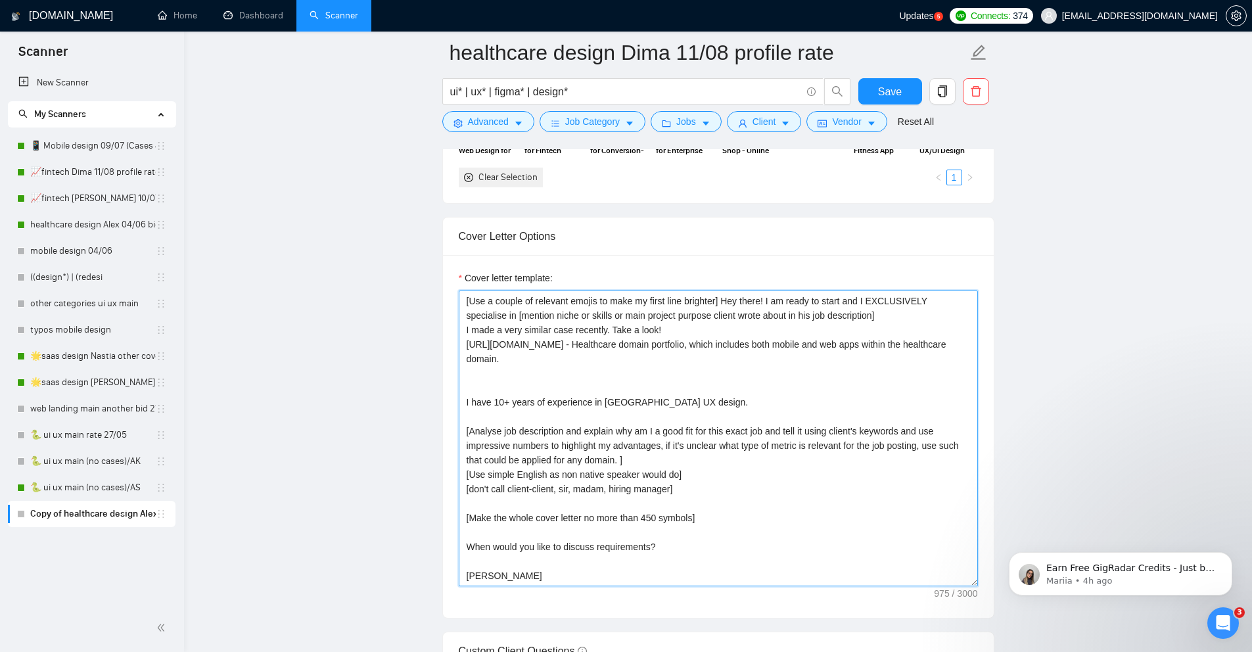
click at [571, 408] on textarea "[Use a couple of relevant emojis to make my first line brighter] Hey there! I a…" at bounding box center [718, 438] width 519 height 296
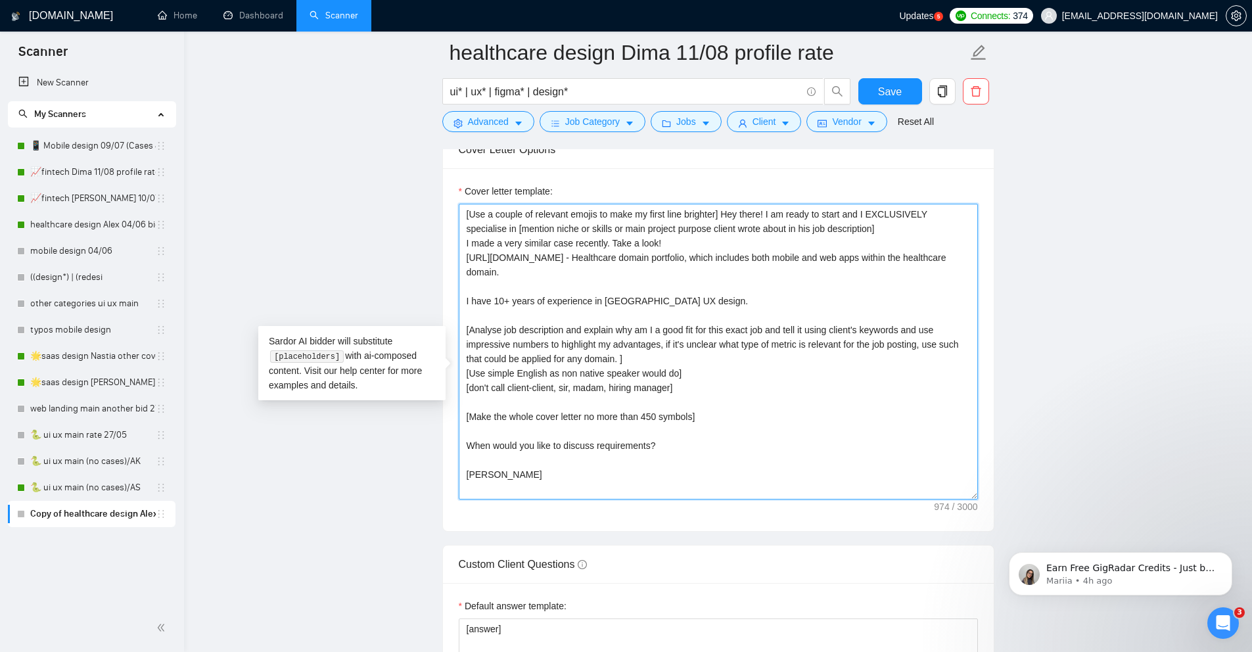
scroll to position [1686, 0]
click at [474, 497] on textarea "[Use a couple of relevant emojis to make my first line brighter] Hey there! I a…" at bounding box center [718, 350] width 519 height 296
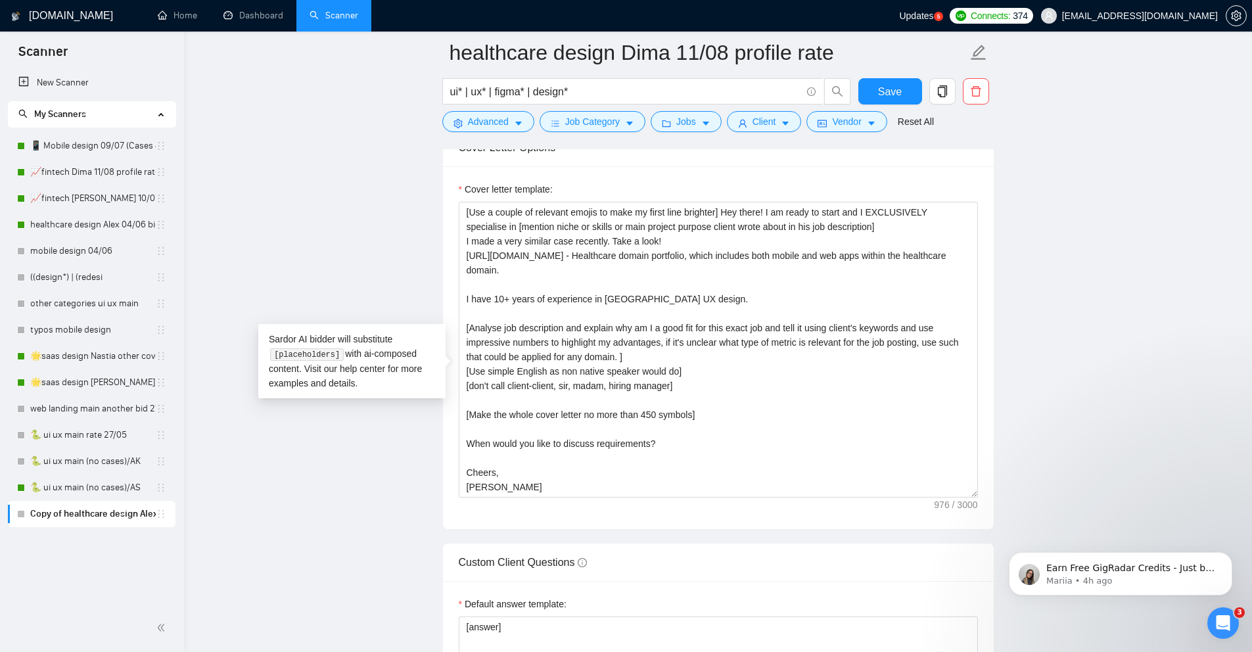
click at [1025, 504] on main "healthcare design Dima 11/08 profile rate ui* | ux* | figma* | design* Save Adv…" at bounding box center [718, 273] width 1026 height 3812
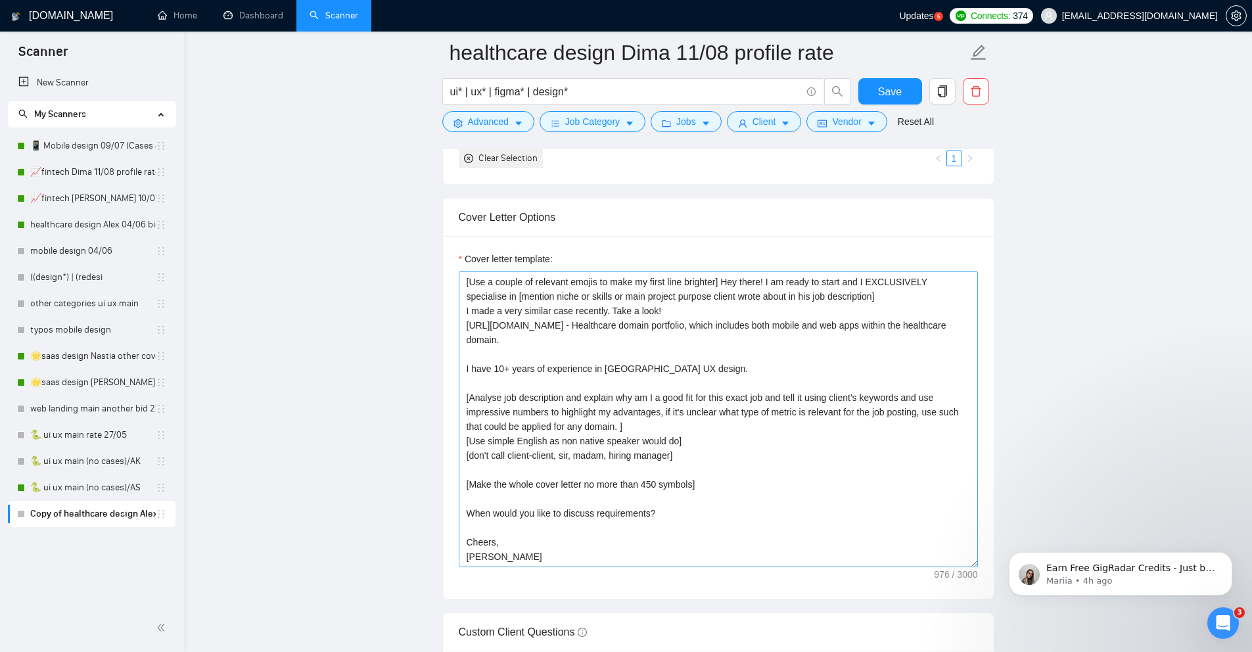
scroll to position [1617, 0]
drag, startPoint x: 877, startPoint y: 303, endPoint x: 519, endPoint y: 315, distance: 358.4
click at [519, 315] on textarea "[Use a couple of relevant emojis to make my first line brighter] Hey there! I a…" at bounding box center [718, 419] width 519 height 296
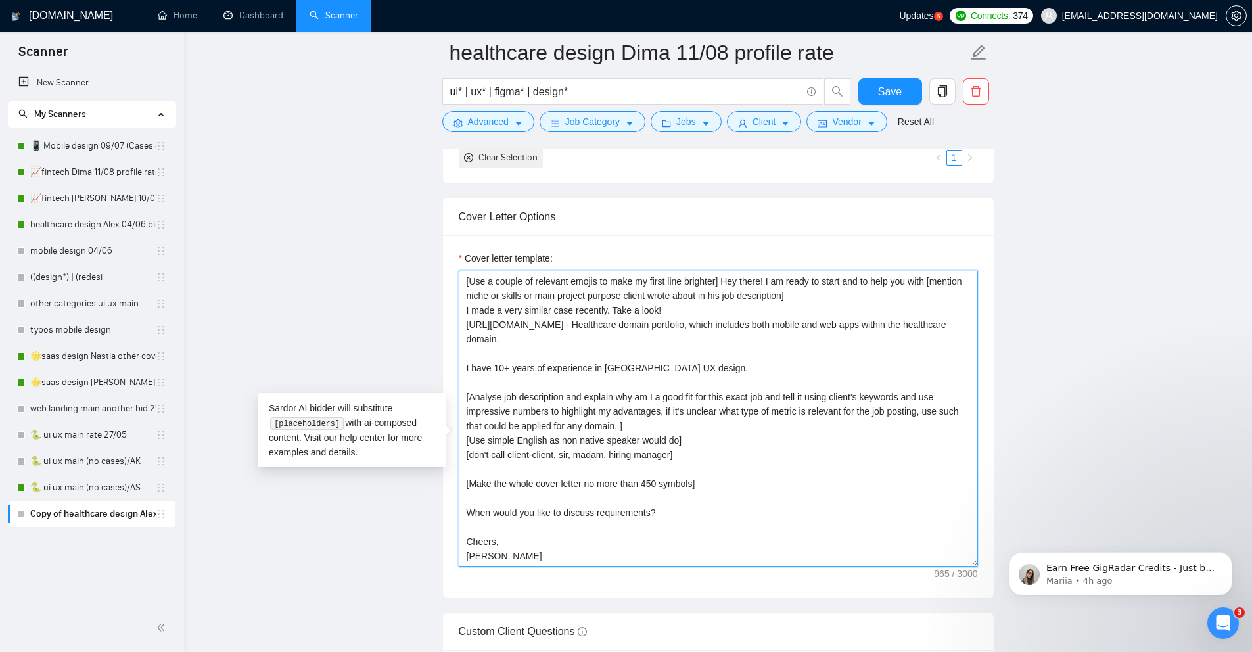
click at [892, 302] on textarea "[Use a couple of relevant emojis to make my first line brighter] Hey there! I a…" at bounding box center [718, 419] width 519 height 296
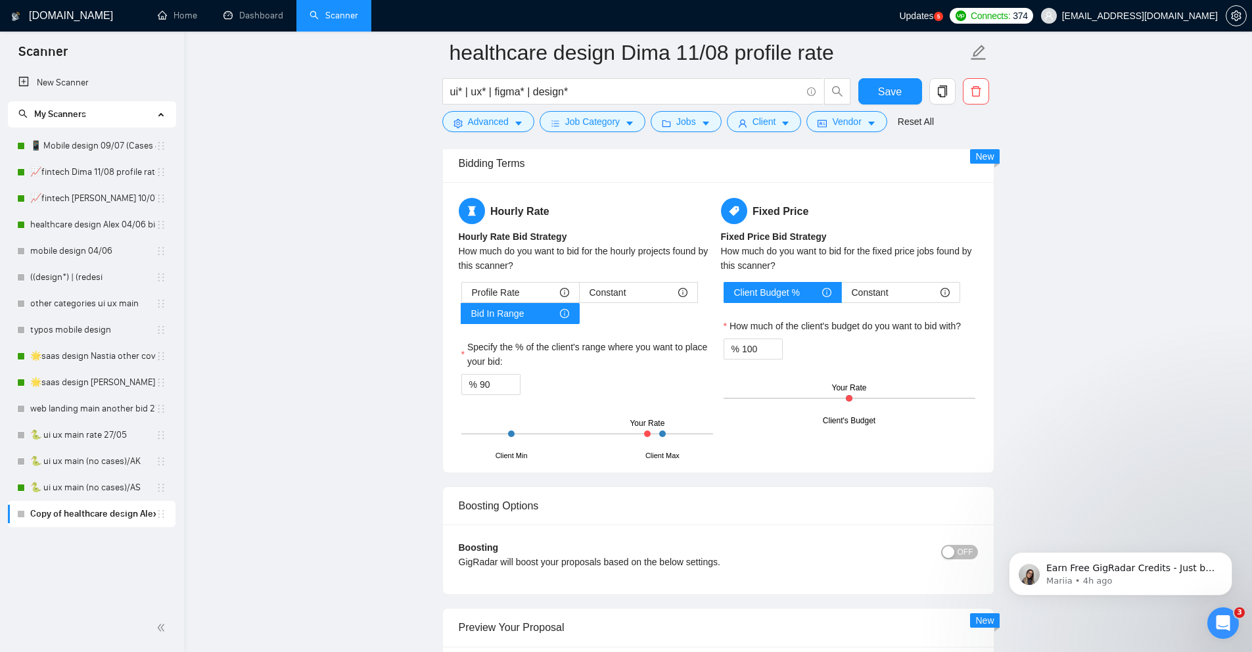
scroll to position [2288, 0]
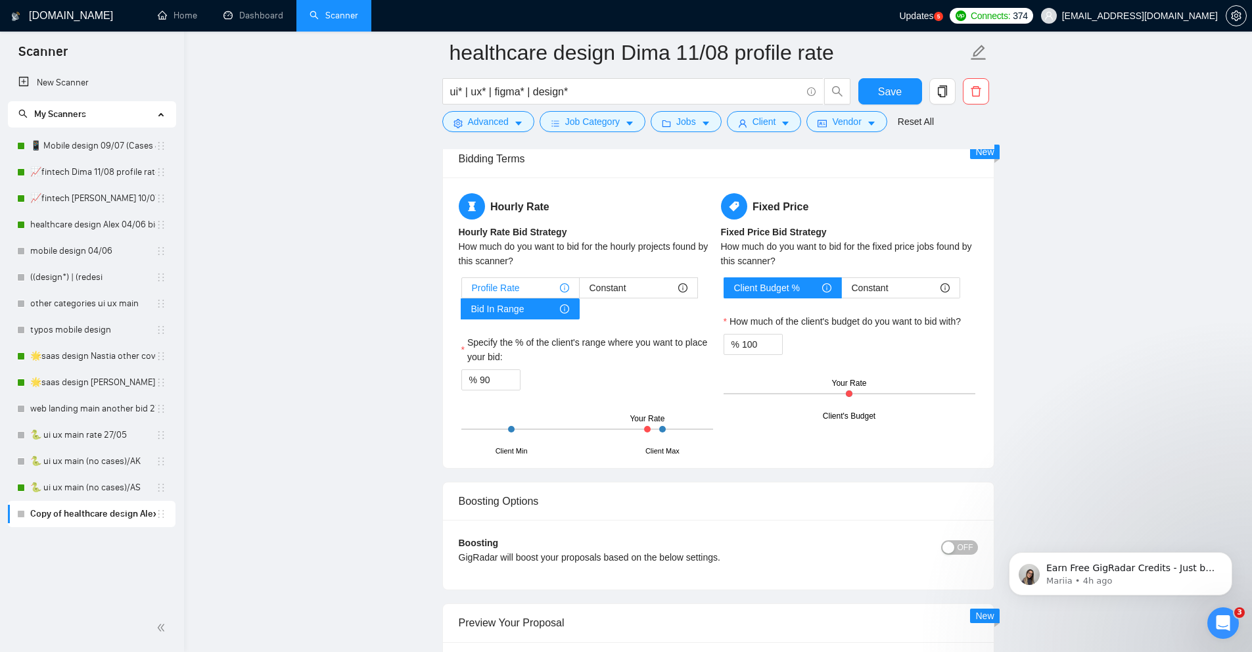
type textarea "[Use a couple of relevant emojis to make my first line brighter] Hey there! I a…"
click at [517, 298] on span "Profile Rate" at bounding box center [496, 288] width 48 height 20
click at [462, 291] on input "Profile Rate" at bounding box center [462, 291] width 0 height 0
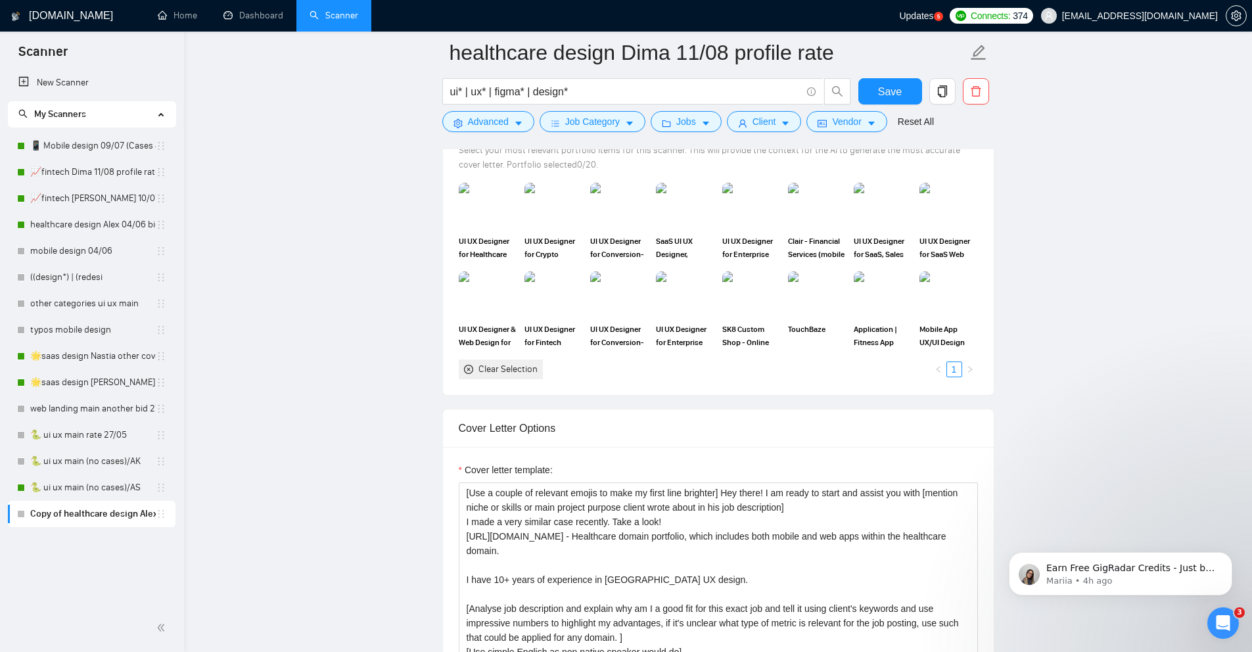
scroll to position [1352, 0]
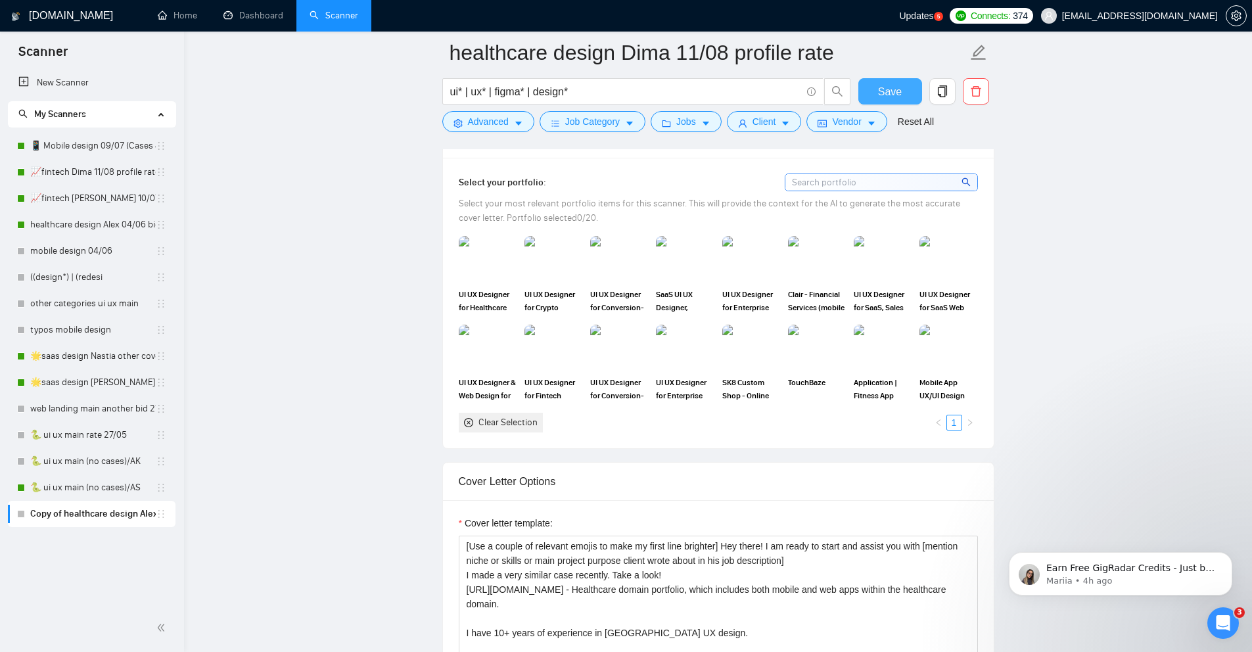
click at [893, 91] on span "Save" at bounding box center [890, 91] width 24 height 16
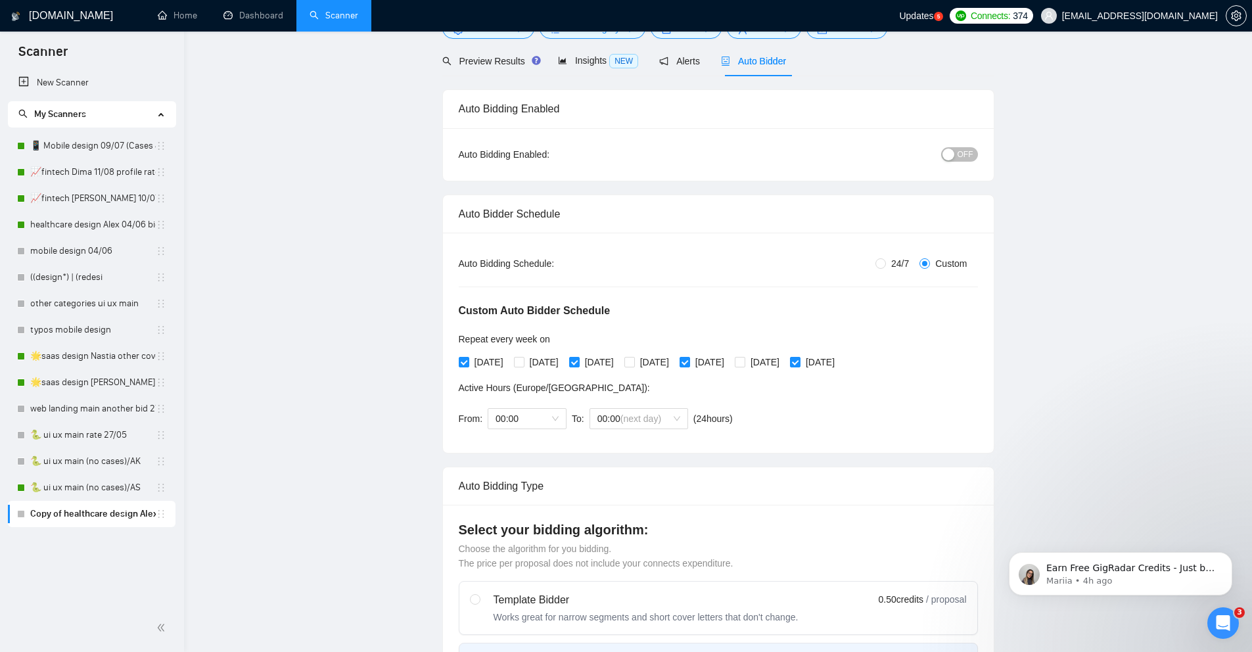
scroll to position [0, 0]
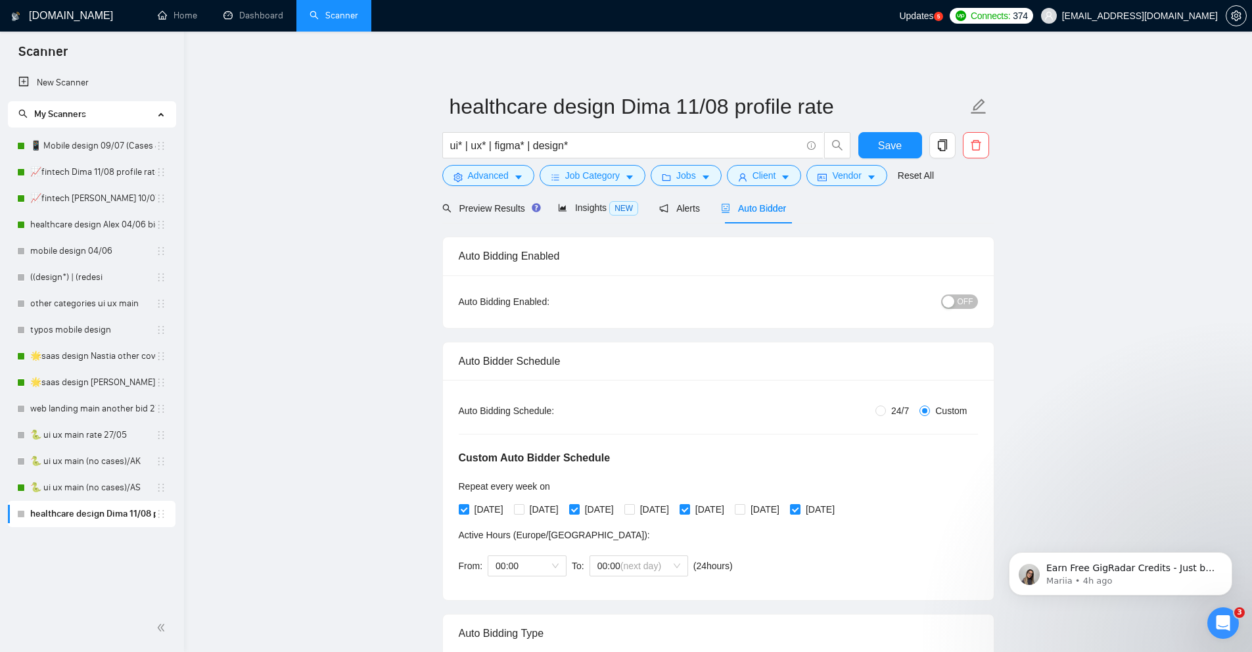
click at [964, 298] on span "OFF" at bounding box center [966, 301] width 16 height 14
click at [887, 145] on span "Save" at bounding box center [890, 145] width 24 height 16
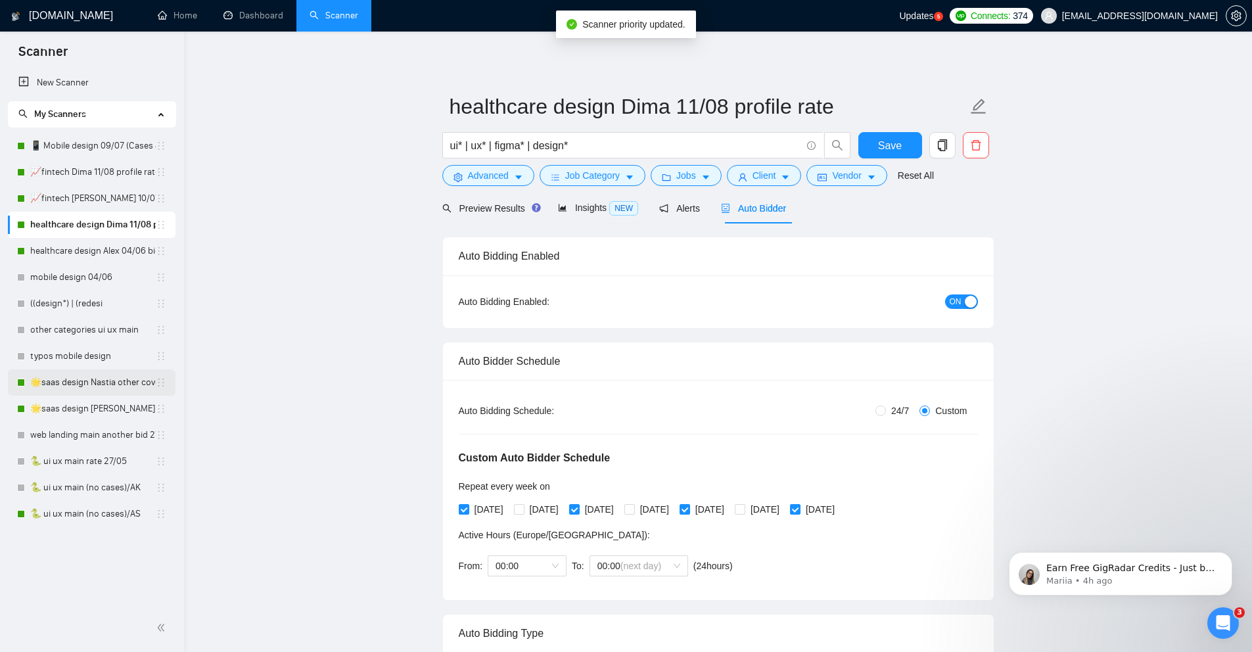
click at [85, 388] on link "🌟saas design Nastia other cover 27/05" at bounding box center [93, 382] width 126 height 26
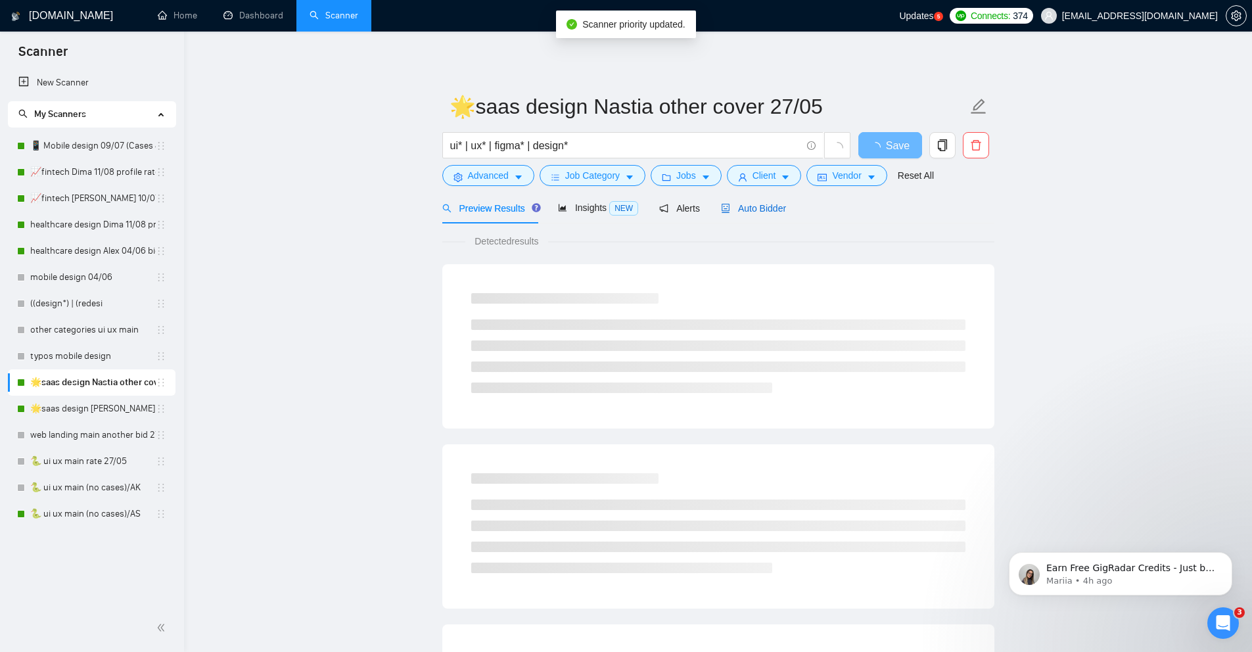
click at [735, 212] on span "Auto Bidder" at bounding box center [753, 208] width 65 height 11
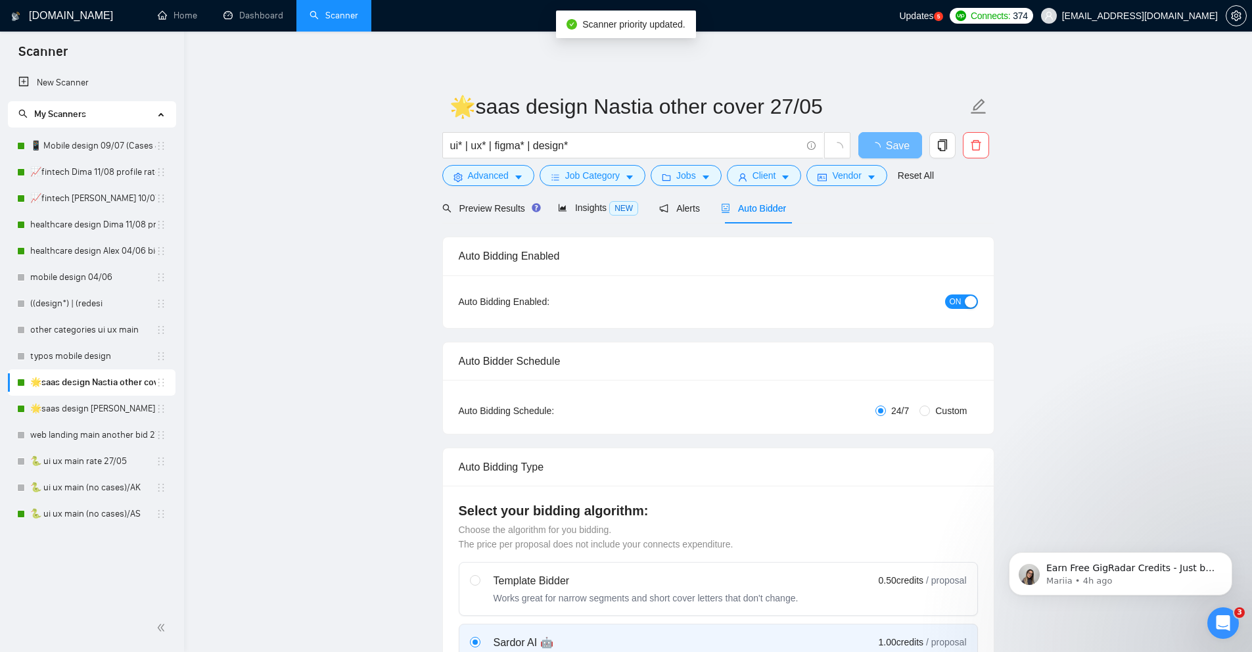
radio input "false"
radio input "true"
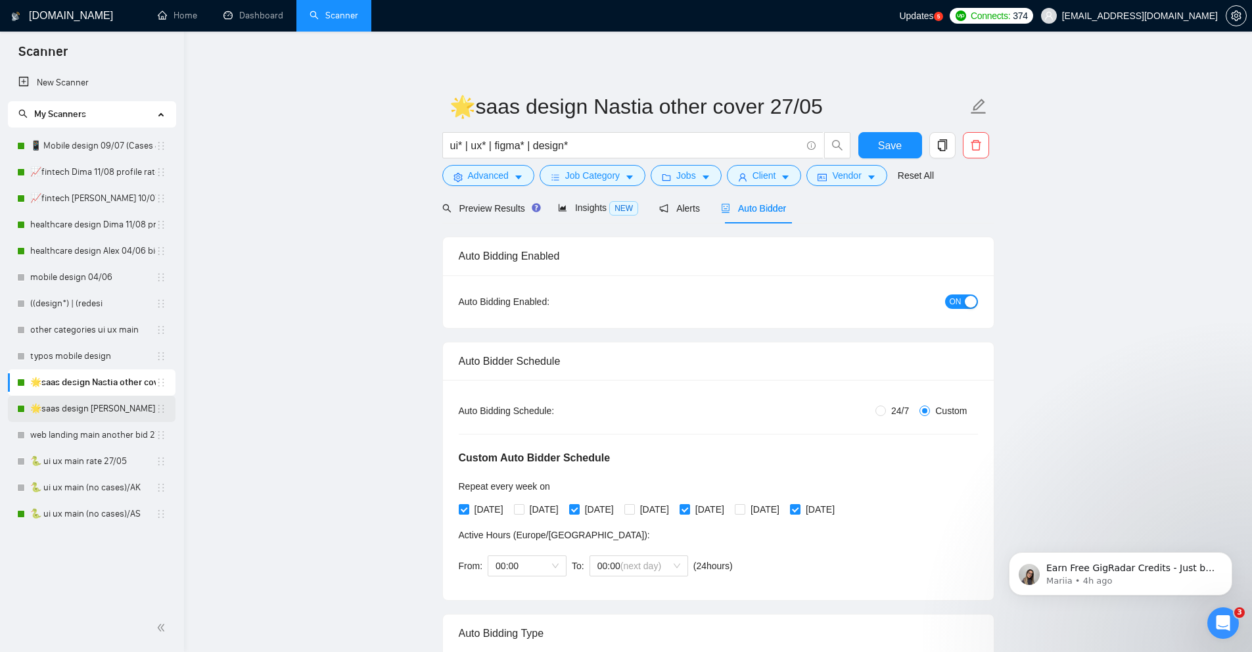
click at [60, 411] on link "🌟saas design [PERSON_NAME] 27-03/06 check 90% rate" at bounding box center [93, 409] width 126 height 26
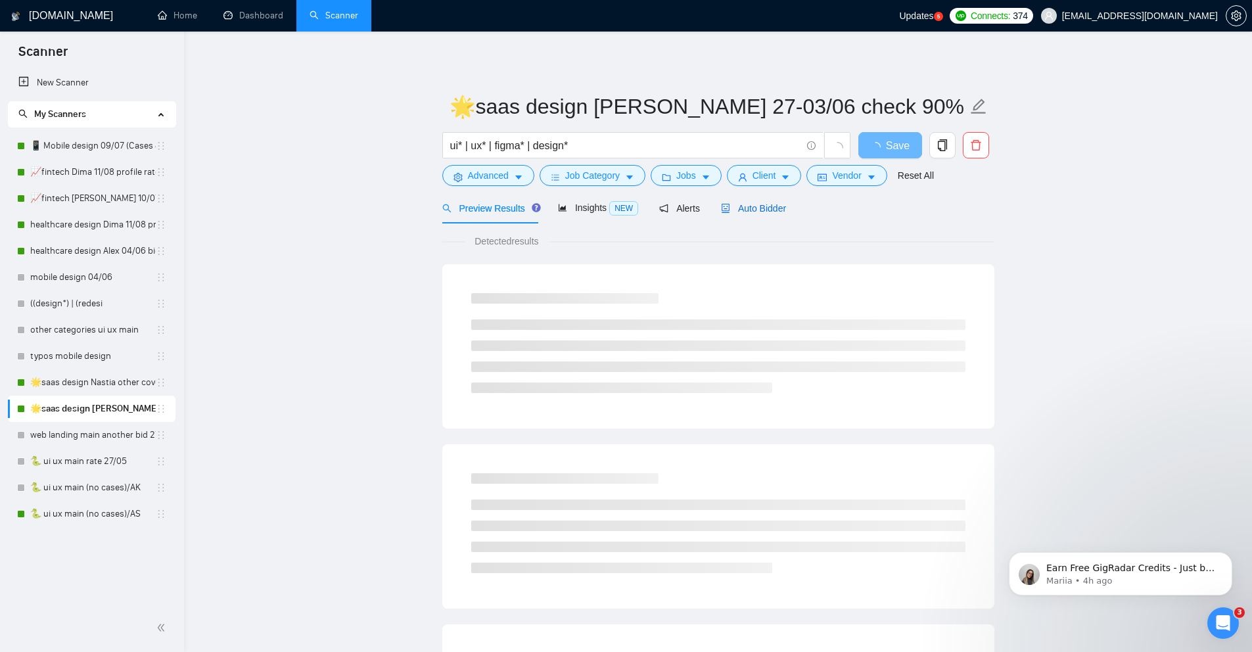
click at [775, 204] on span "Auto Bidder" at bounding box center [753, 208] width 65 height 11
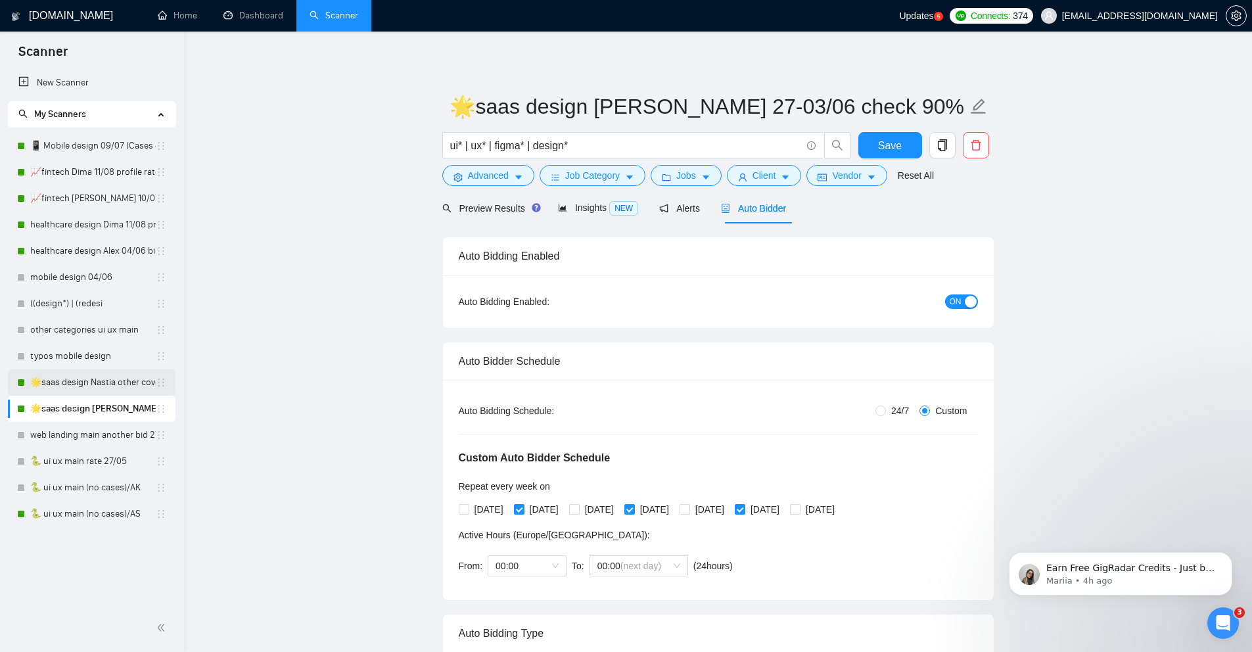
click at [93, 382] on link "🌟saas design Nastia other cover 27/05" at bounding box center [93, 382] width 126 height 26
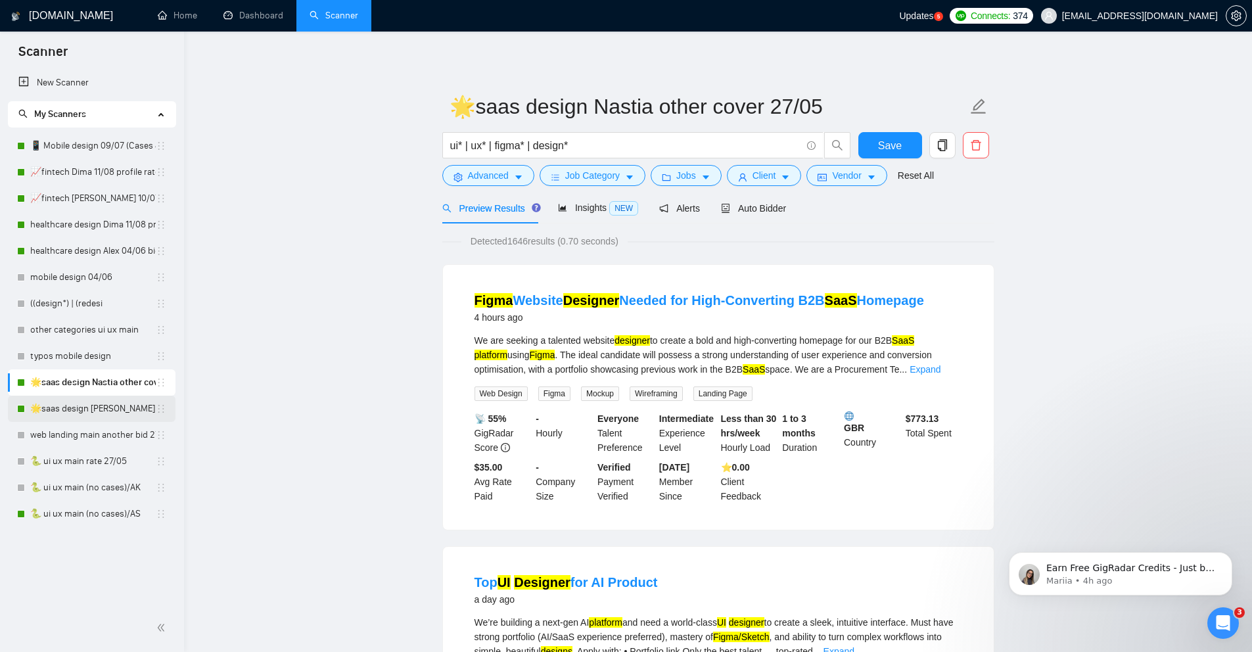
click at [80, 409] on link "🌟saas design [PERSON_NAME] 27-03/06 check 90% rate" at bounding box center [93, 409] width 126 height 26
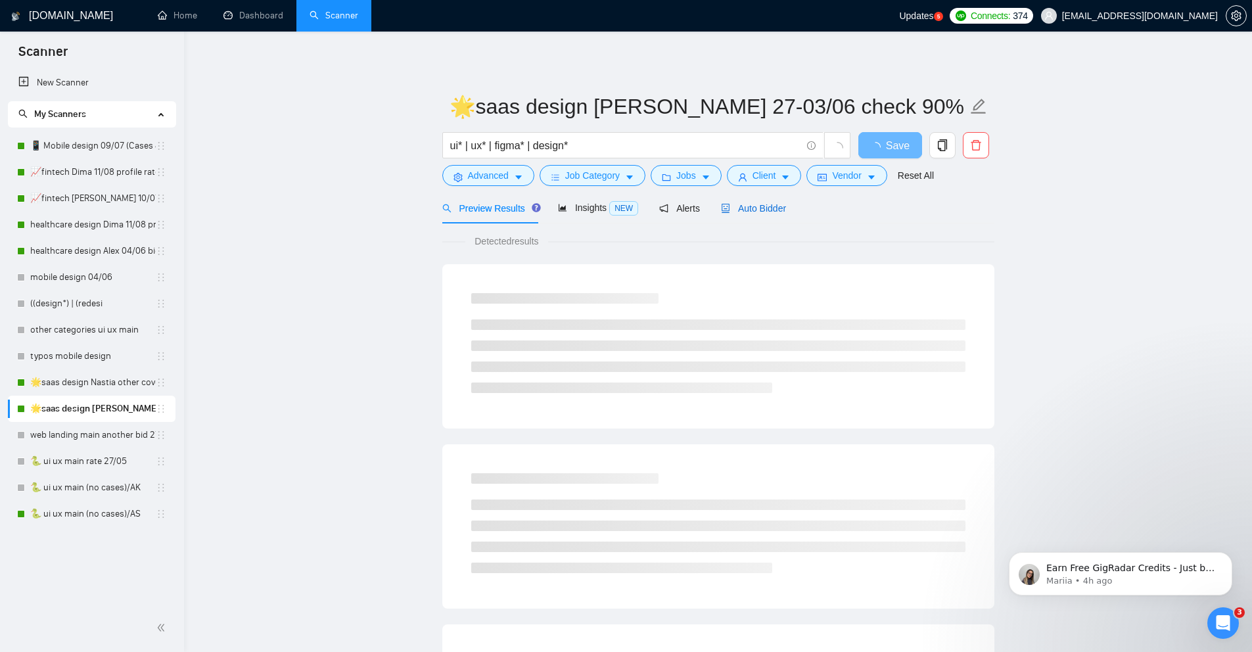
click at [762, 206] on span "Auto Bidder" at bounding box center [753, 208] width 65 height 11
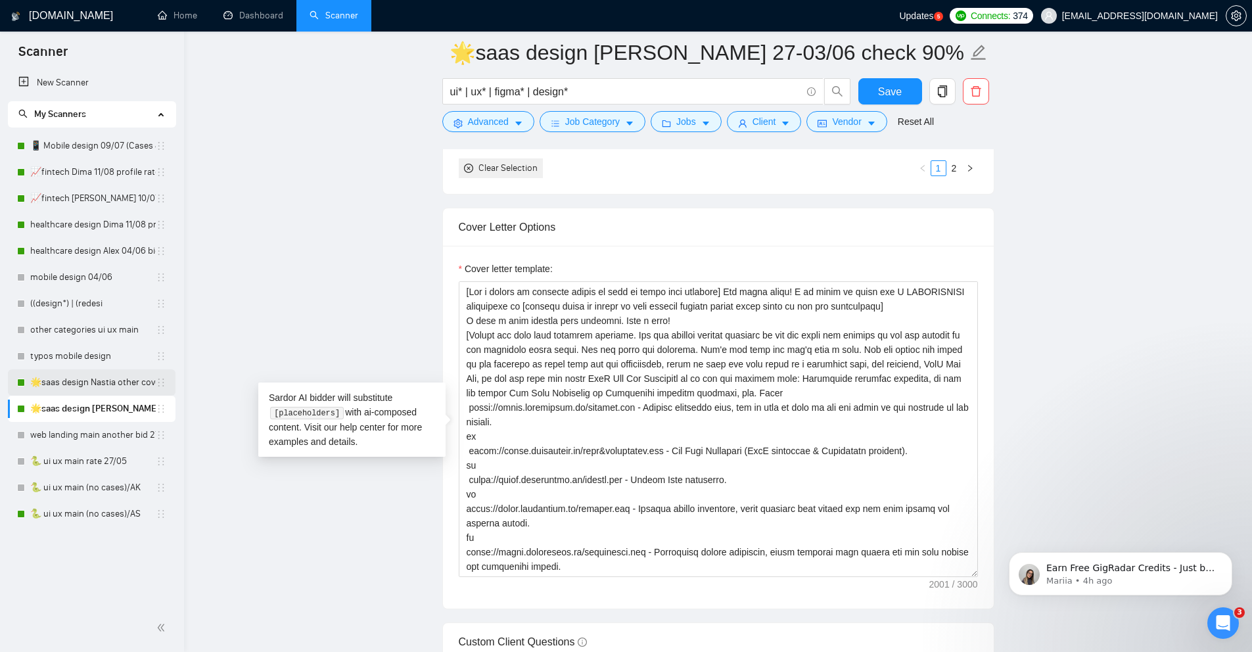
click at [91, 375] on link "🌟saas design Nastia other cover 27/05" at bounding box center [93, 382] width 126 height 26
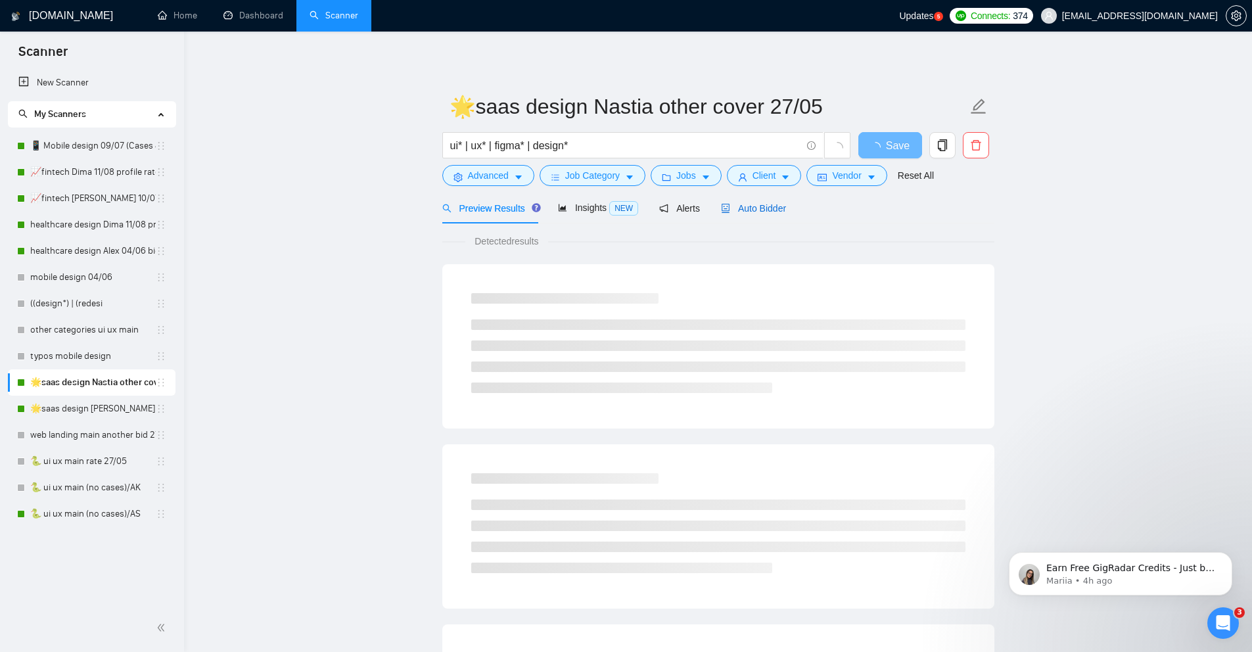
click at [760, 207] on span "Auto Bidder" at bounding box center [753, 208] width 65 height 11
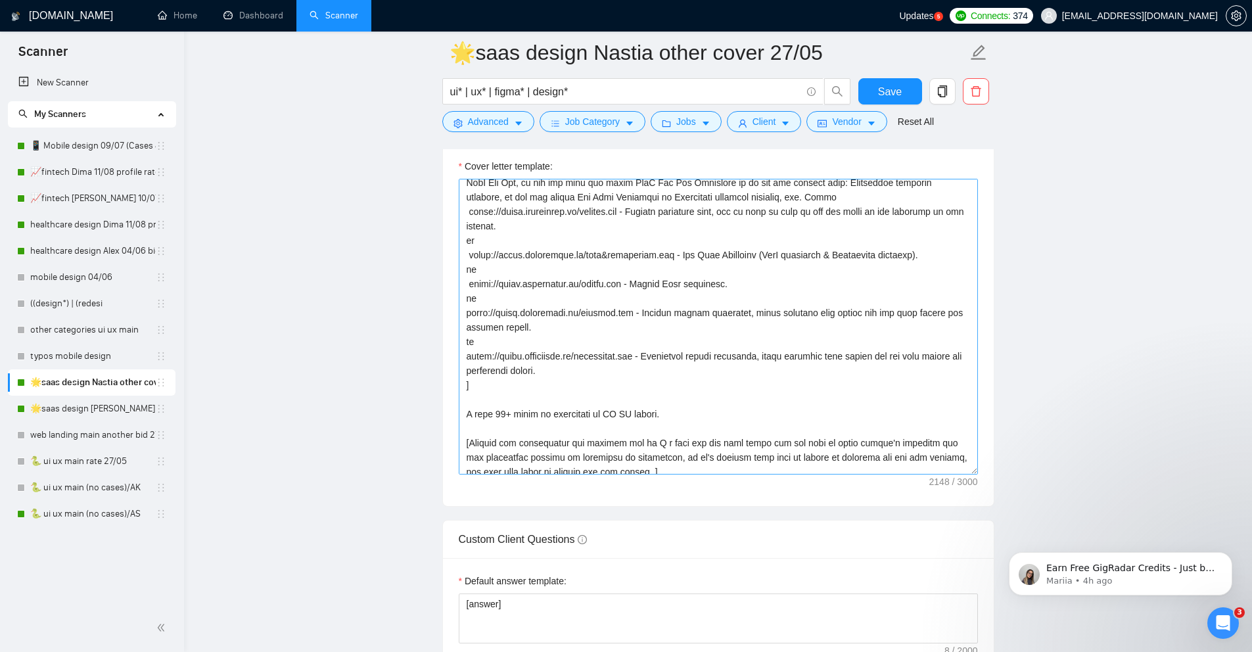
scroll to position [140, 0]
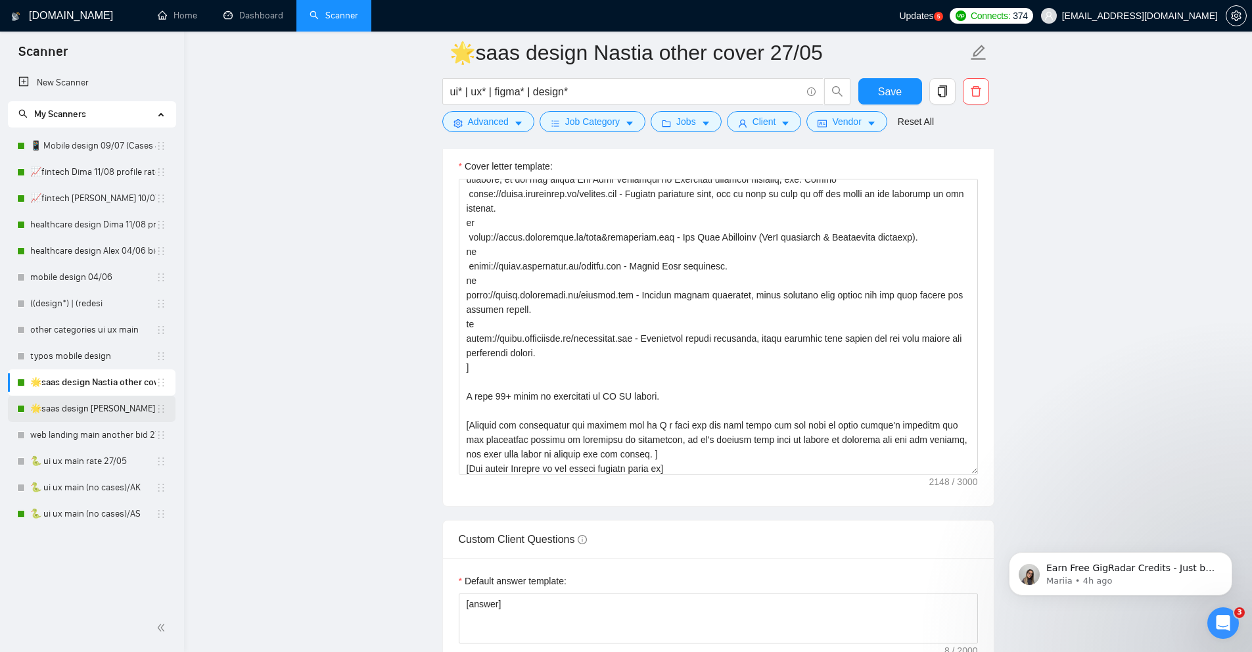
click at [56, 413] on link "🌟saas design [PERSON_NAME] 27-03/06 check 90% rate" at bounding box center [93, 409] width 126 height 26
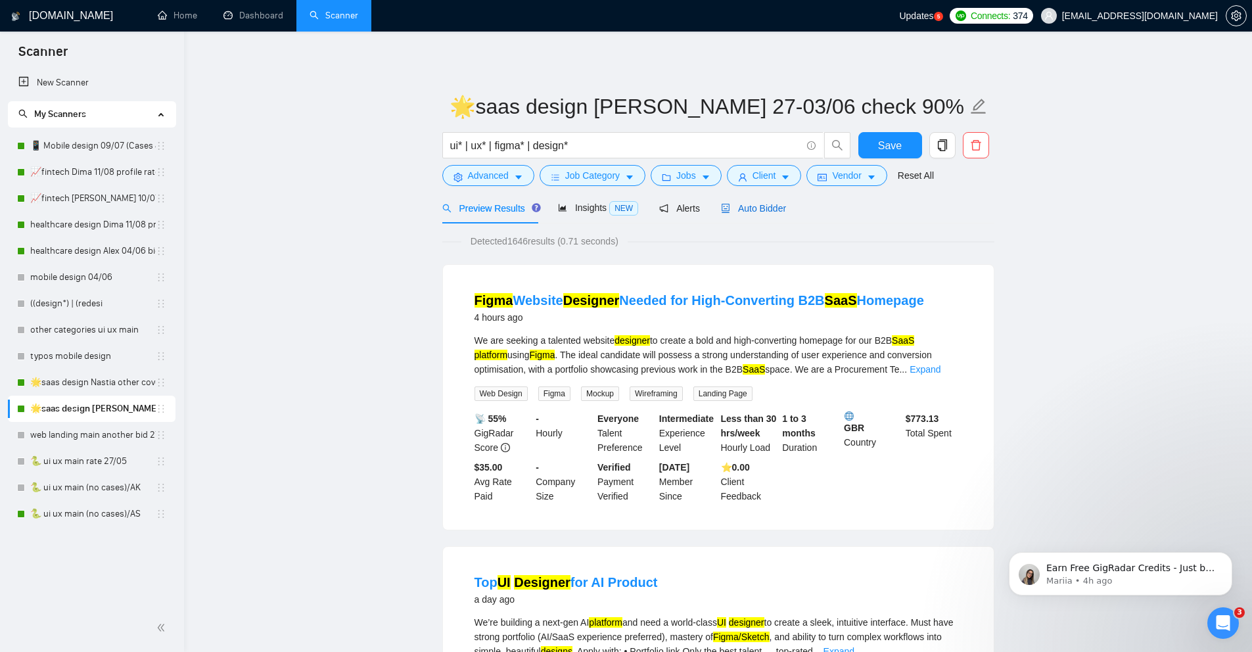
click at [780, 207] on span "Auto Bidder" at bounding box center [753, 208] width 65 height 11
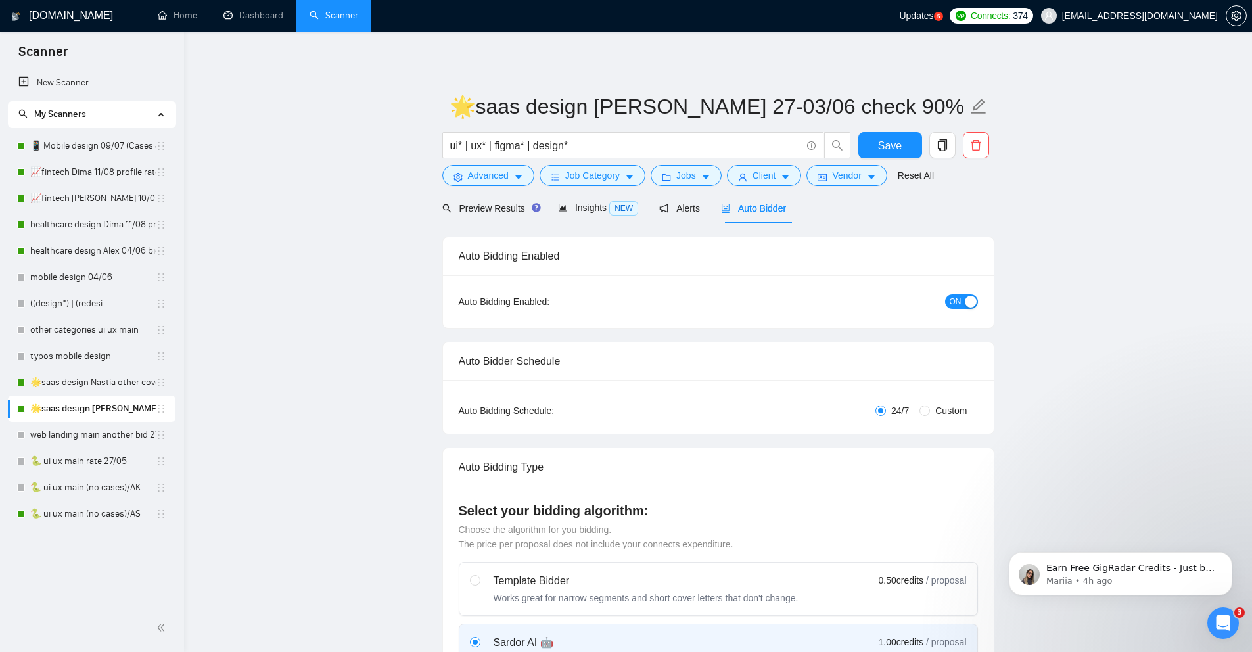
radio input "false"
radio input "true"
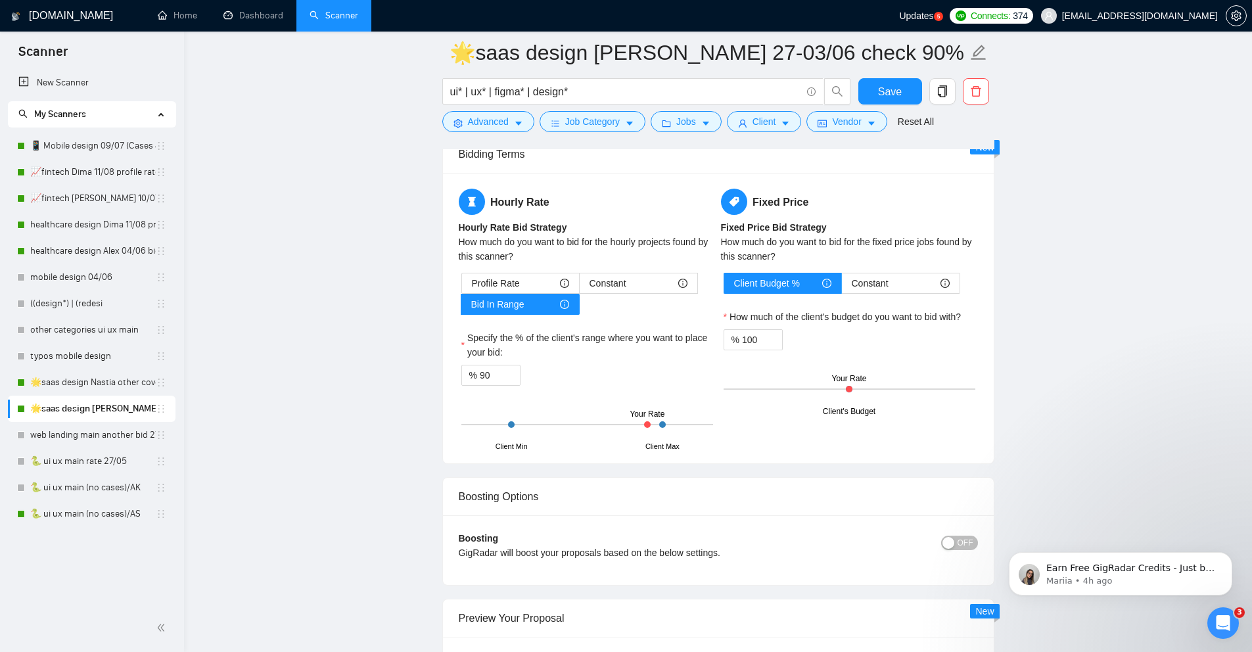
scroll to position [2301, 0]
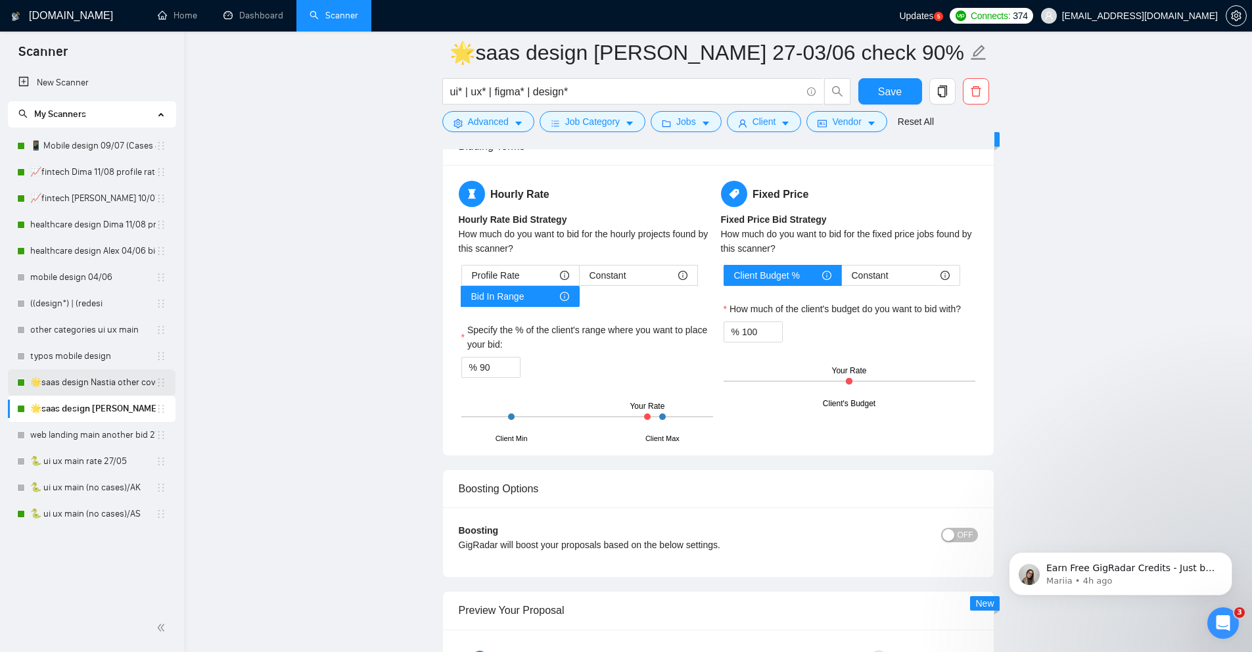
click at [93, 381] on link "🌟saas design Nastia other cover 27/05" at bounding box center [93, 382] width 126 height 26
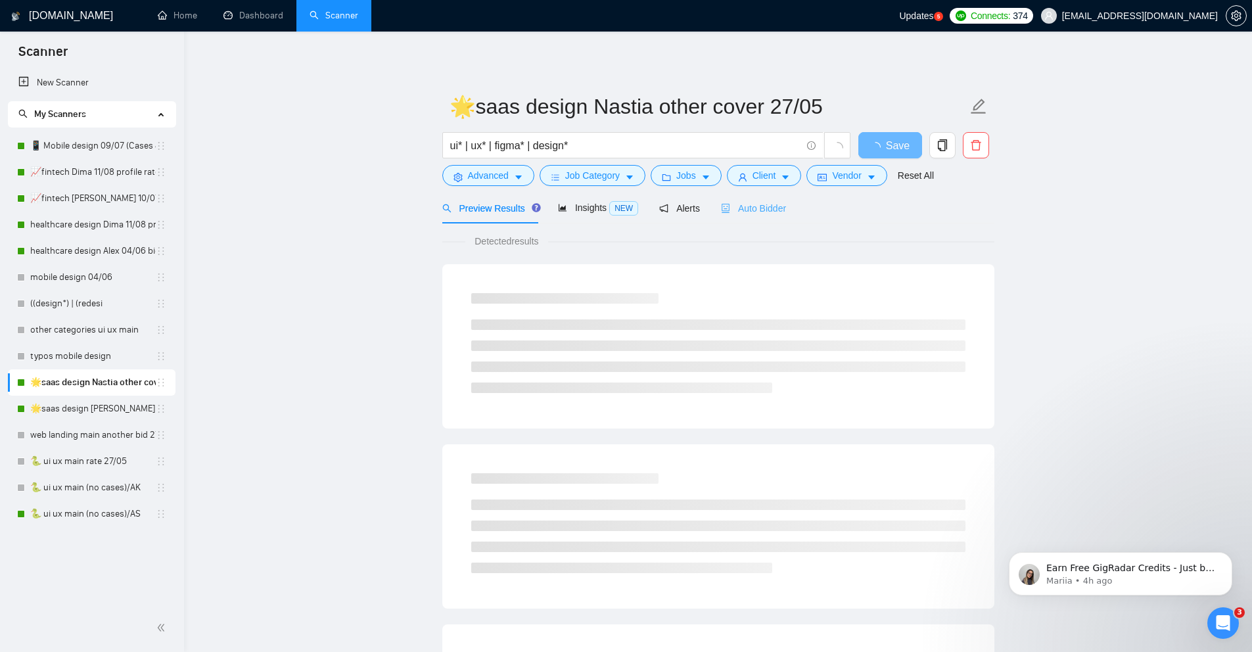
click at [765, 216] on div "Auto Bidder" at bounding box center [753, 208] width 65 height 31
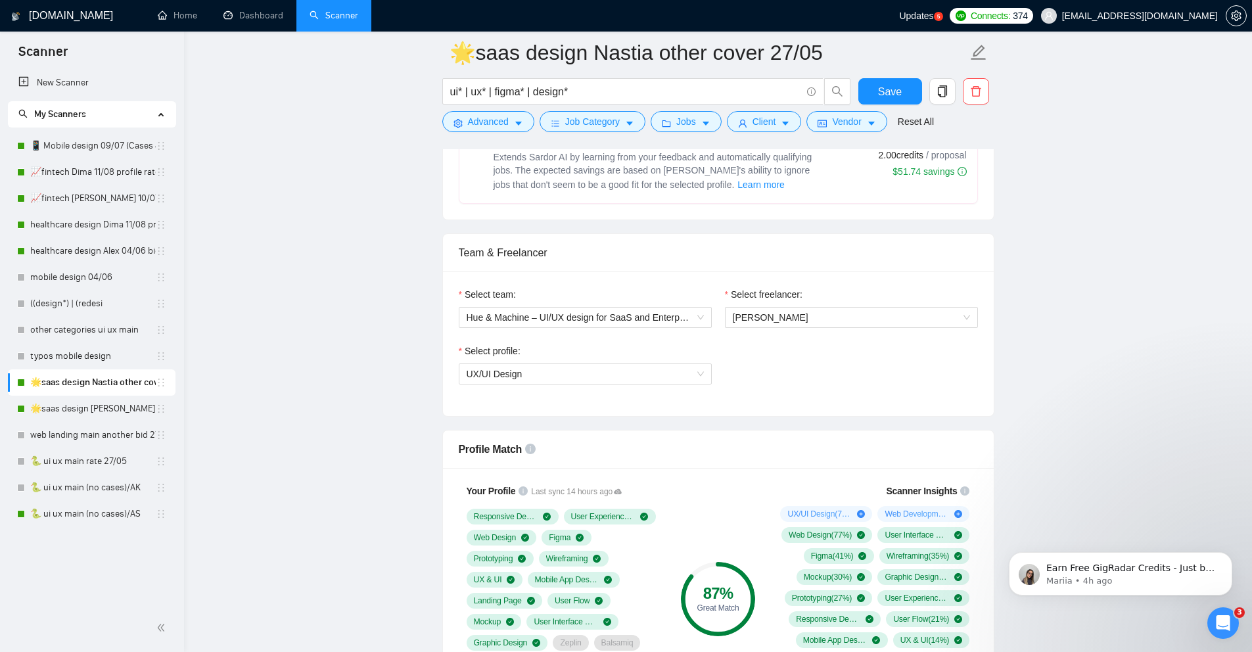
scroll to position [739, 0]
click at [51, 517] on link "🐍 ui ux main (no cases)/AS" at bounding box center [93, 514] width 126 height 26
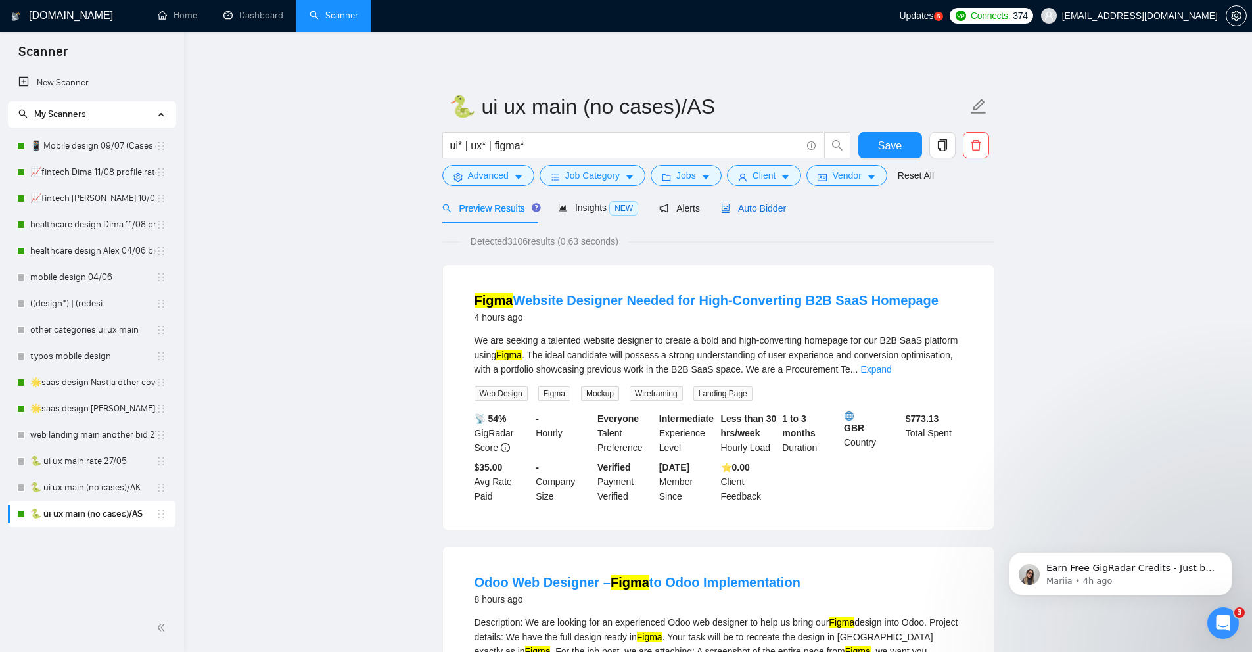
click at [772, 203] on span "Auto Bidder" at bounding box center [753, 208] width 65 height 11
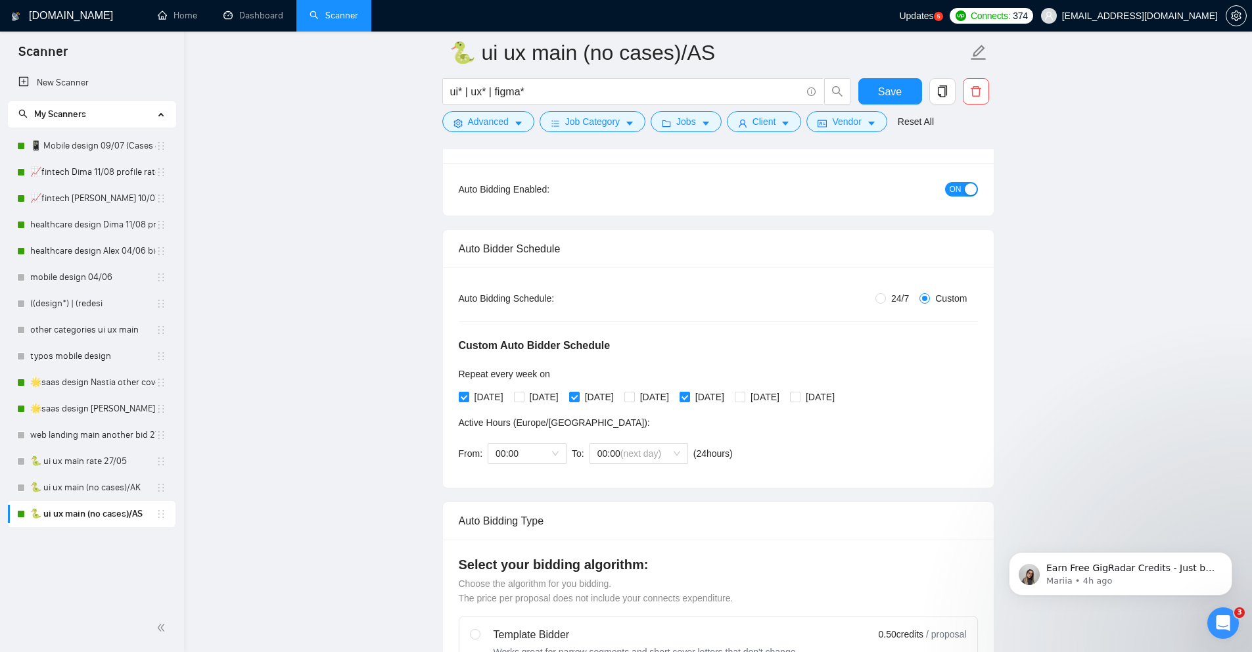
scroll to position [126, 0]
click at [523, 394] on input "[DATE]" at bounding box center [518, 393] width 9 height 9
checkbox input "true"
click at [634, 396] on input "[DATE]" at bounding box center [628, 393] width 9 height 9
checkbox input "true"
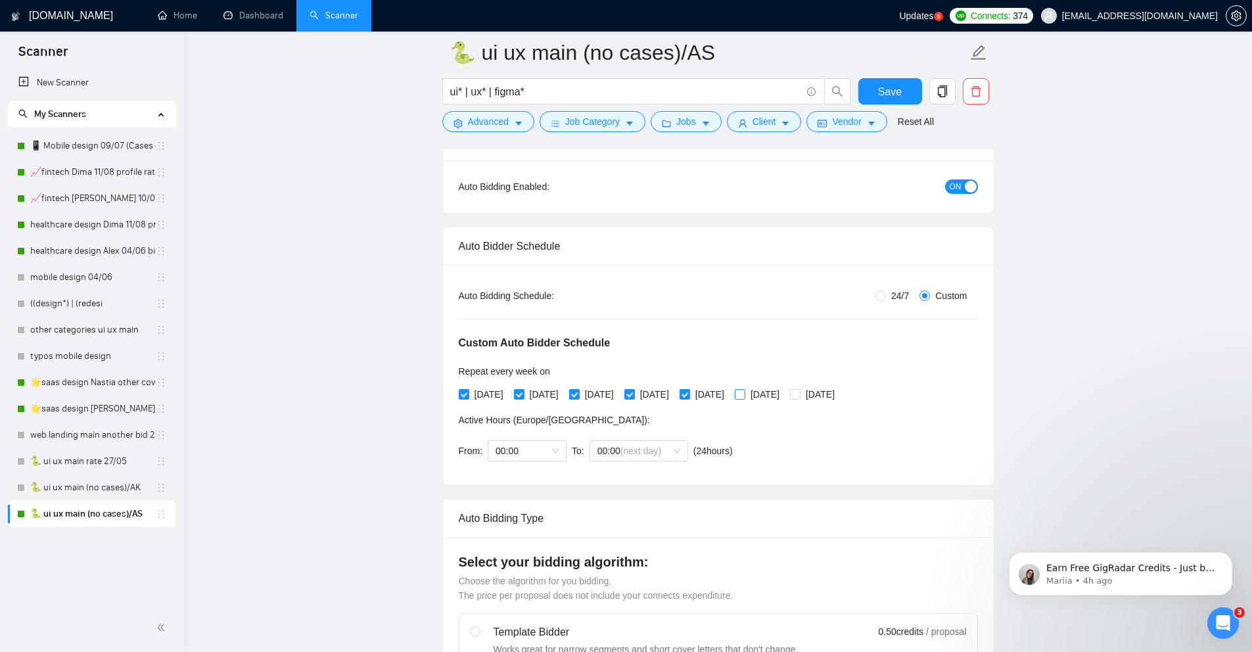
click at [744, 390] on input "[DATE]" at bounding box center [739, 393] width 9 height 9
checkbox input "true"
click at [689, 392] on input "[DATE]" at bounding box center [684, 393] width 9 height 9
checkbox input "false"
click at [578, 394] on input "[DATE]" at bounding box center [573, 393] width 9 height 9
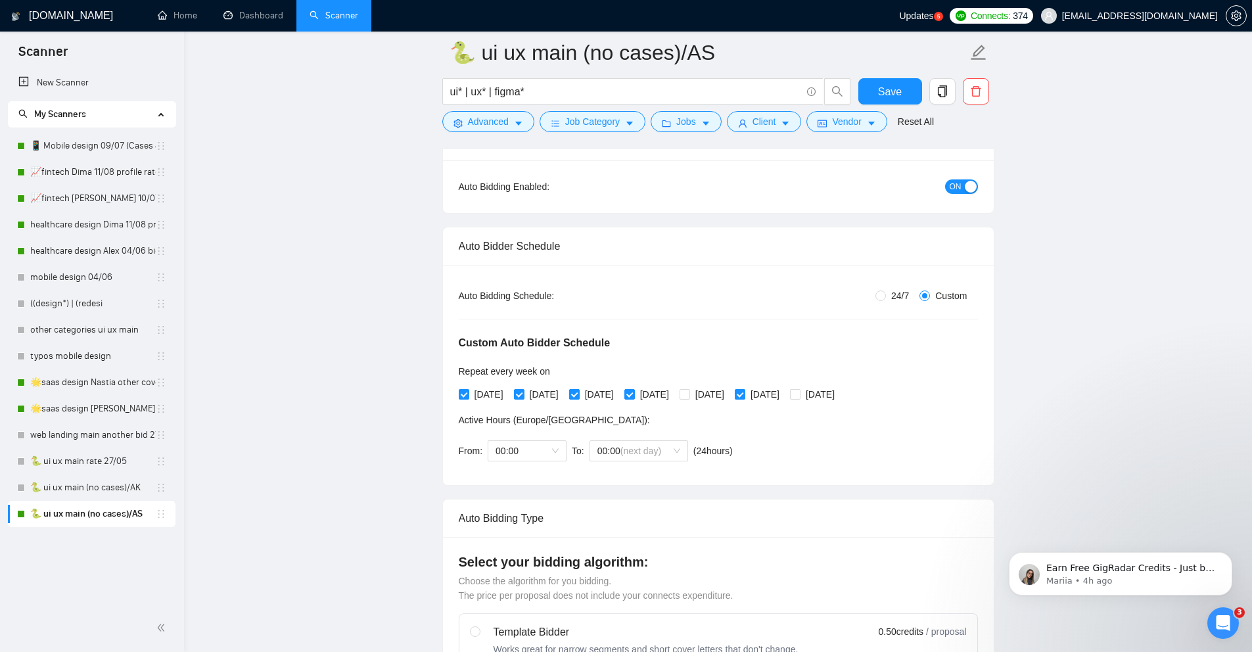
checkbox input "false"
click at [465, 395] on input "[DATE]" at bounding box center [463, 393] width 9 height 9
checkbox input "false"
click at [885, 97] on span "Save" at bounding box center [890, 91] width 24 height 16
click at [946, 91] on icon "copy" at bounding box center [941, 91] width 9 height 12
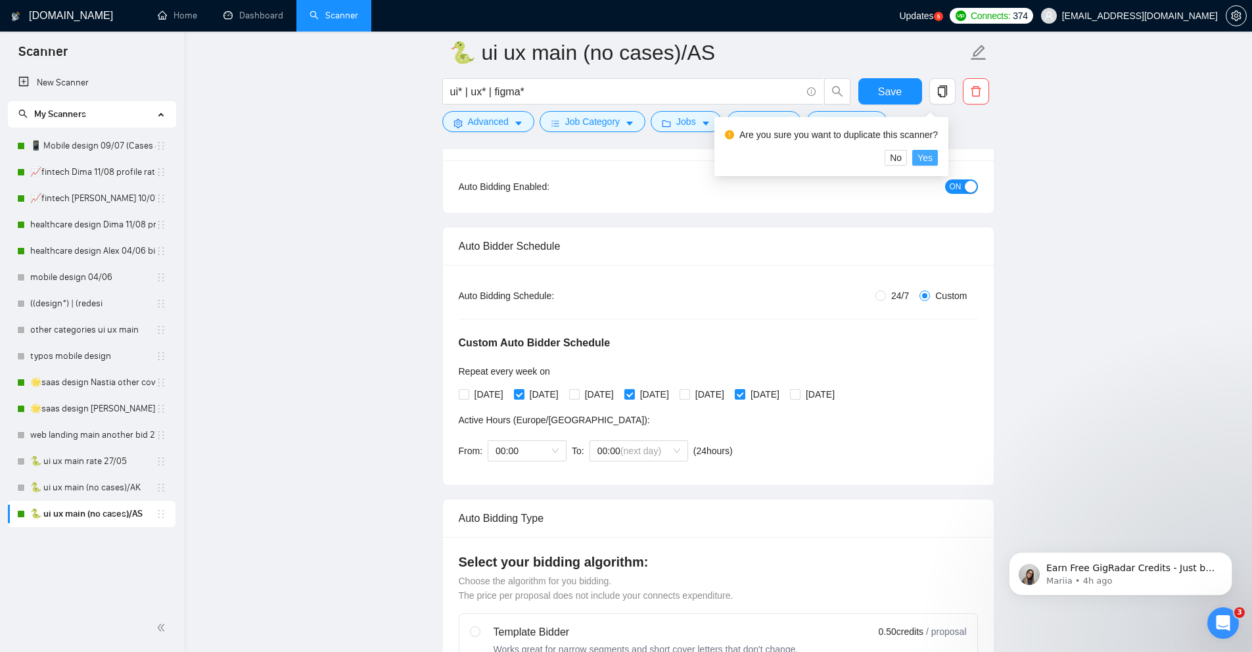
click at [926, 160] on span "Yes" at bounding box center [924, 157] width 15 height 14
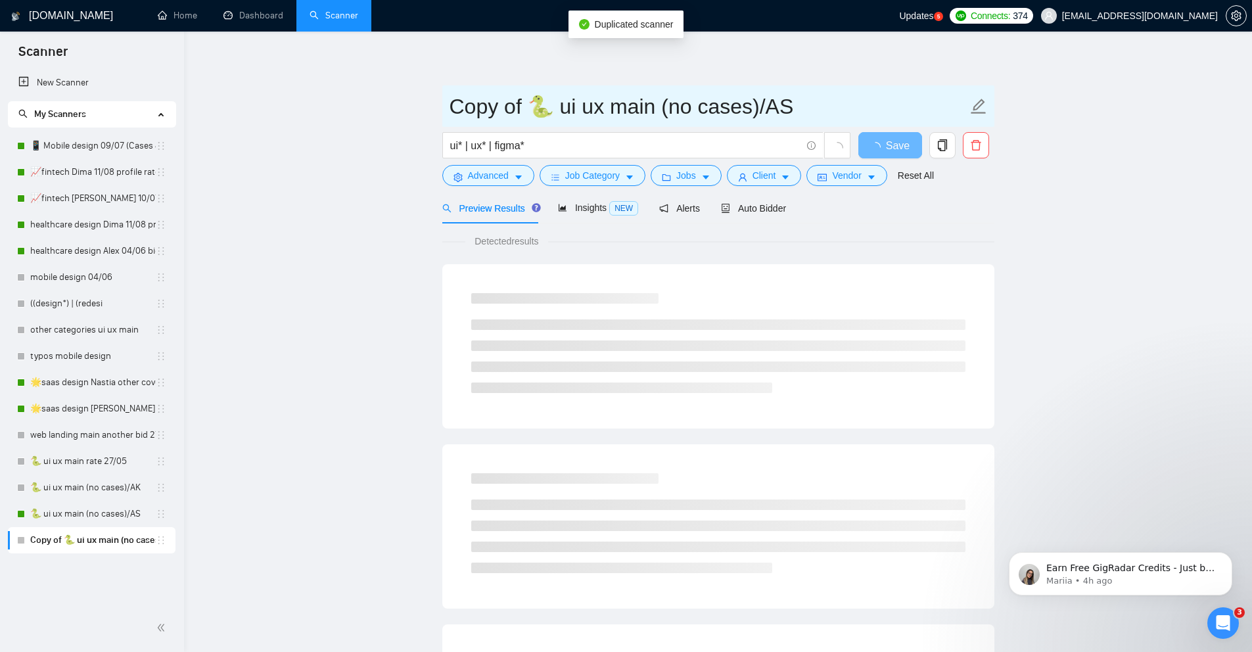
drag, startPoint x: 552, startPoint y: 107, endPoint x: 421, endPoint y: 107, distance: 131.4
click at [421, 107] on main "Copy of 🐍 ui ux main (no cases)/AS ui* | ux* | figma* Save Advanced Job Categor…" at bounding box center [718, 601] width 1026 height 1096
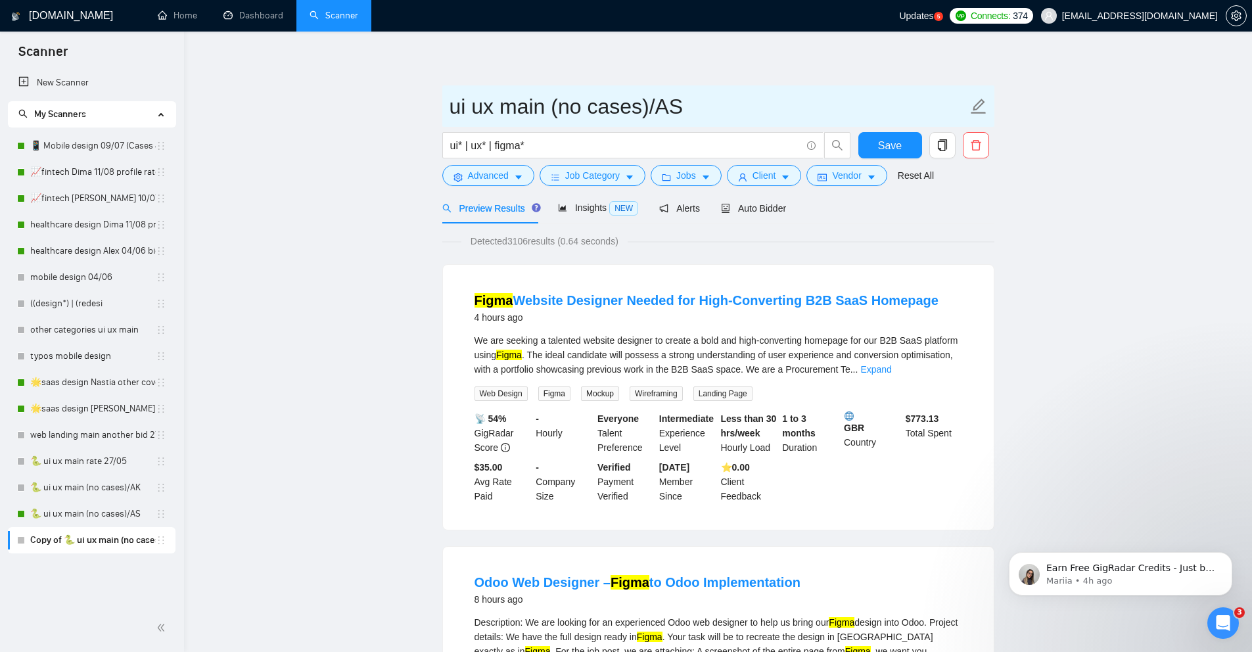
click at [676, 110] on input "ui ux main (no cases)/AS" at bounding box center [709, 106] width 518 height 33
type input "ui ux main (no cases)/Dima"
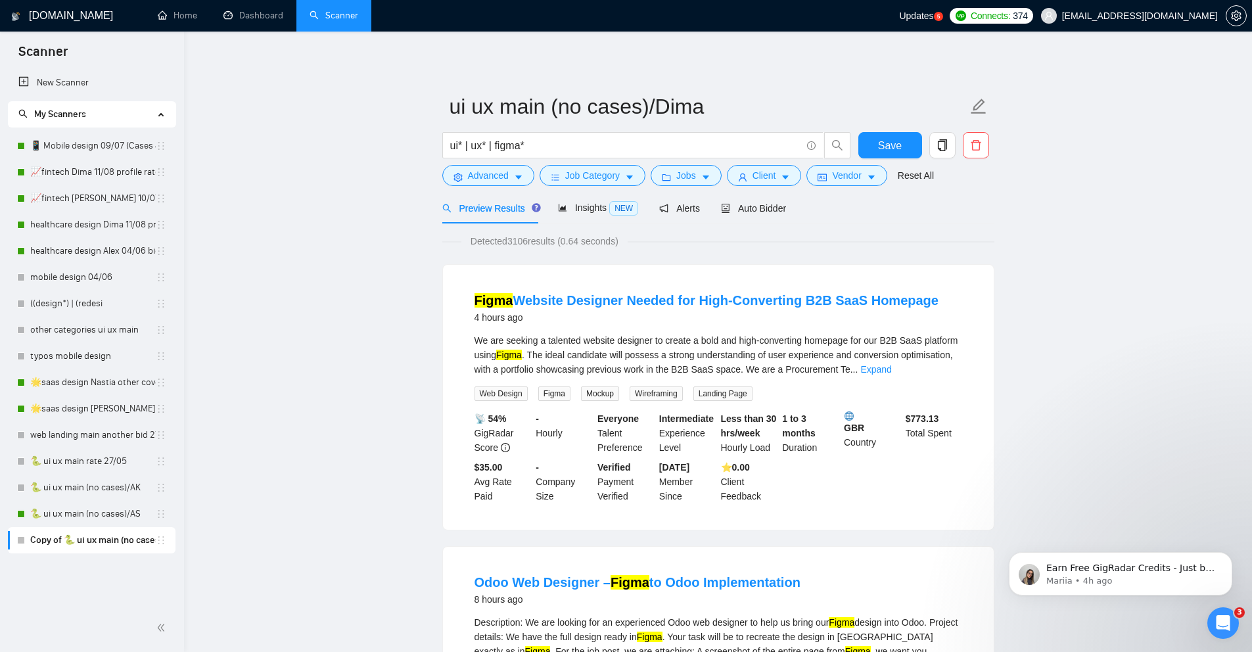
click at [786, 203] on span "Auto Bidder" at bounding box center [753, 208] width 65 height 11
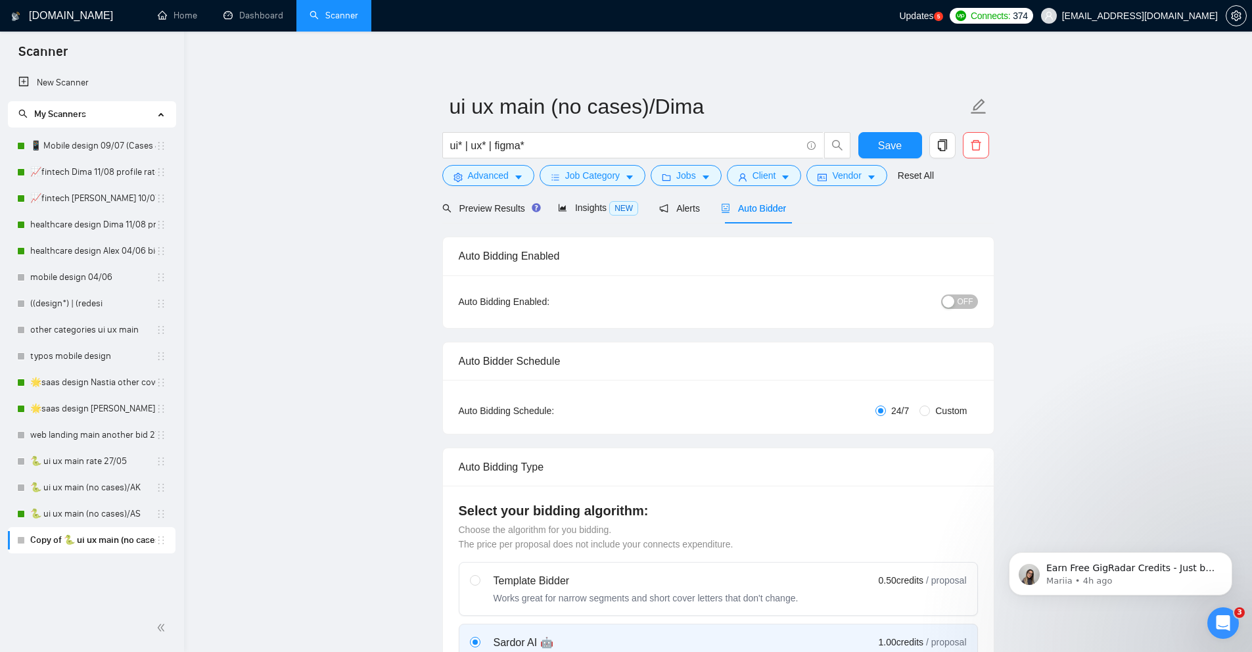
radio input "false"
radio input "true"
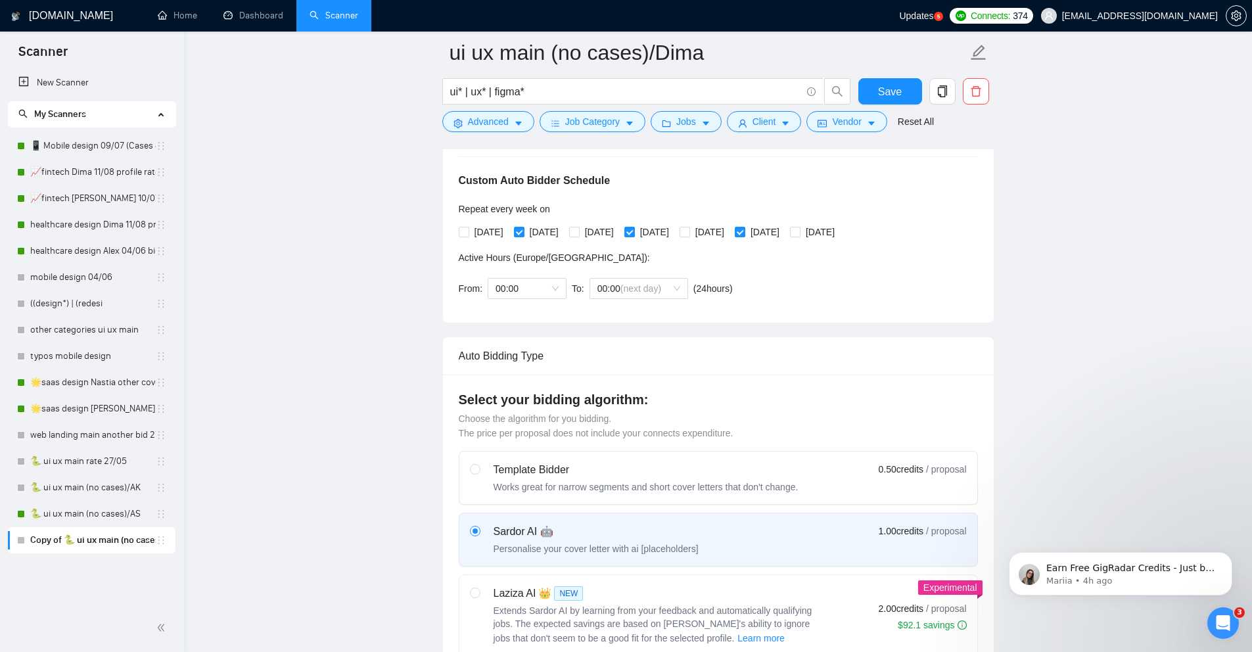
scroll to position [286, 0]
click at [467, 231] on span at bounding box center [464, 234] width 11 height 11
click at [467, 231] on input "[DATE]" at bounding box center [463, 233] width 9 height 9
checkbox input "true"
click at [521, 238] on span at bounding box center [519, 234] width 11 height 11
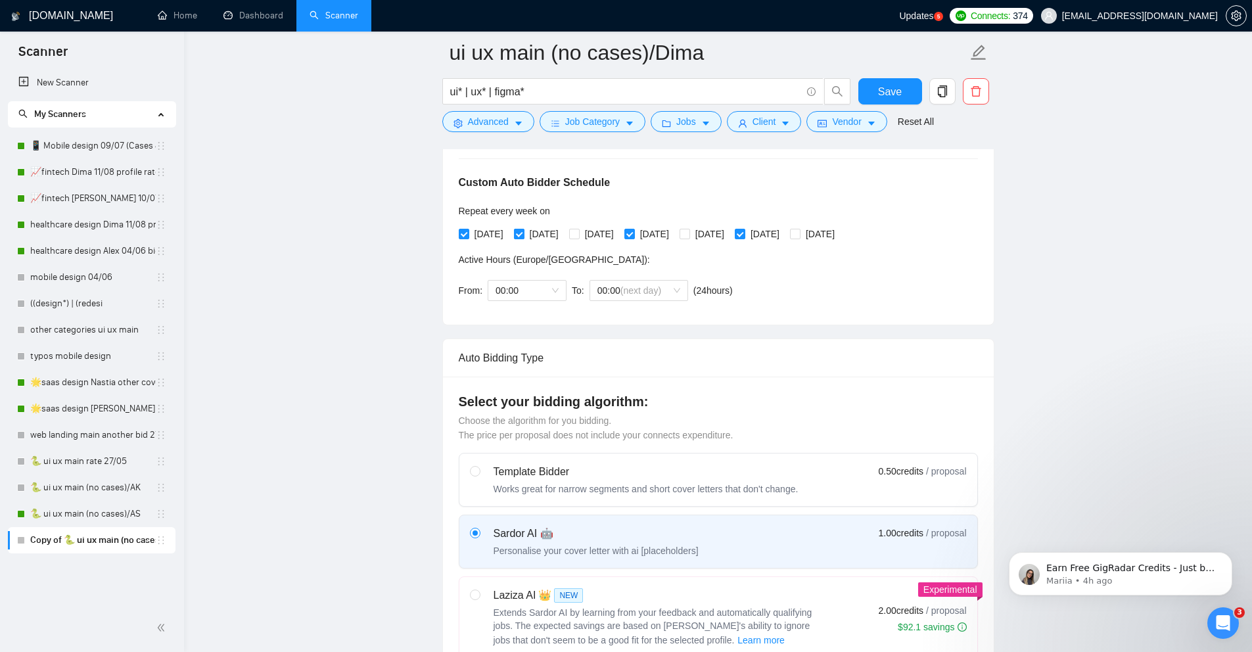
click at [521, 238] on input "[DATE]" at bounding box center [518, 233] width 9 height 9
checkbox input "false"
click at [578, 235] on input "[DATE]" at bounding box center [573, 233] width 9 height 9
checkbox input "true"
click at [634, 235] on input "[DATE]" at bounding box center [628, 233] width 9 height 9
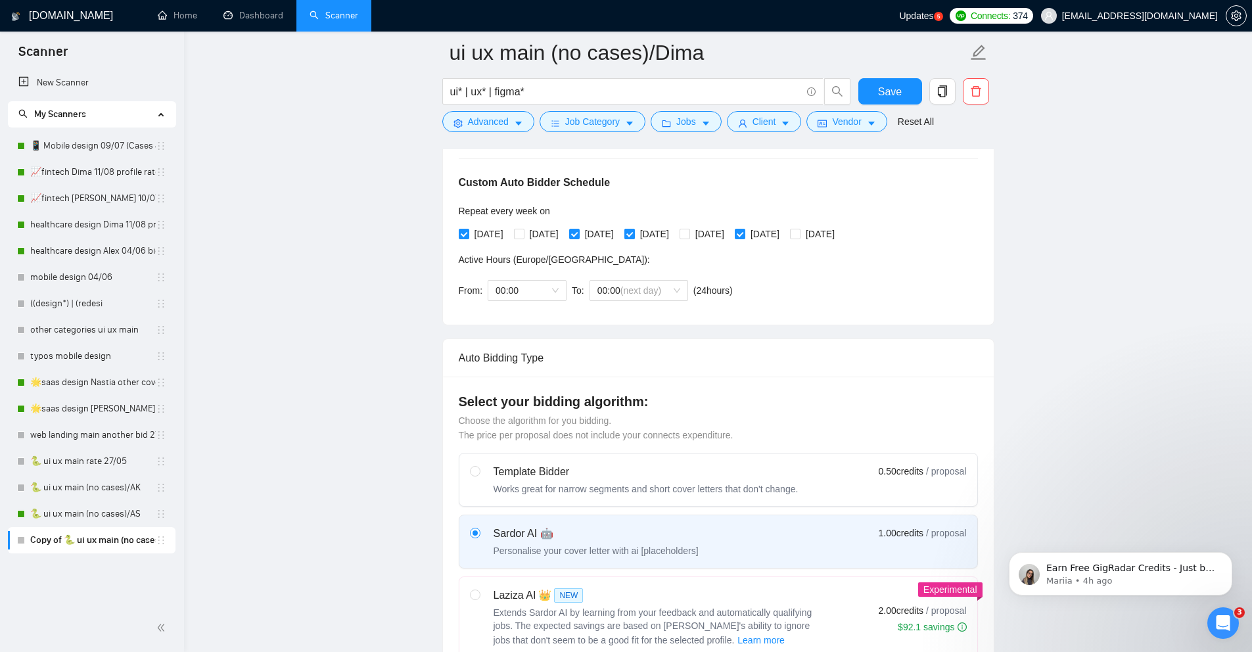
checkbox input "false"
click at [689, 234] on input "[DATE]" at bounding box center [684, 233] width 9 height 9
checkbox input "true"
click at [785, 238] on span "[DATE]" at bounding box center [764, 234] width 39 height 14
click at [744, 238] on input "[DATE]" at bounding box center [739, 233] width 9 height 9
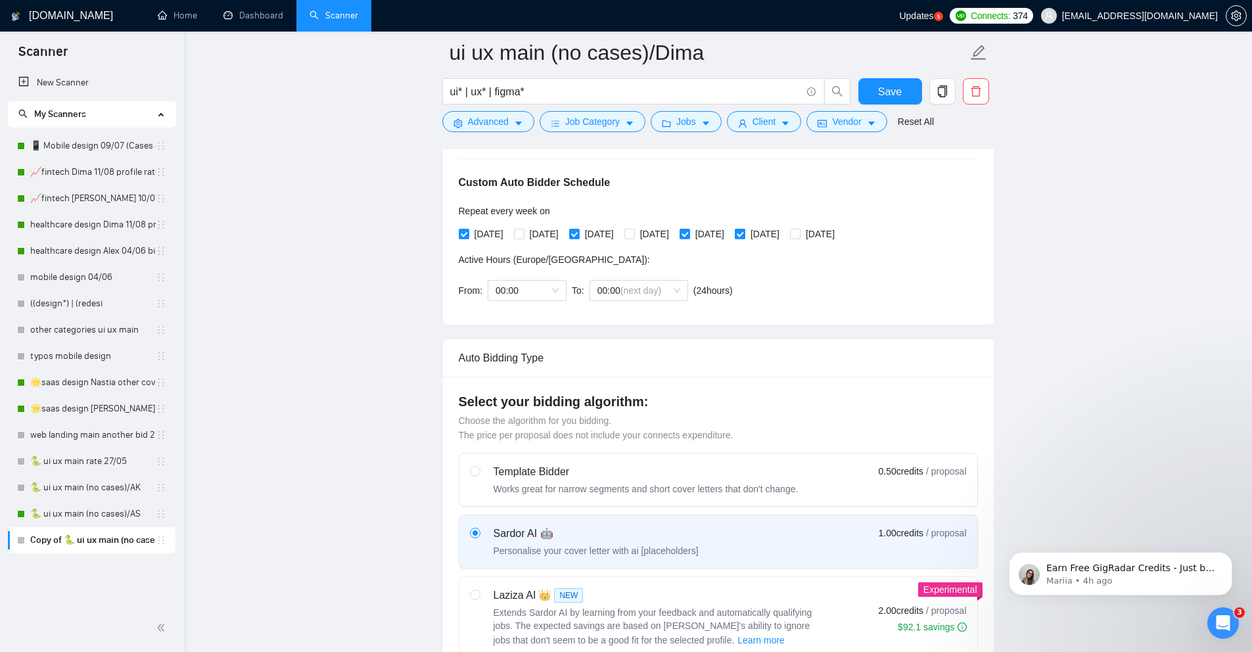
checkbox input "false"
click at [840, 240] on label "[DATE]" at bounding box center [815, 234] width 50 height 14
click at [799, 238] on input "[DATE]" at bounding box center [794, 233] width 9 height 9
checkbox input "true"
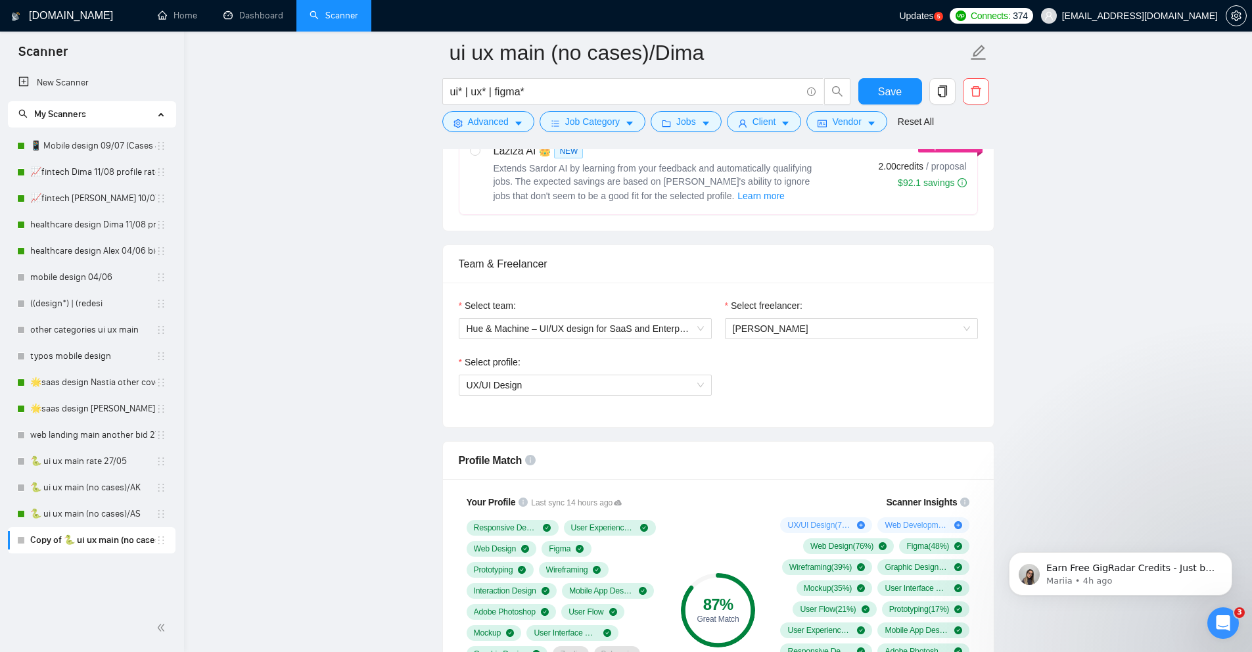
scroll to position [745, 0]
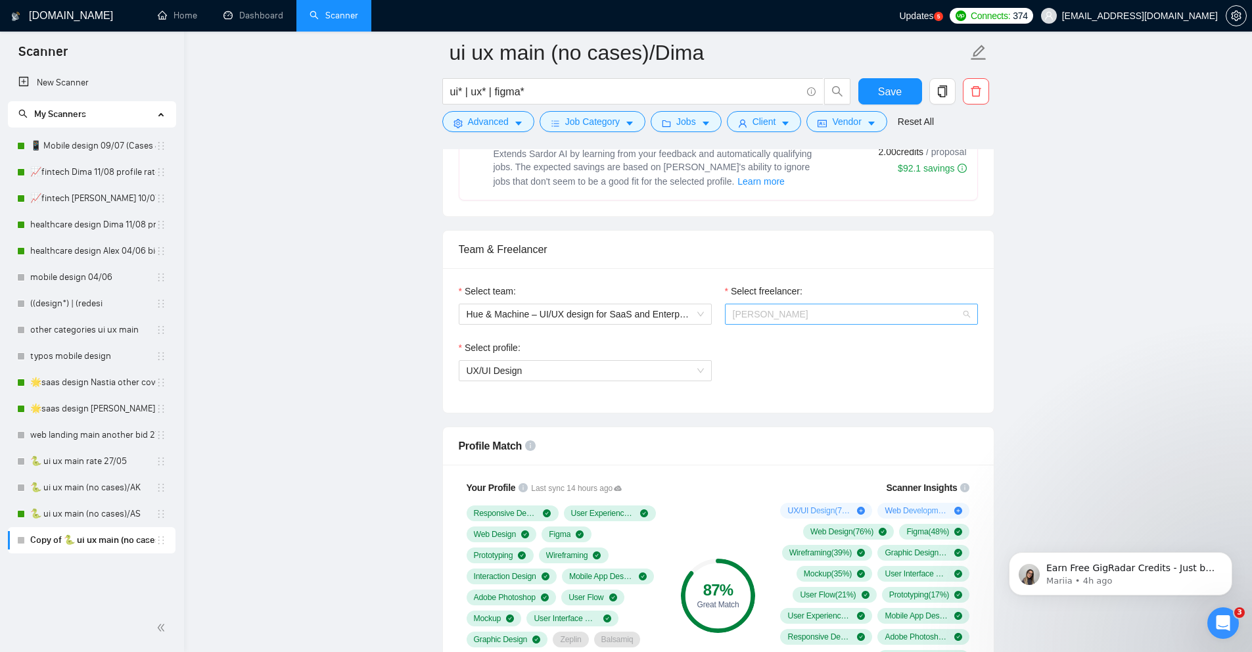
click at [902, 318] on span "[PERSON_NAME]" at bounding box center [851, 314] width 237 height 20
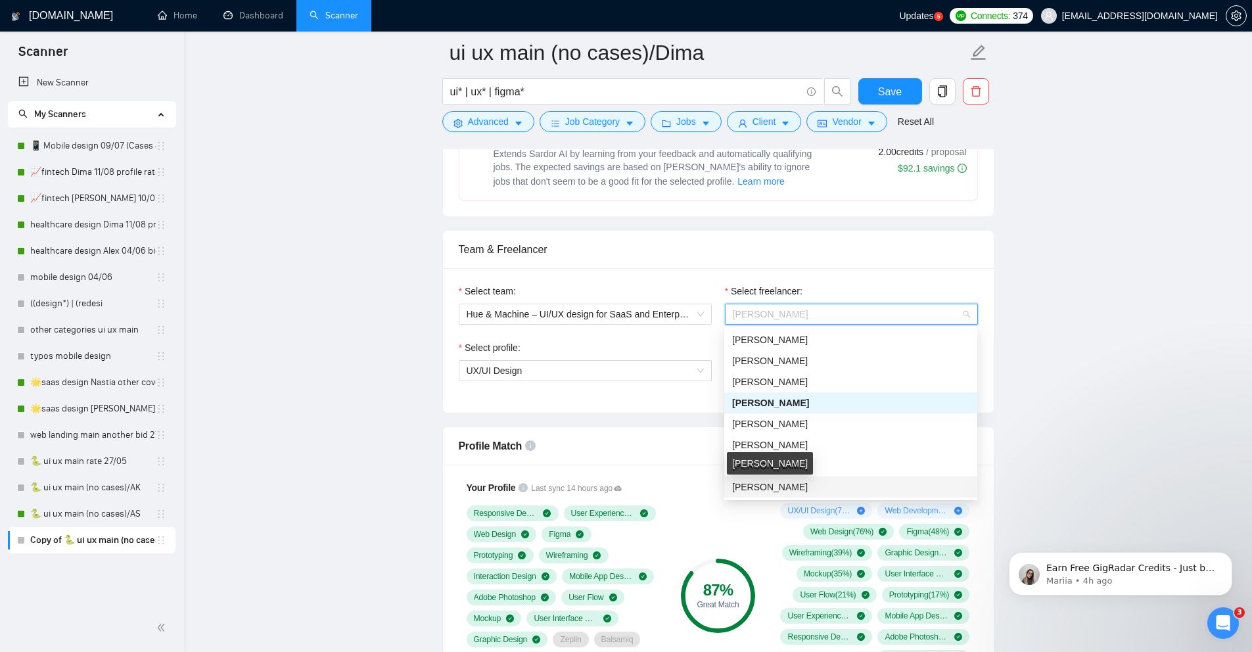
click at [797, 482] on span "[PERSON_NAME]" at bounding box center [770, 487] width 76 height 11
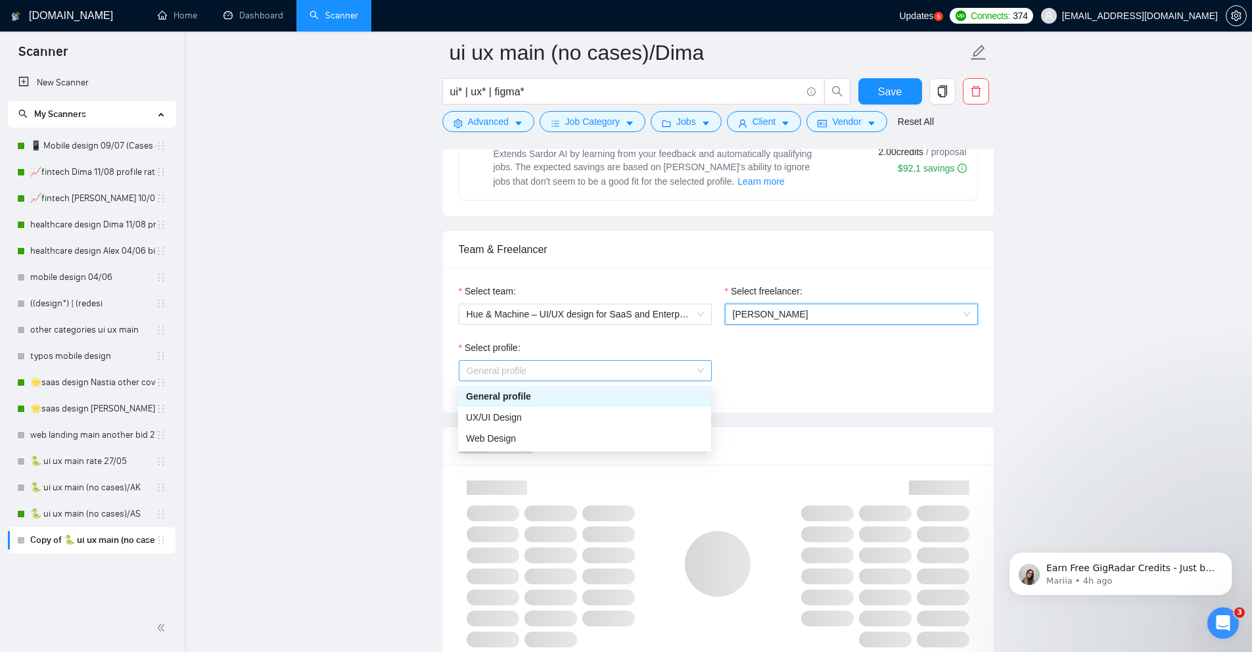
click at [665, 375] on span "General profile" at bounding box center [585, 371] width 237 height 20
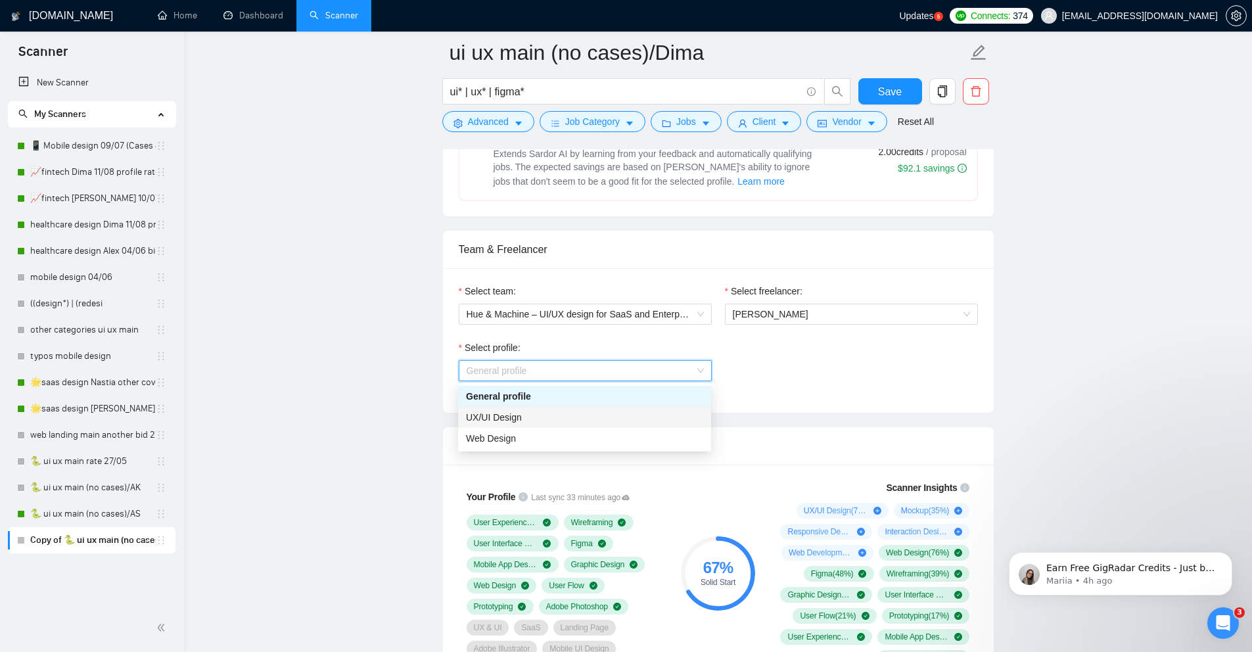
click at [568, 421] on div "UX/UI Design" at bounding box center [584, 417] width 237 height 14
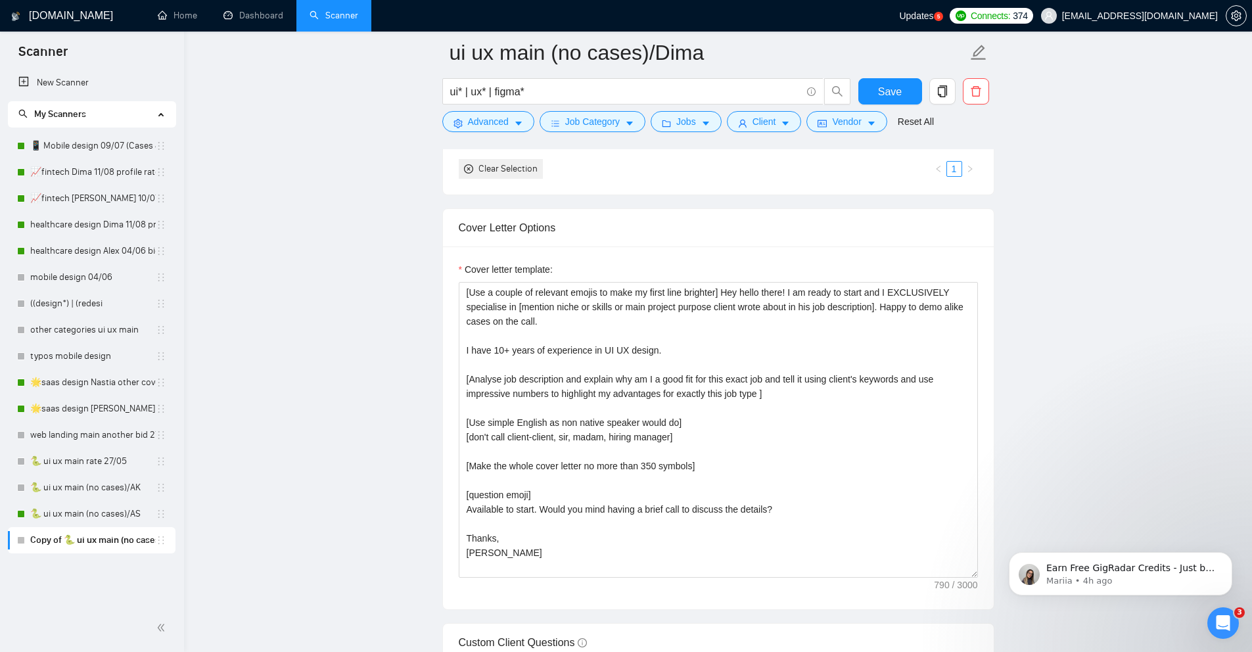
scroll to position [1627, 0]
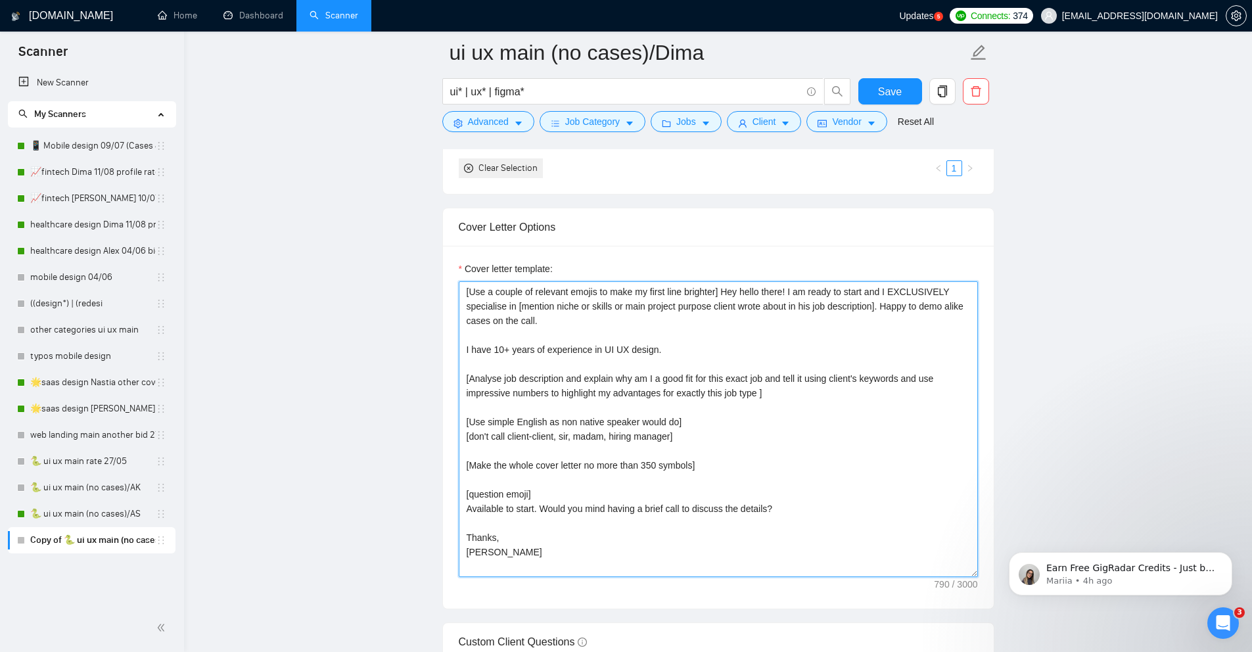
click at [481, 555] on textarea "[Use a couple of relevant emojis to make my first line brighter] Hey hello ther…" at bounding box center [718, 429] width 519 height 296
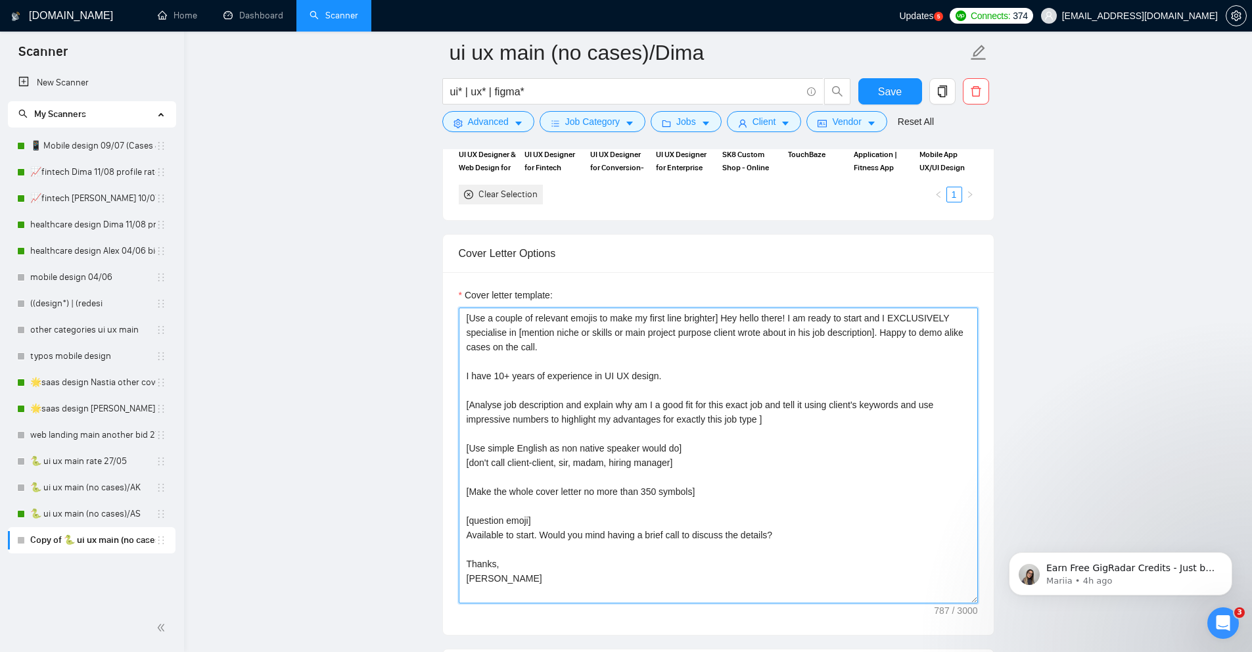
scroll to position [1602, 0]
drag, startPoint x: 899, startPoint y: 315, endPoint x: 968, endPoint y: 313, distance: 69.0
click at [968, 313] on textarea "[Use a couple of relevant emojis to make my first line brighter] Hey hello ther…" at bounding box center [718, 454] width 519 height 296
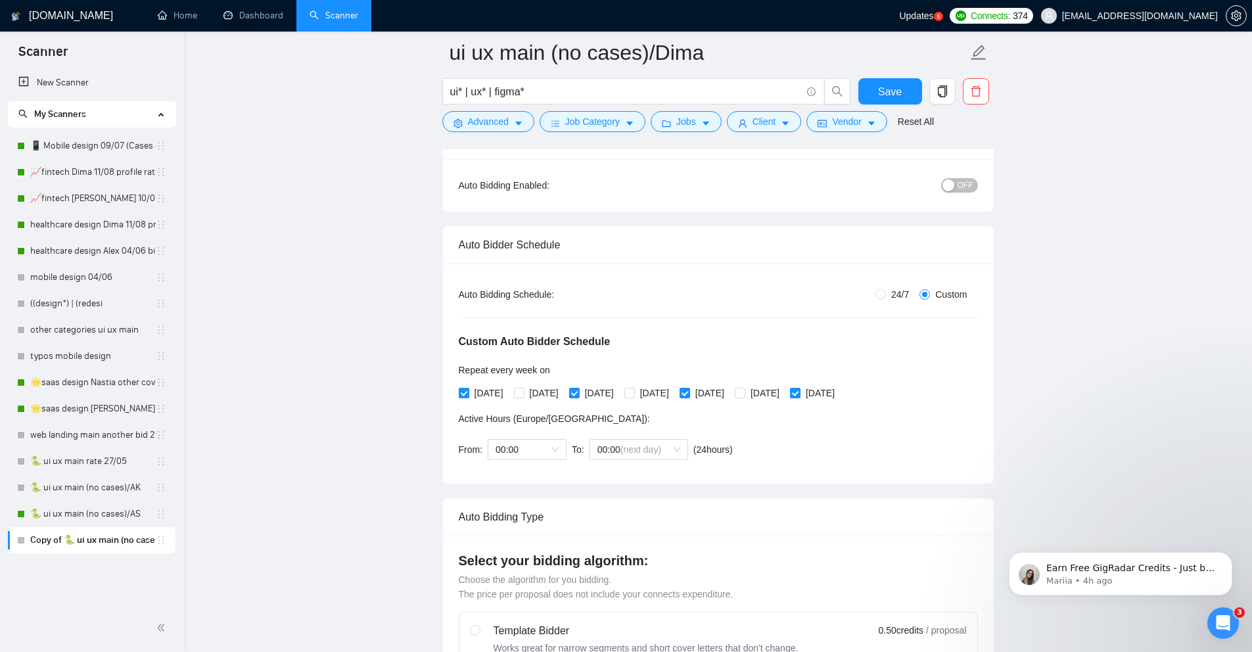
scroll to position [0, 0]
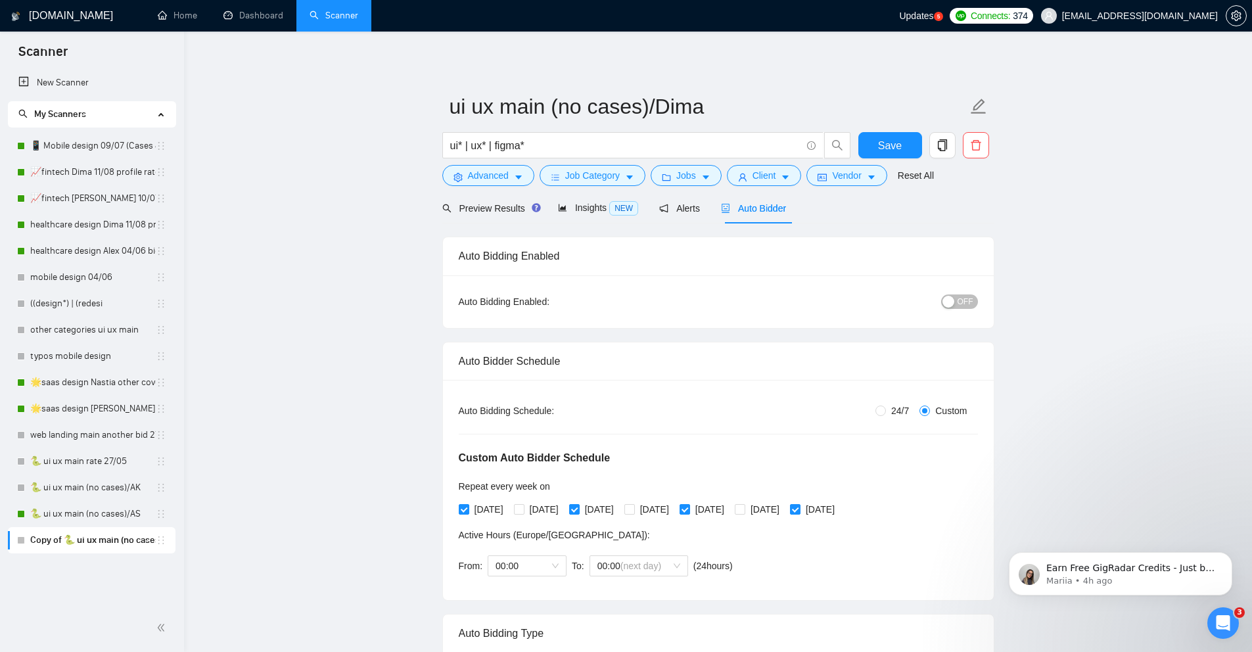
type textarea "[Use a couple of relevant emojis to make my first line brighter] Hey hello ther…"
click at [958, 302] on span "OFF" at bounding box center [966, 301] width 16 height 14
click at [889, 143] on span "Save" at bounding box center [890, 145] width 24 height 16
click at [67, 519] on link "🐍 ui ux main (no cases)/AS" at bounding box center [93, 514] width 126 height 26
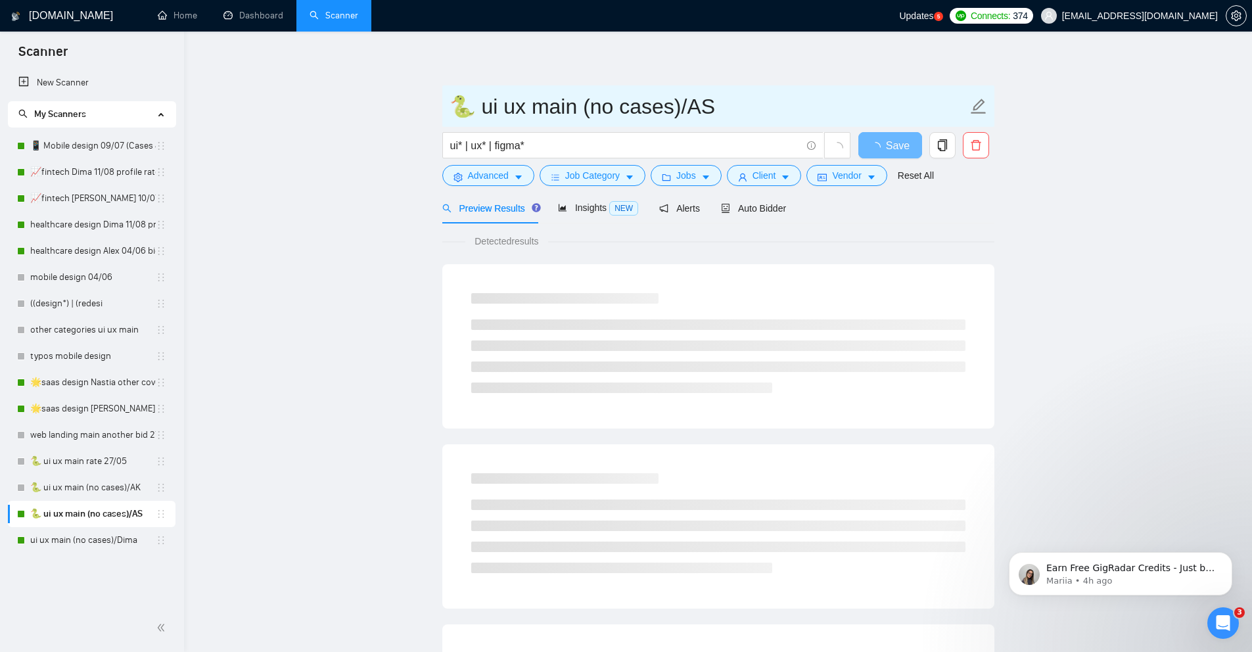
drag, startPoint x: 473, startPoint y: 109, endPoint x: 438, endPoint y: 108, distance: 34.8
click at [438, 108] on main "🐍 ui ux main (no cases)/AS ui* | ux* | figma* Save Advanced Job Category Jobs C…" at bounding box center [718, 601] width 1026 height 1096
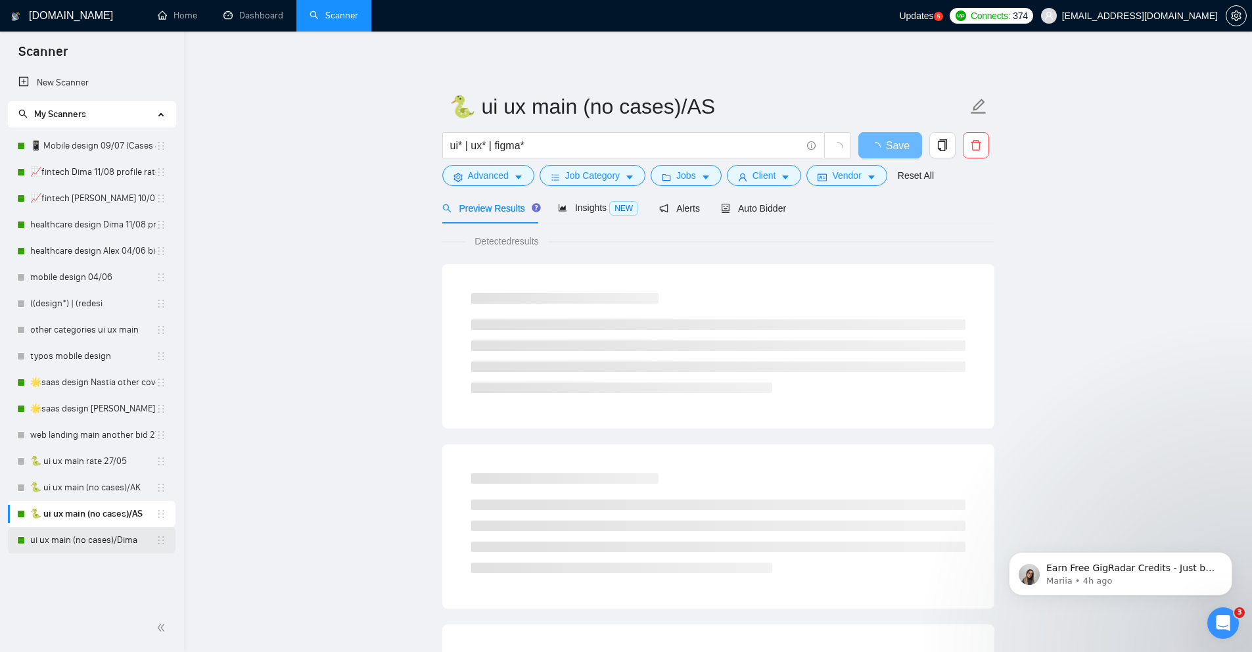
click at [105, 536] on link "ui ux main (no cases)/Dima" at bounding box center [93, 540] width 126 height 26
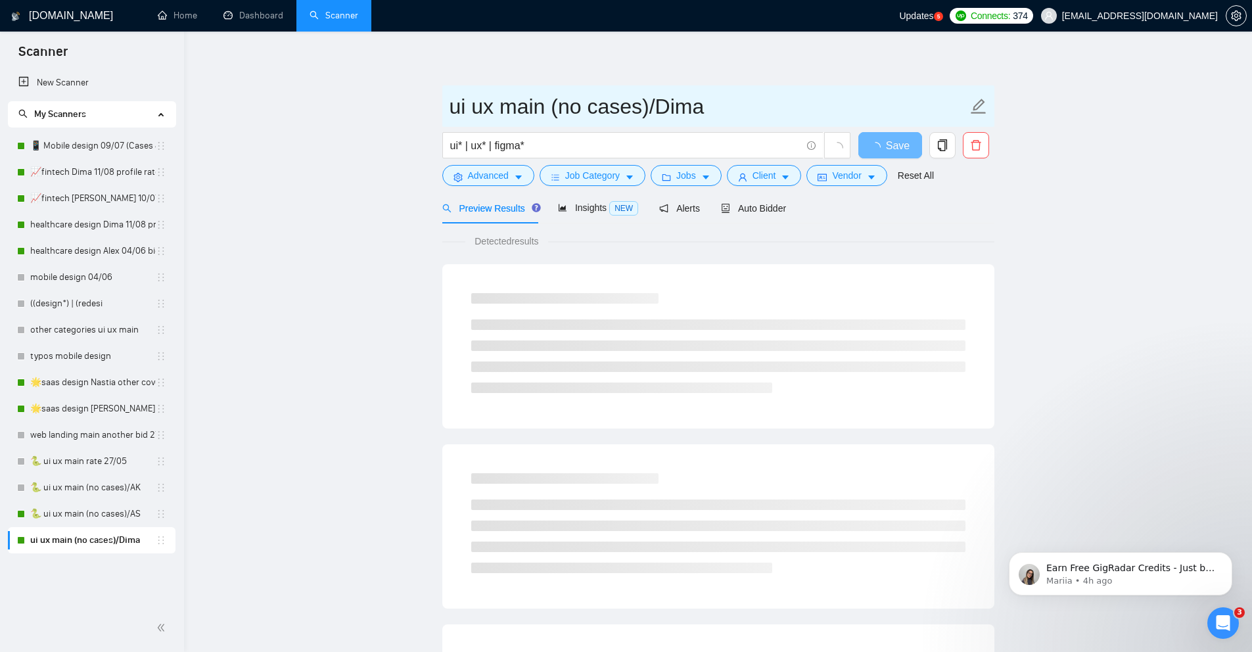
click at [450, 106] on input "ui ux main (no cases)/Dima" at bounding box center [709, 106] width 518 height 33
paste input "🐍"
type input "🐍 ui ux main (no cases)/Dima"
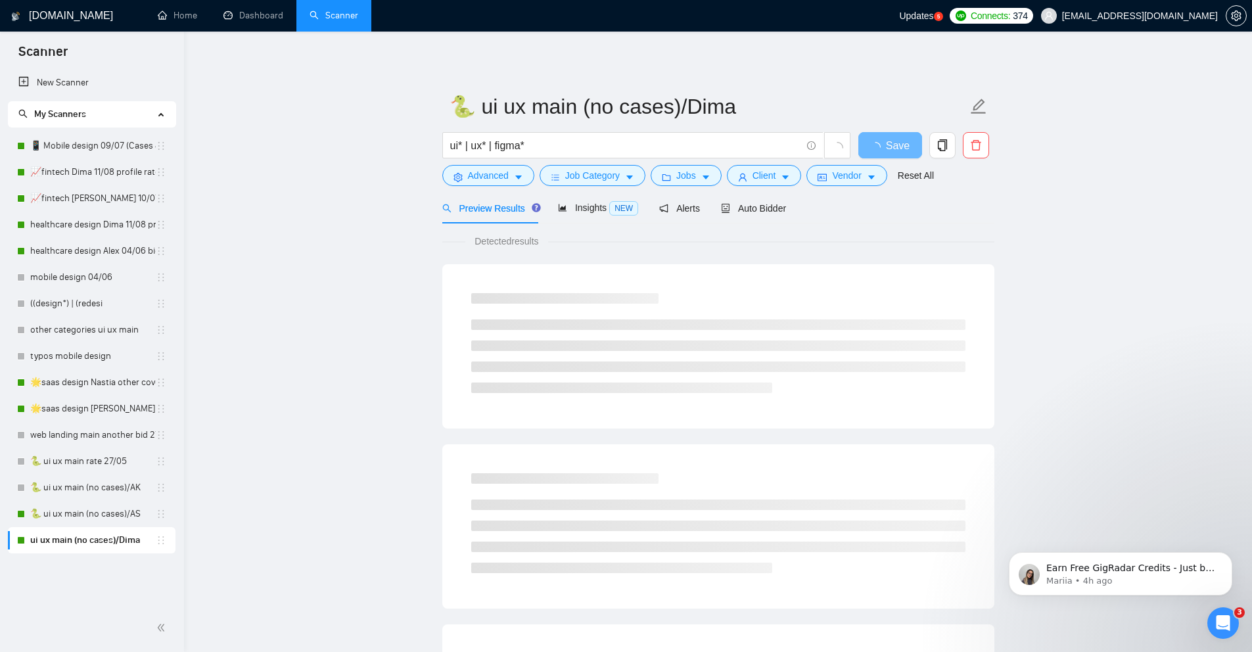
click at [254, 515] on main "🐍 ui ux main (no cases)/Dima ui* | ux* | figma* Save Advanced Job Category Jobs…" at bounding box center [718, 601] width 1026 height 1096
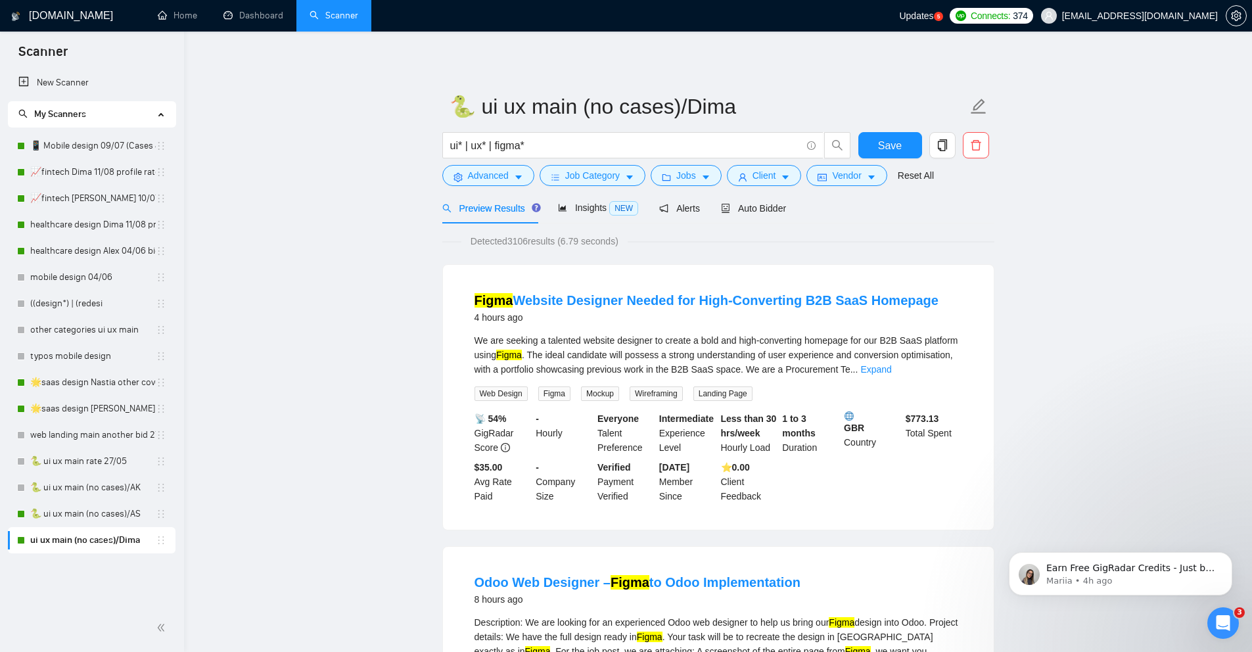
click at [887, 158] on div "Save" at bounding box center [890, 148] width 69 height 33
click at [885, 148] on span "Save" at bounding box center [890, 145] width 24 height 16
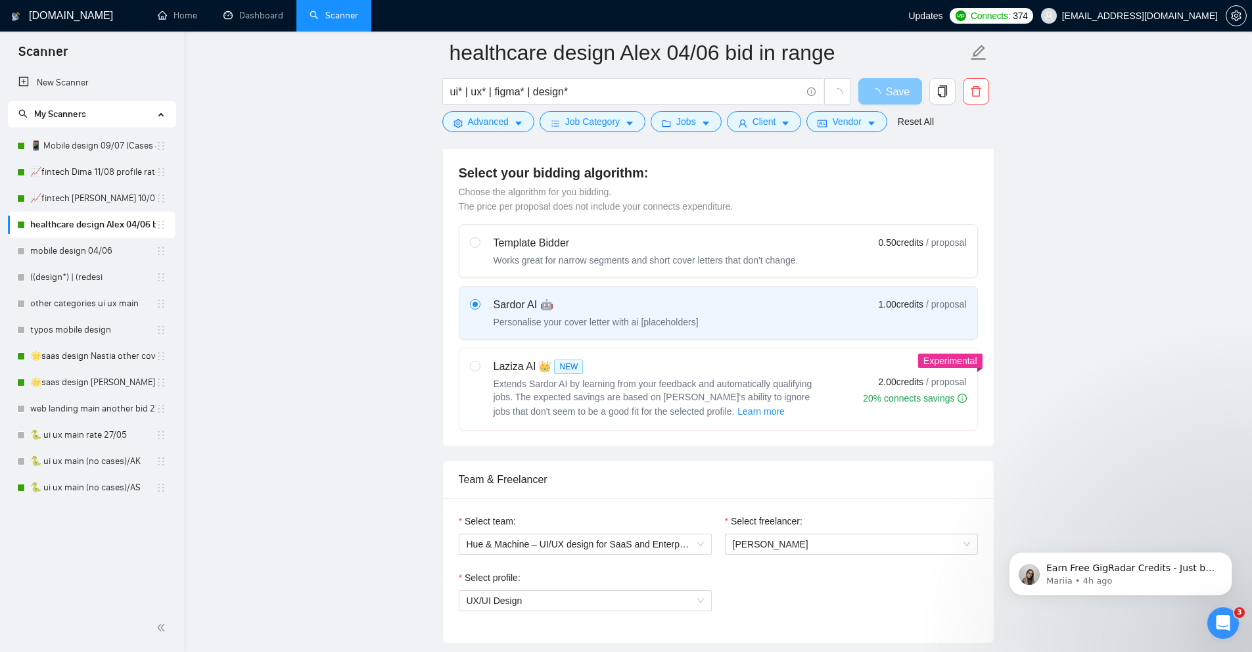
click at [879, 91] on icon "loading" at bounding box center [875, 93] width 14 height 14
click at [253, 21] on link "Dashboard" at bounding box center [253, 15] width 60 height 11
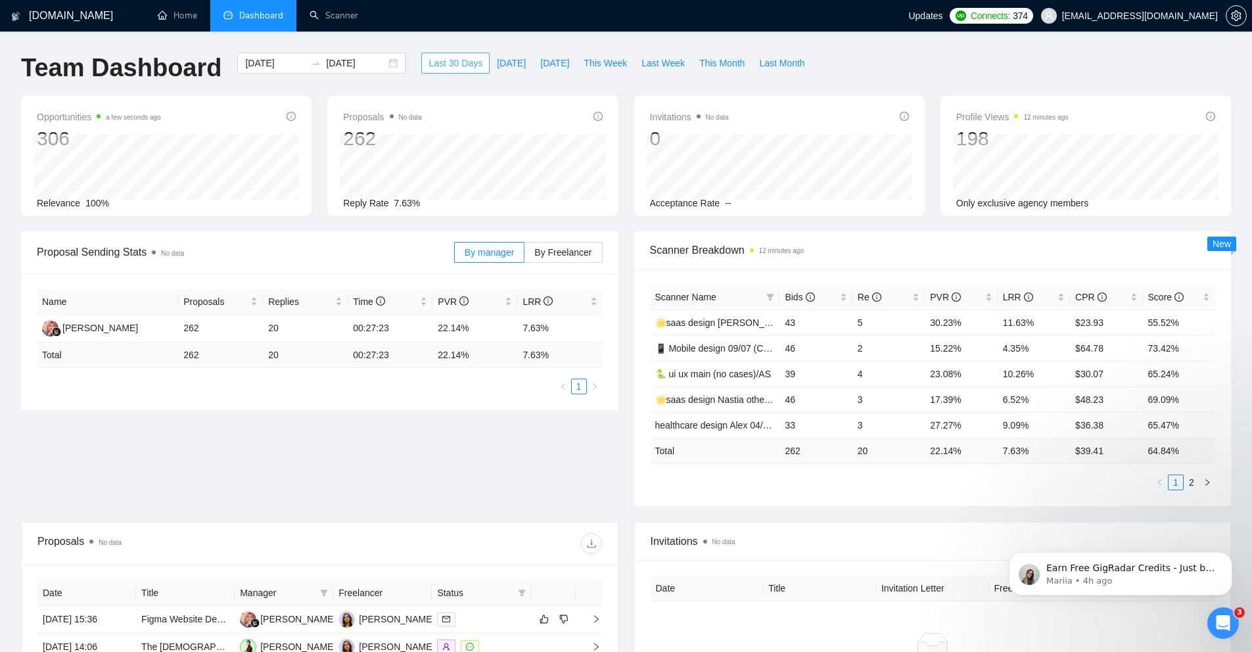
click at [448, 60] on span "Last 30 Days" at bounding box center [455, 63] width 54 height 14
click at [835, 296] on span "Bids" at bounding box center [811, 297] width 52 height 14
click at [842, 299] on div "Bids" at bounding box center [816, 297] width 62 height 14
click at [841, 299] on div "Bids" at bounding box center [816, 297] width 62 height 14
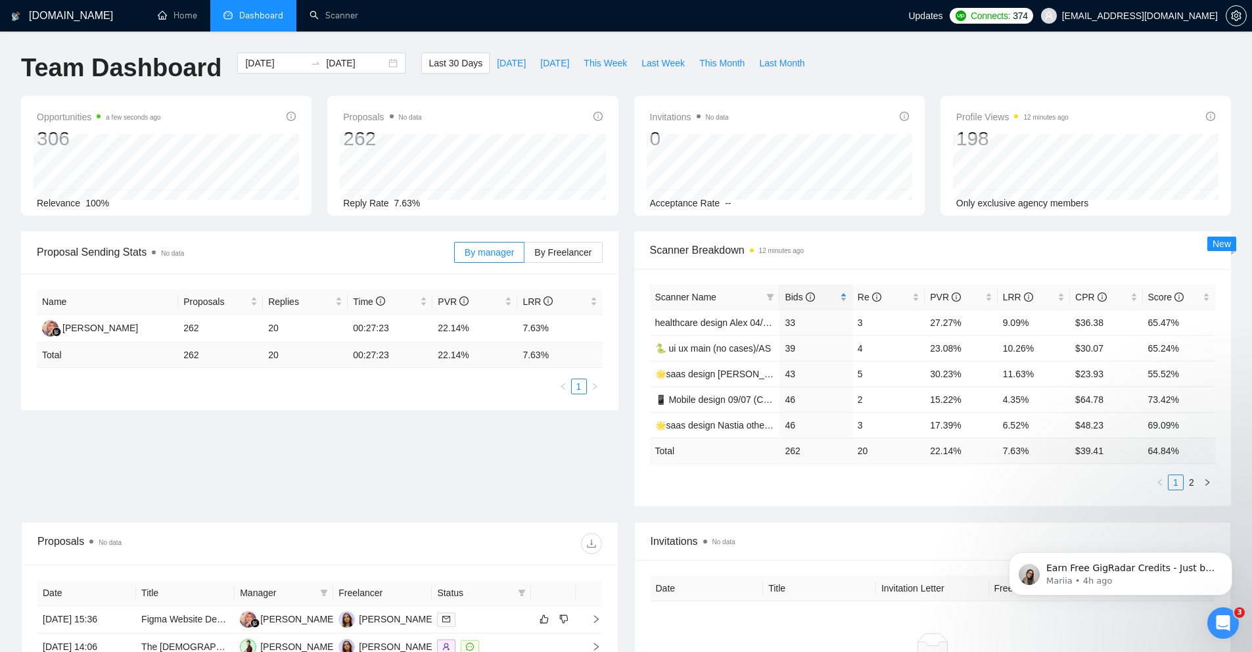
click at [841, 299] on div "Bids" at bounding box center [816, 297] width 62 height 14
click at [846, 298] on div "Bids" at bounding box center [816, 297] width 62 height 14
click at [845, 300] on div "Bids" at bounding box center [816, 297] width 62 height 14
click at [844, 299] on div "Bids" at bounding box center [816, 297] width 62 height 14
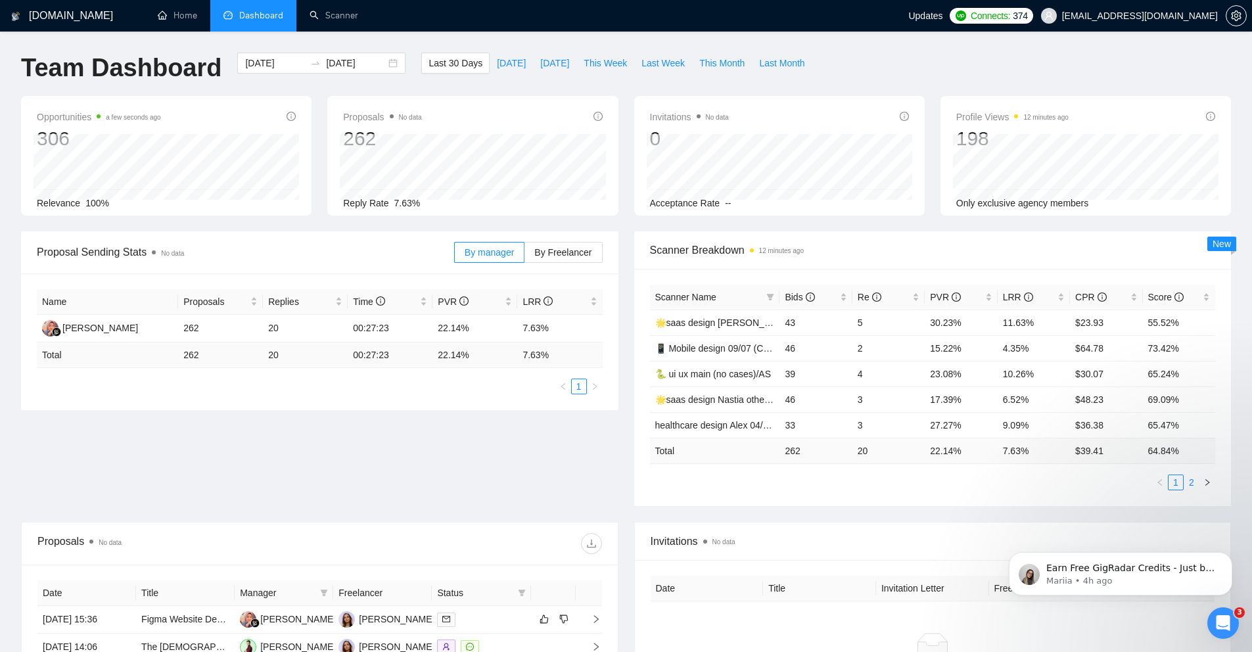
click at [1190, 485] on link "2" at bounding box center [1191, 482] width 14 height 14
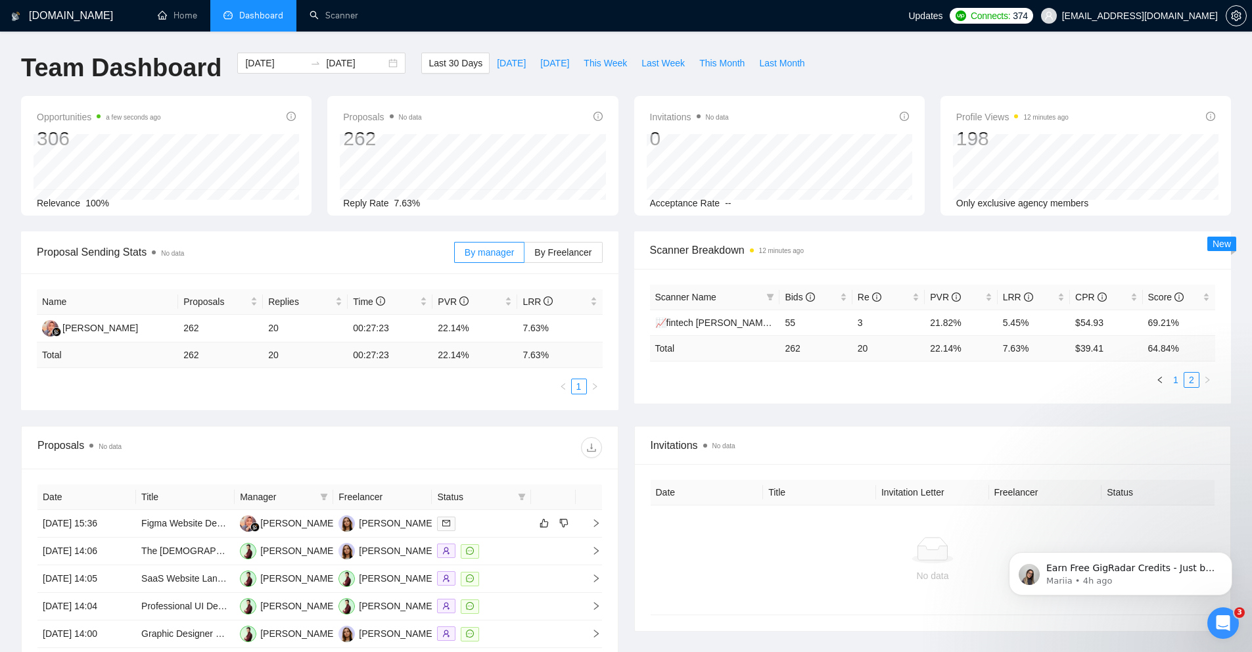
click at [1172, 380] on link "1" at bounding box center [1176, 380] width 14 height 14
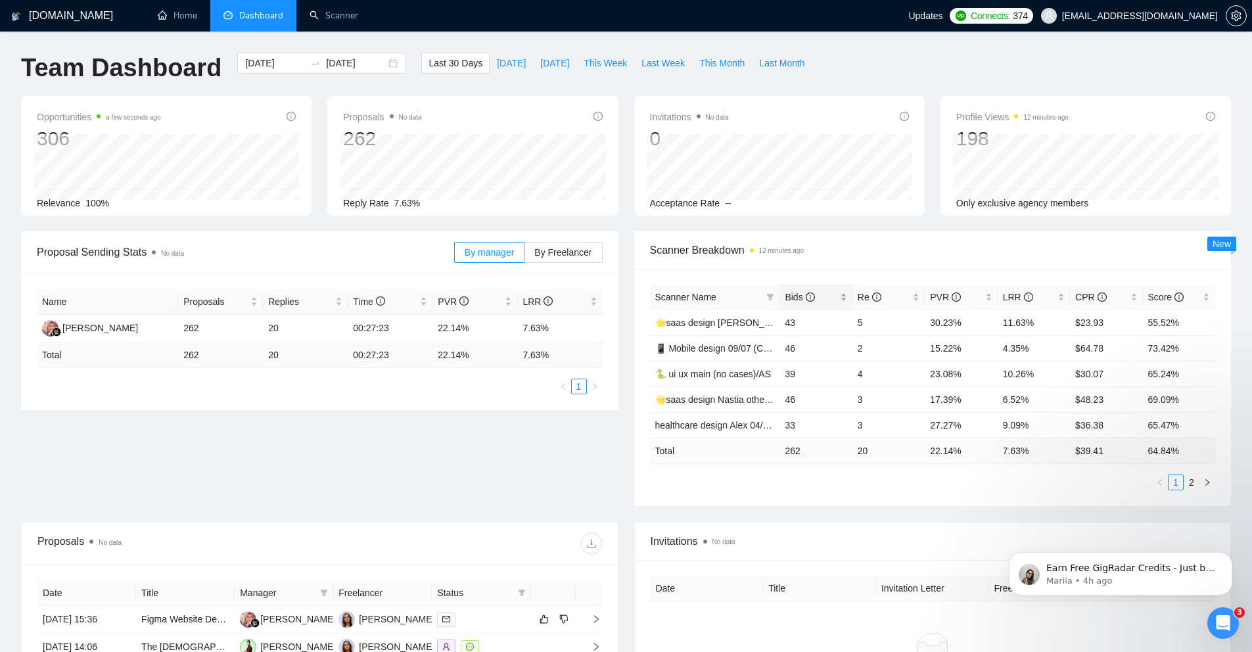
click at [844, 295] on div "Bids" at bounding box center [816, 297] width 62 height 14
click at [844, 293] on div "Bids" at bounding box center [816, 297] width 62 height 14
click at [1195, 475] on link "2" at bounding box center [1191, 482] width 14 height 14
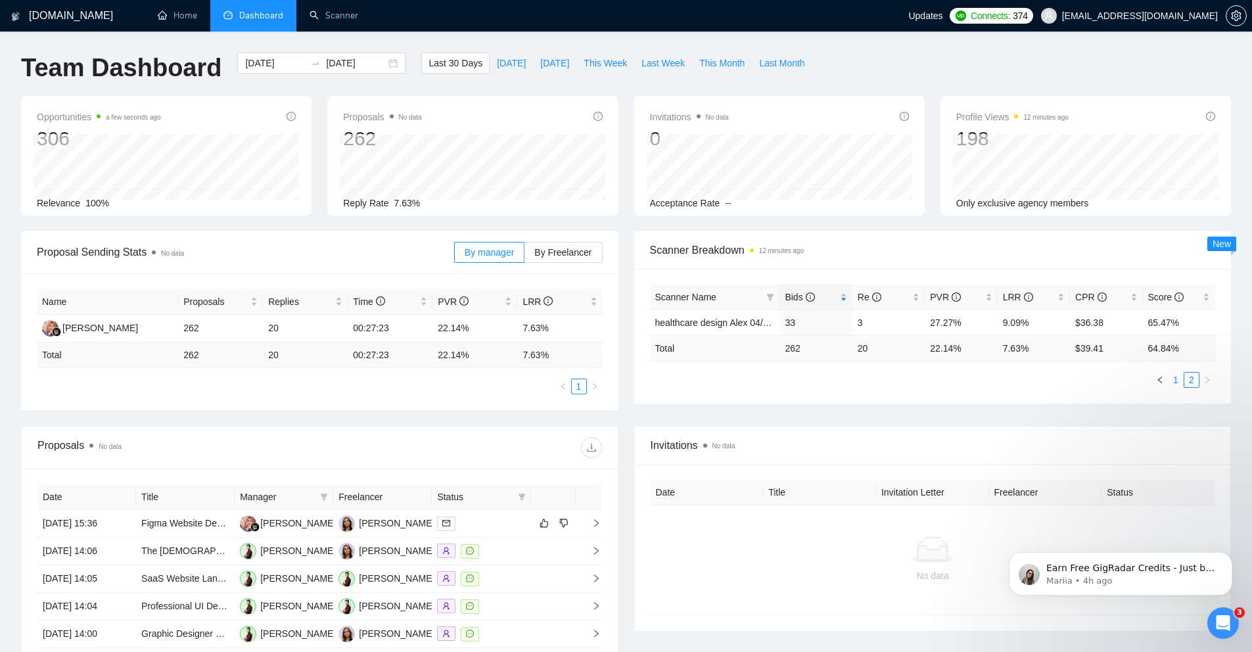
click at [1177, 381] on link "1" at bounding box center [1176, 380] width 14 height 14
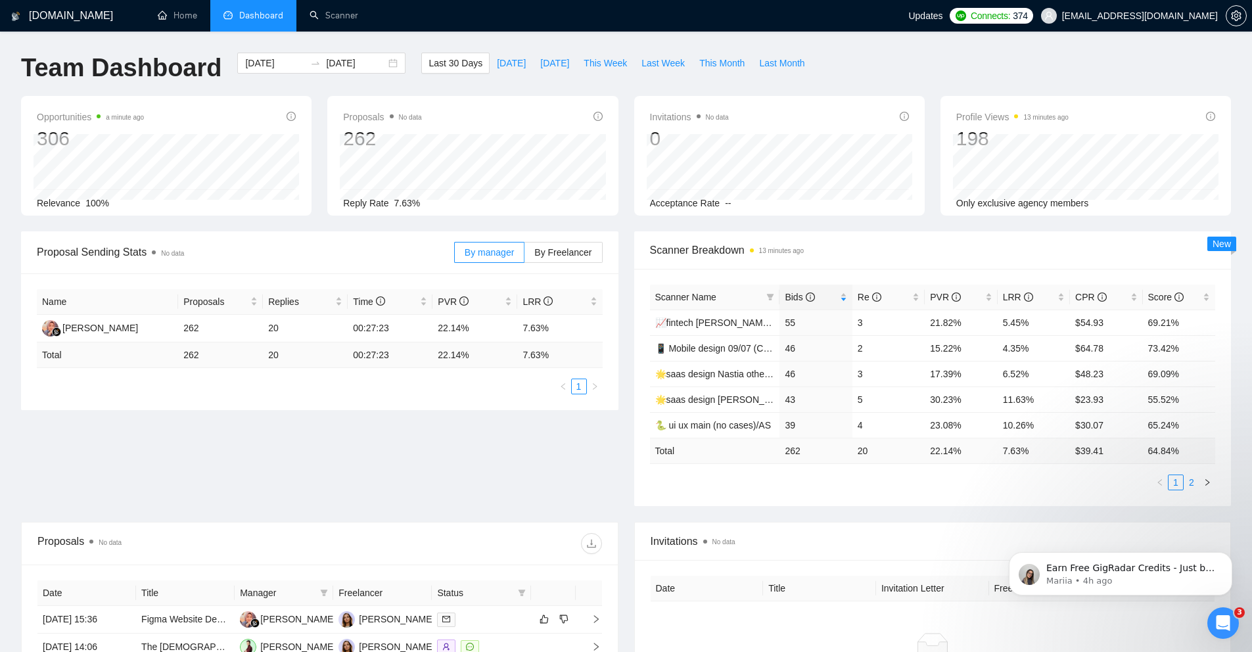
click at [1194, 484] on link "2" at bounding box center [1191, 482] width 14 height 14
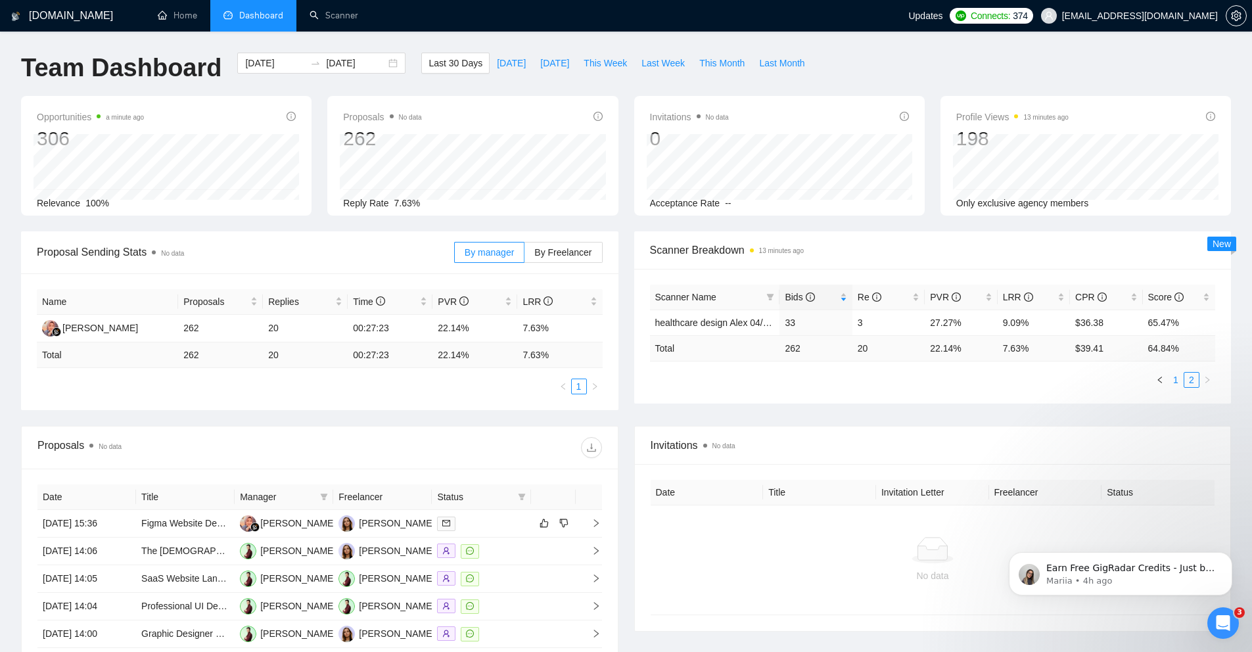
click at [1175, 379] on link "1" at bounding box center [1176, 380] width 14 height 14
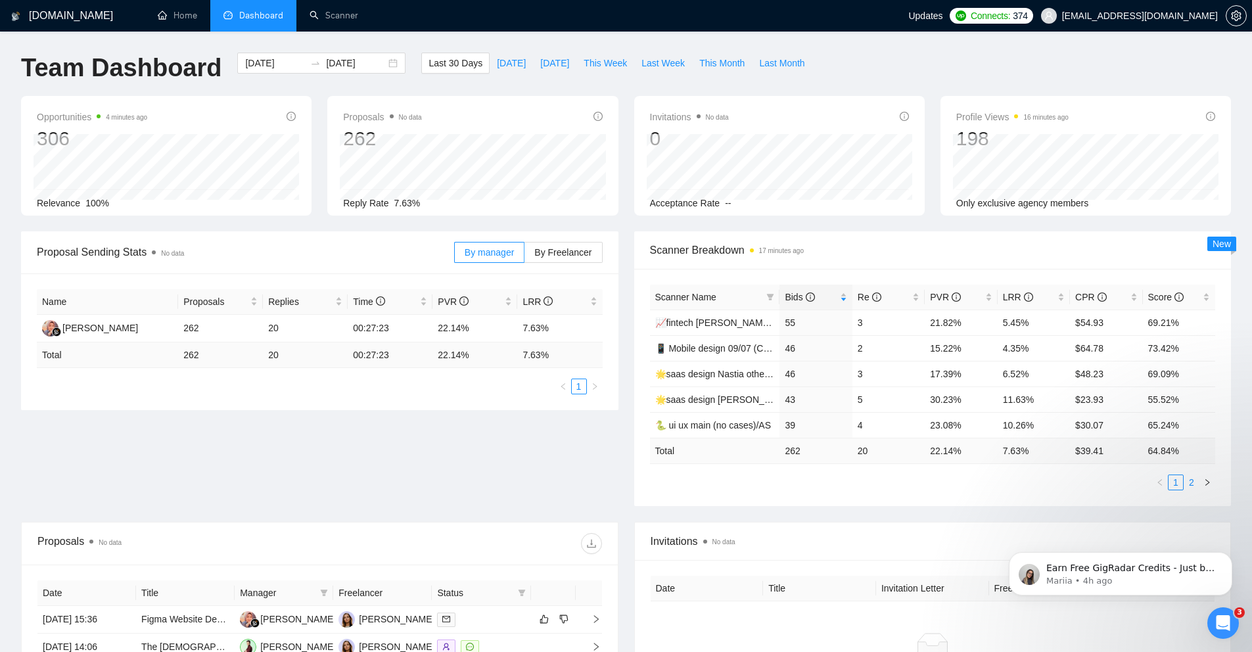
click at [1192, 483] on link "2" at bounding box center [1191, 482] width 14 height 14
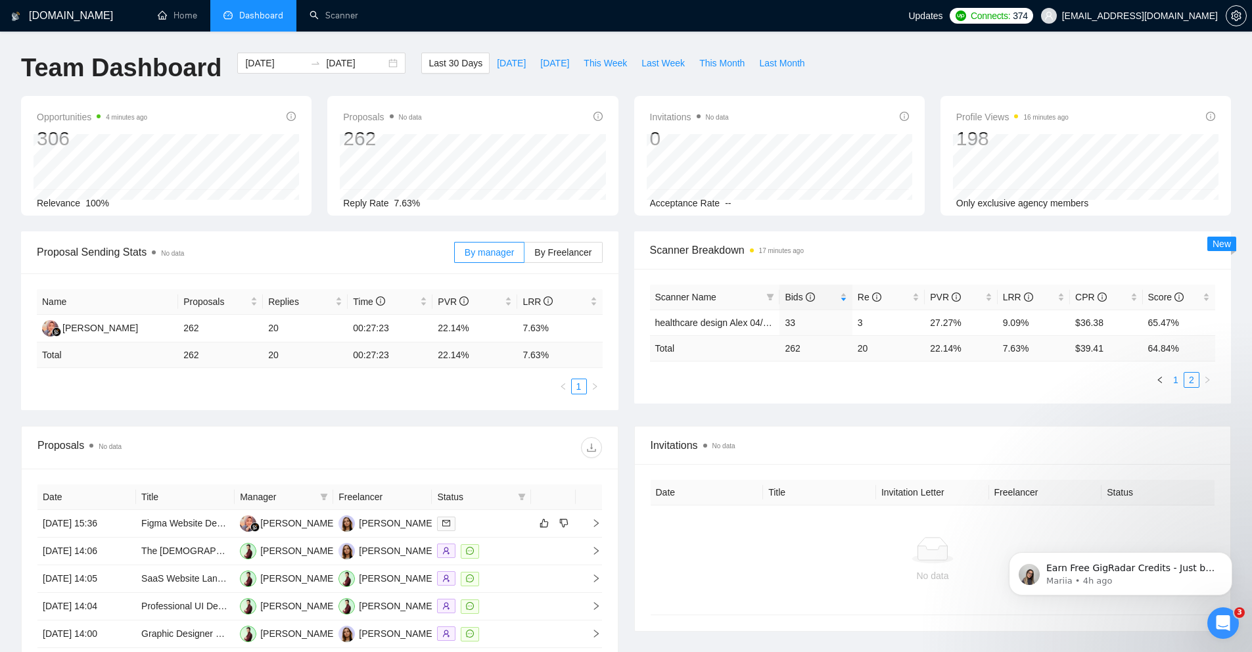
click at [1176, 380] on link "1" at bounding box center [1176, 380] width 14 height 14
